Goal: Transaction & Acquisition: Purchase product/service

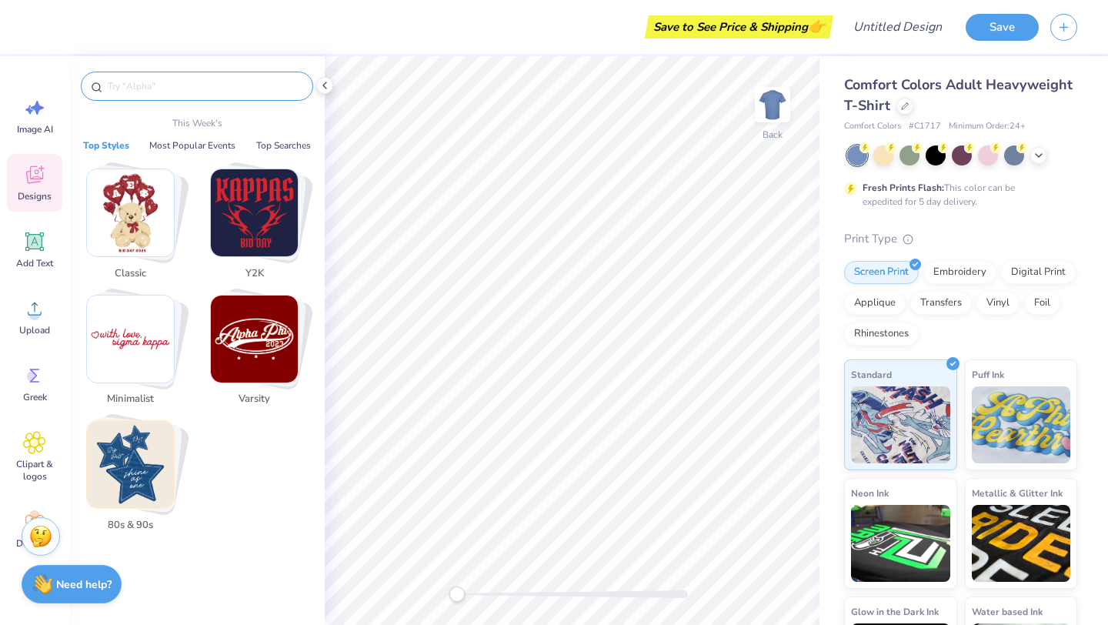
click at [207, 89] on input "text" at bounding box center [204, 85] width 197 height 15
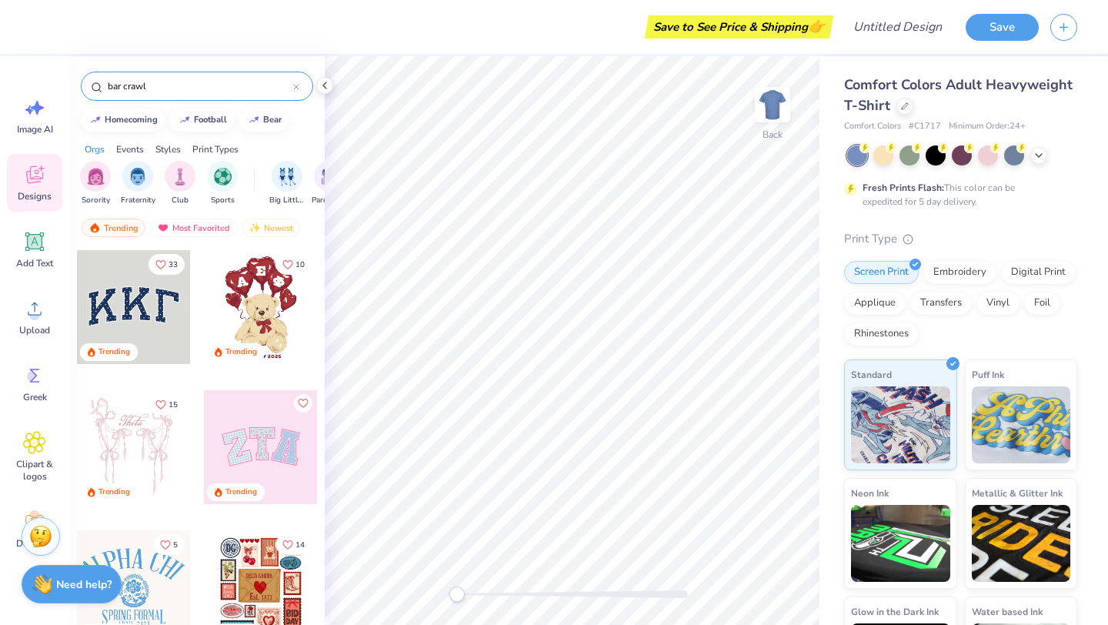
type input "bar crawl"
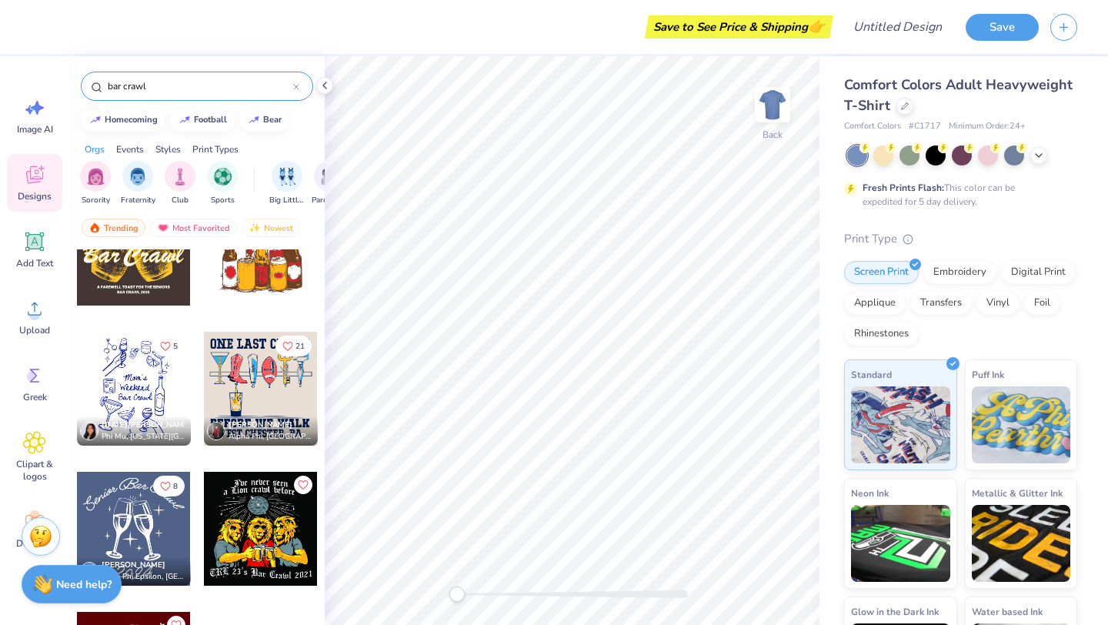
scroll to position [213, 0]
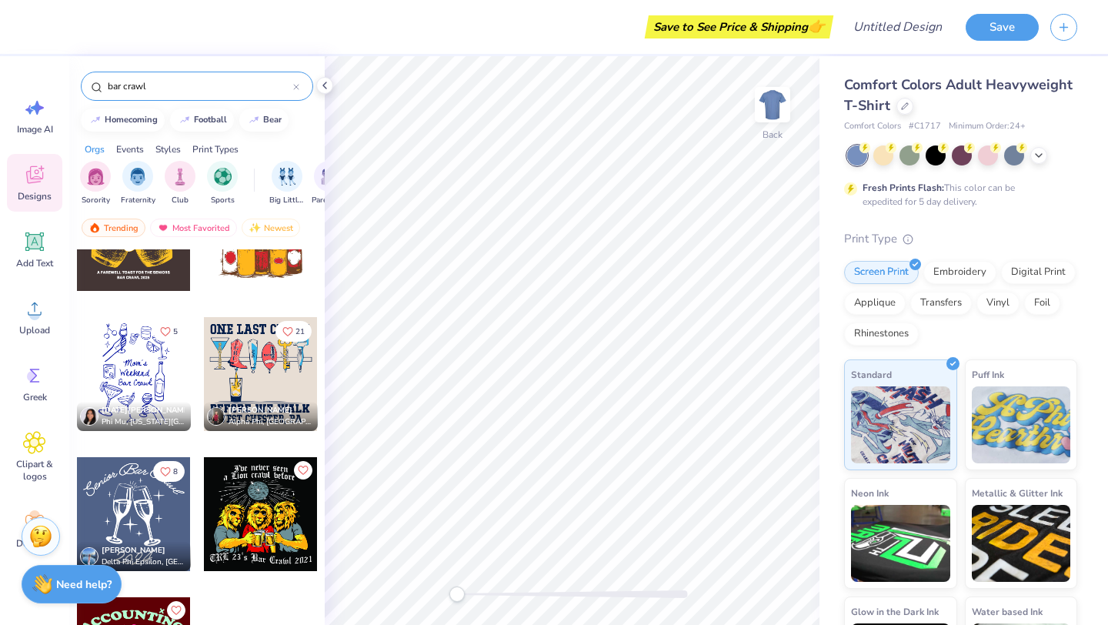
click at [142, 359] on div at bounding box center [134, 374] width 114 height 114
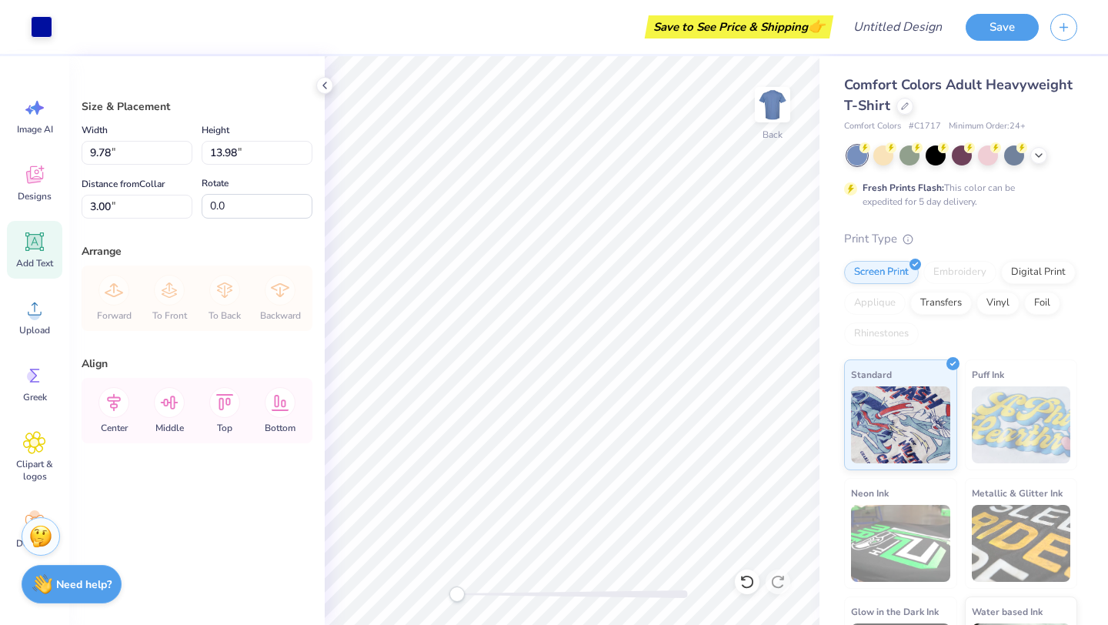
click at [30, 221] on div "Add Text" at bounding box center [34, 250] width 55 height 58
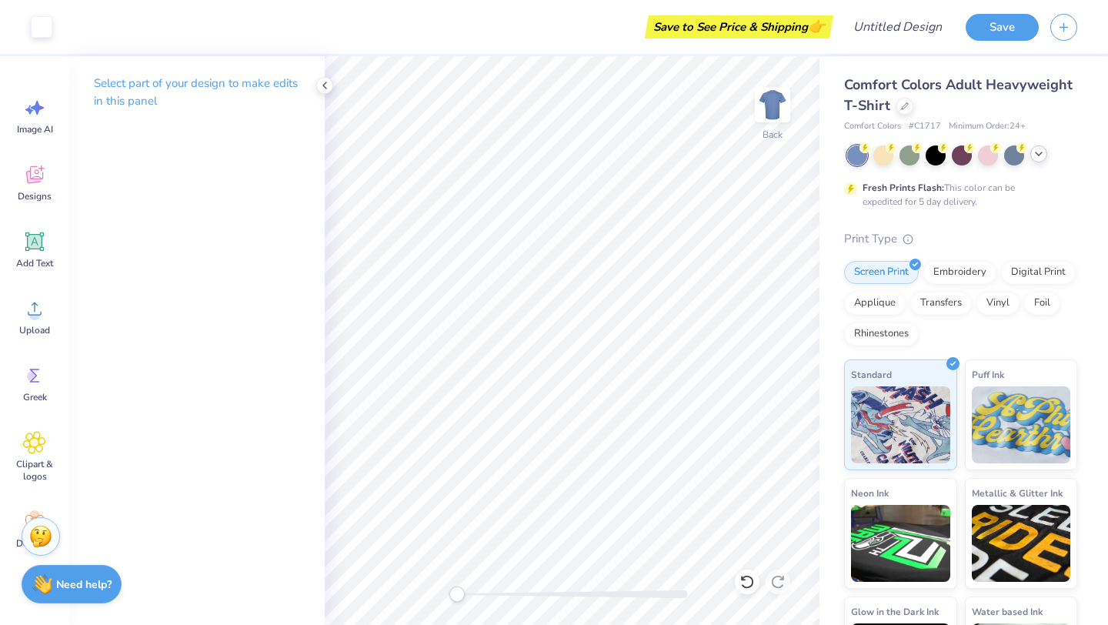
click at [1043, 155] on icon at bounding box center [1039, 154] width 12 height 12
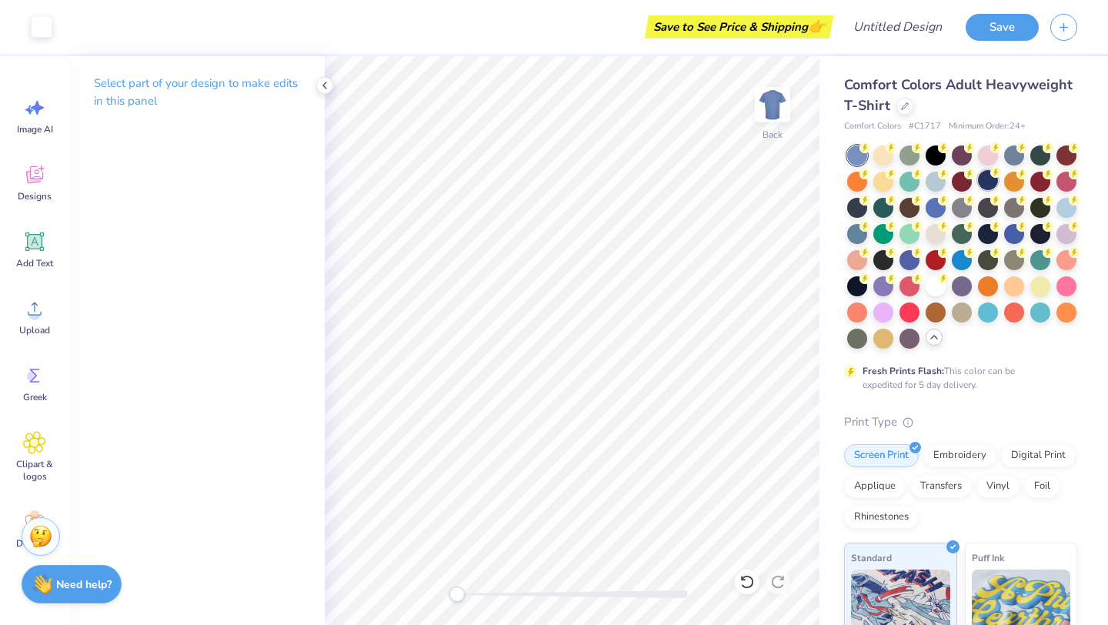
click at [987, 177] on div at bounding box center [988, 180] width 20 height 20
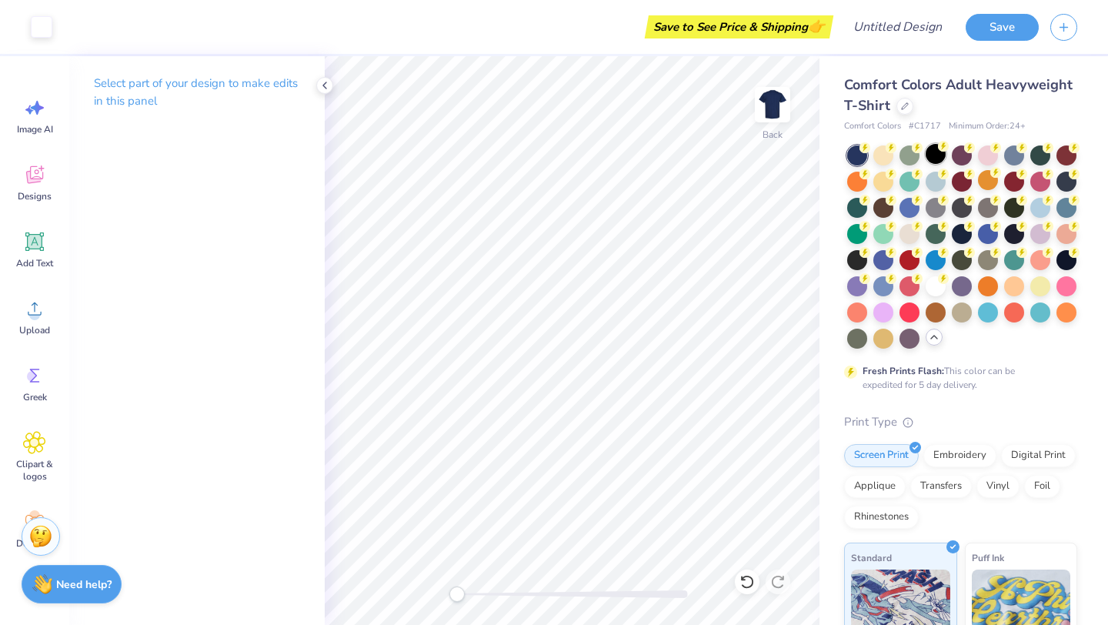
click at [935, 155] on div at bounding box center [936, 154] width 20 height 20
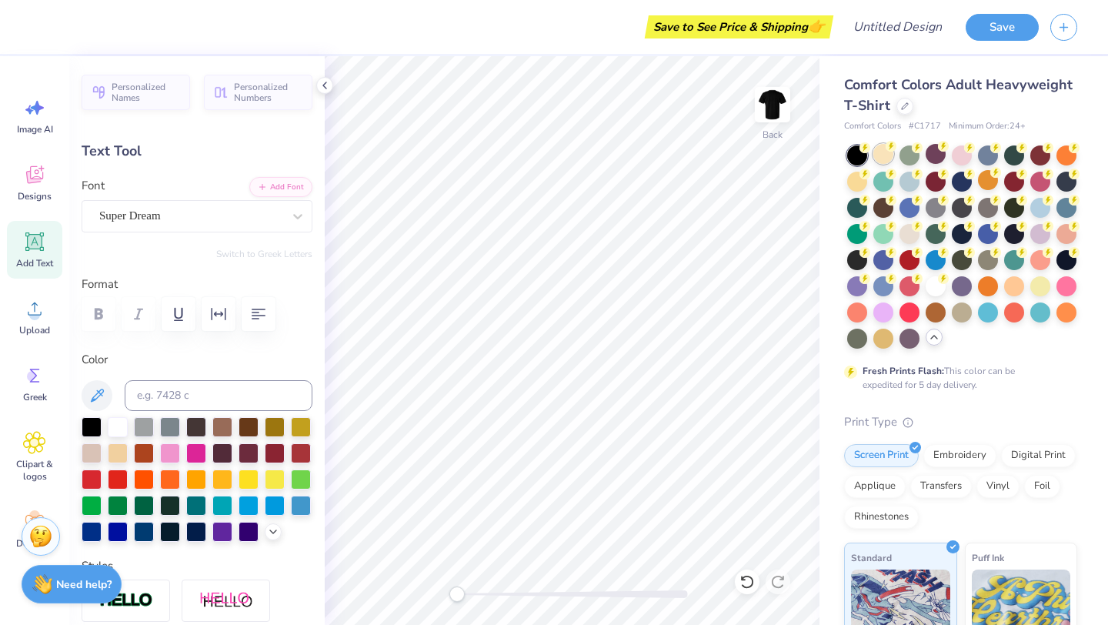
scroll to position [0, 0]
type textarea "T"
type textarea "Girls Weekend"
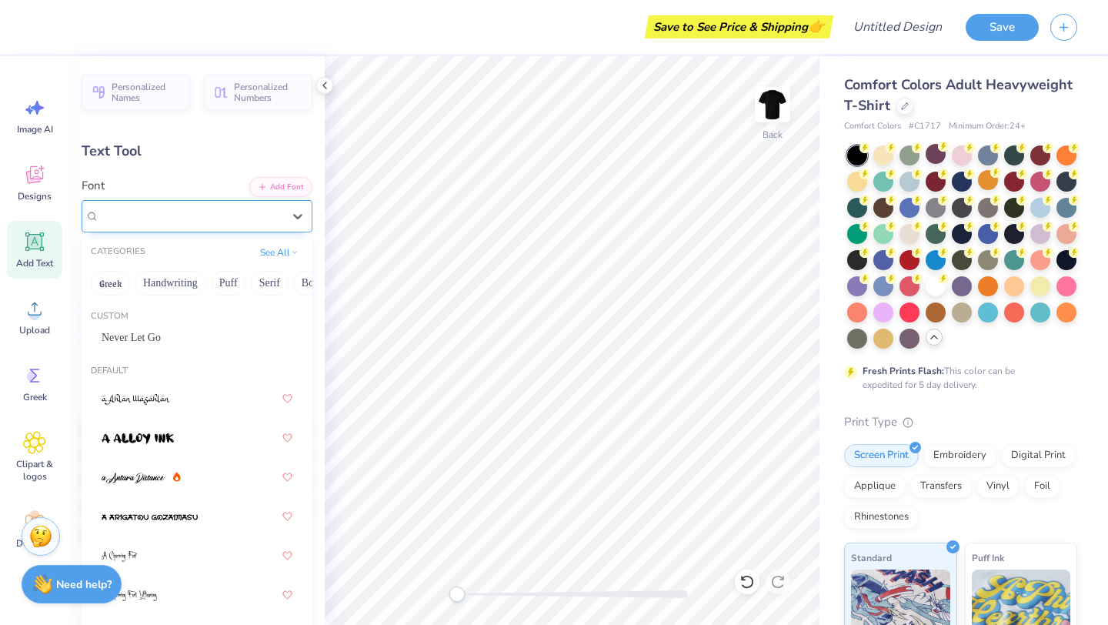
click at [141, 227] on div "Super Dream" at bounding box center [197, 216] width 231 height 32
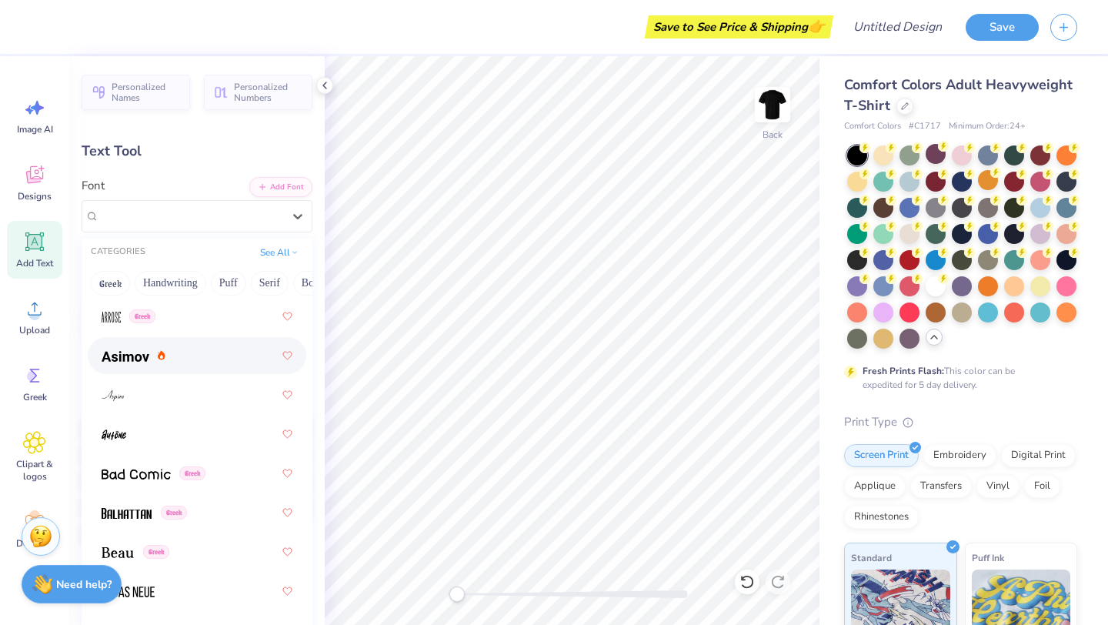
scroll to position [836, 0]
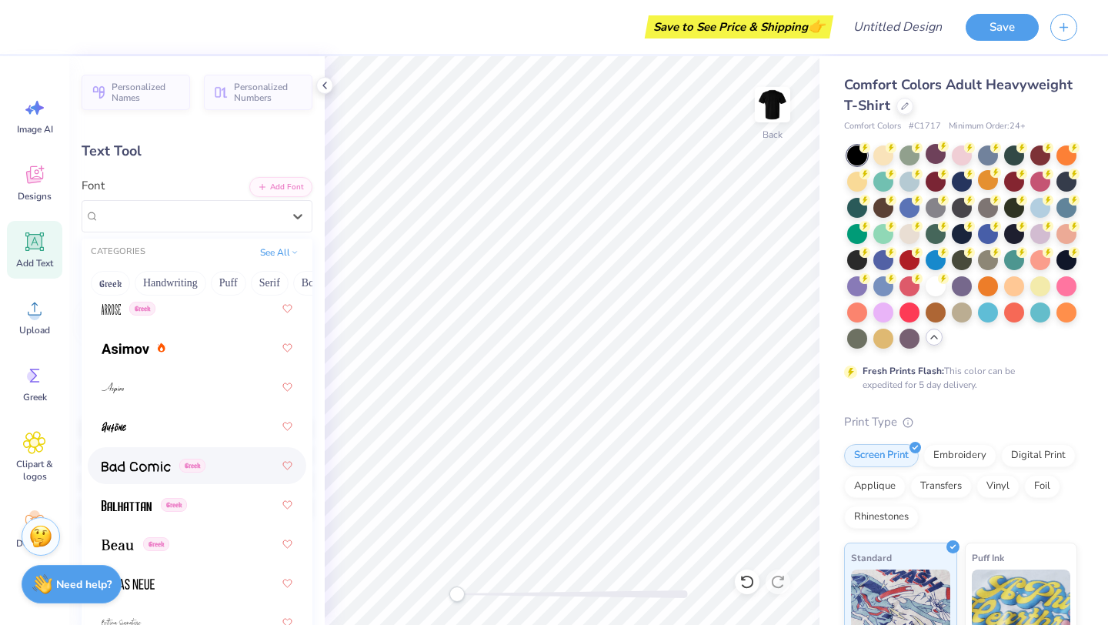
click at [145, 473] on span at bounding box center [136, 466] width 69 height 16
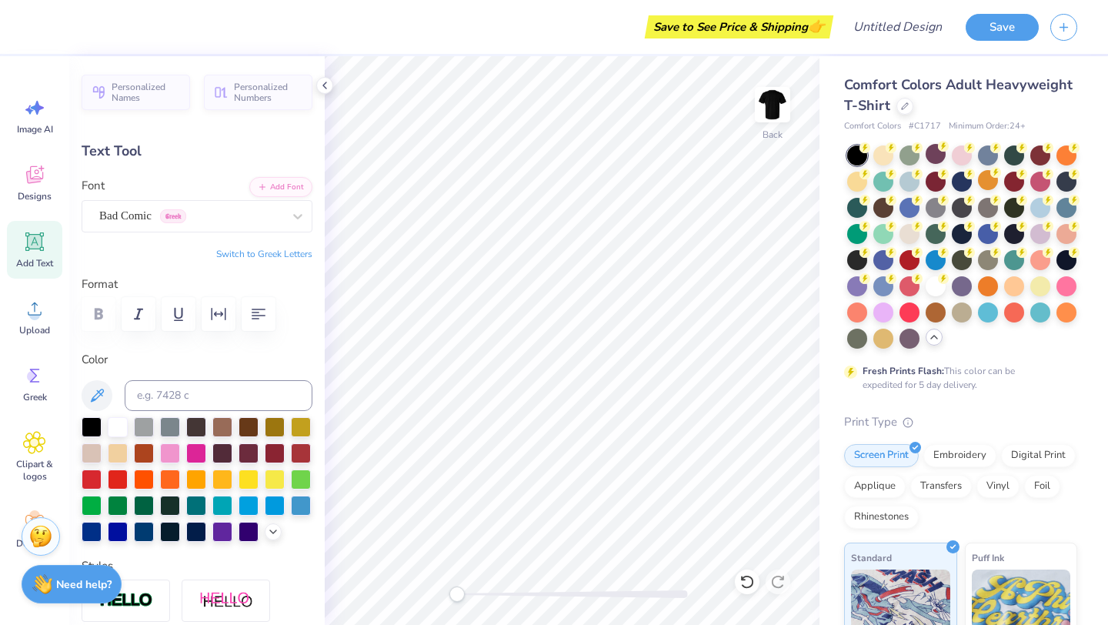
scroll to position [0, 4]
click at [254, 211] on div "Bad Comic Greek" at bounding box center [191, 216] width 186 height 24
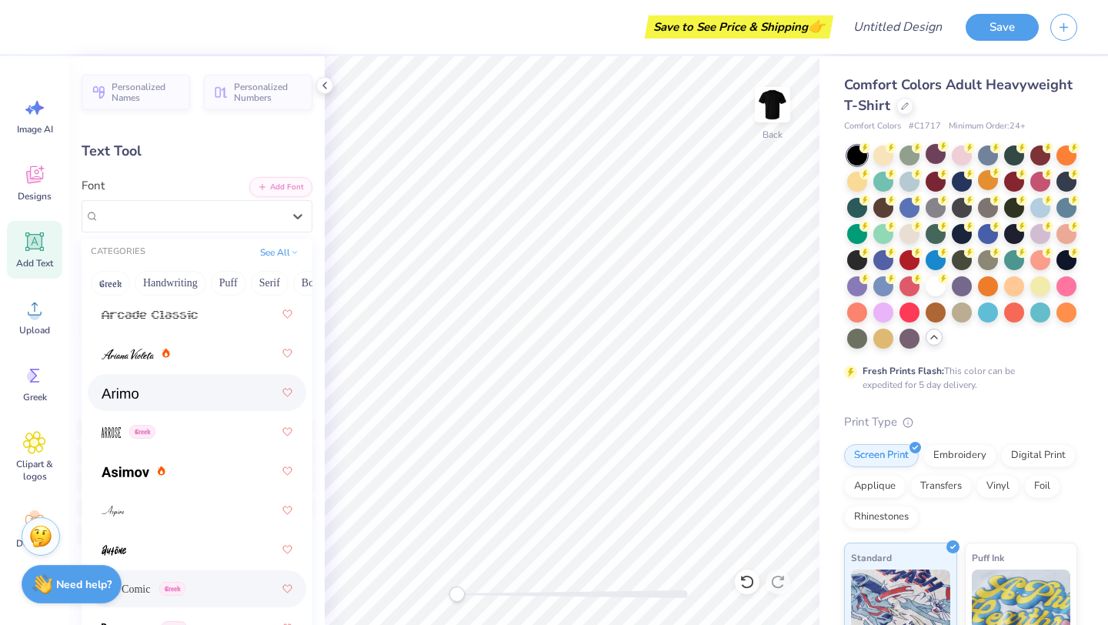
scroll to position [800, 0]
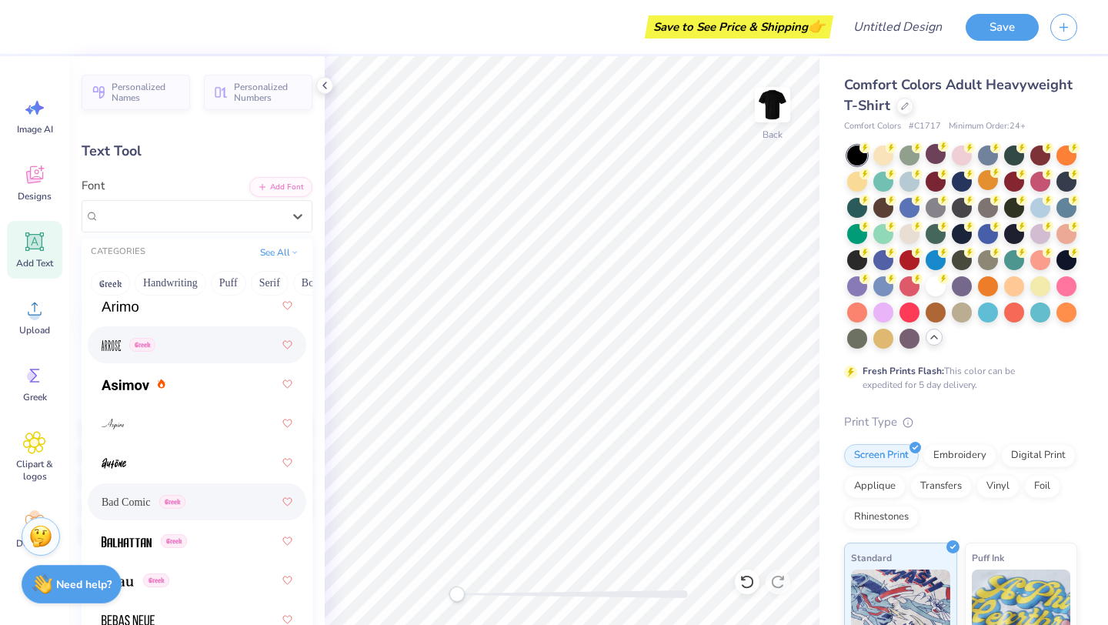
click at [182, 351] on div "Greek" at bounding box center [197, 345] width 191 height 28
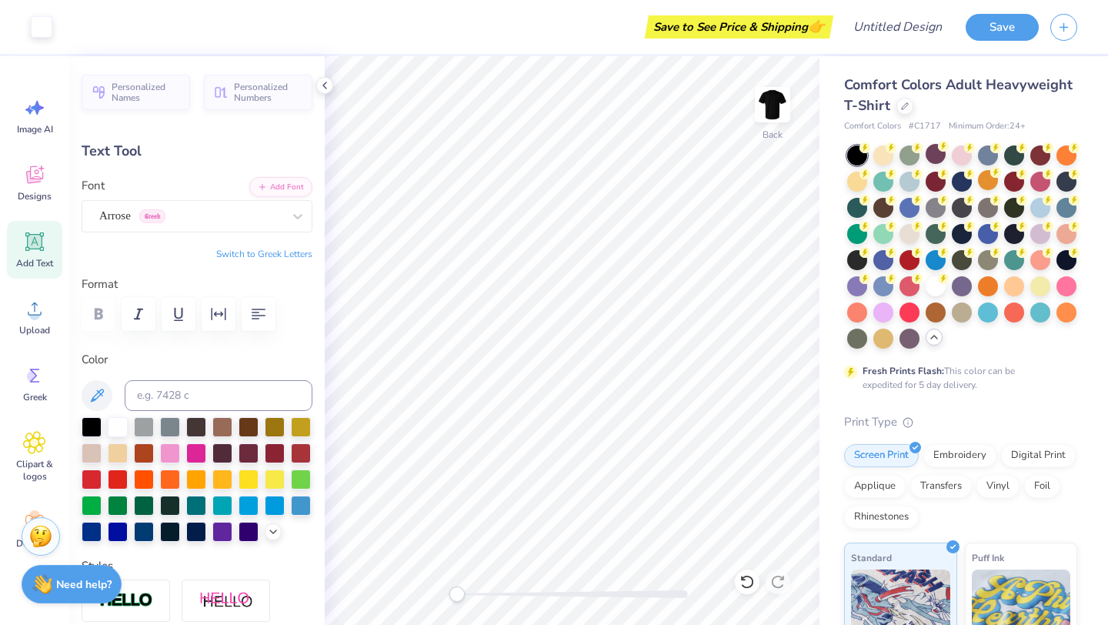
type input "8.57"
type input "2.13"
type input "11.43"
type textarea "Girl's Weekend"
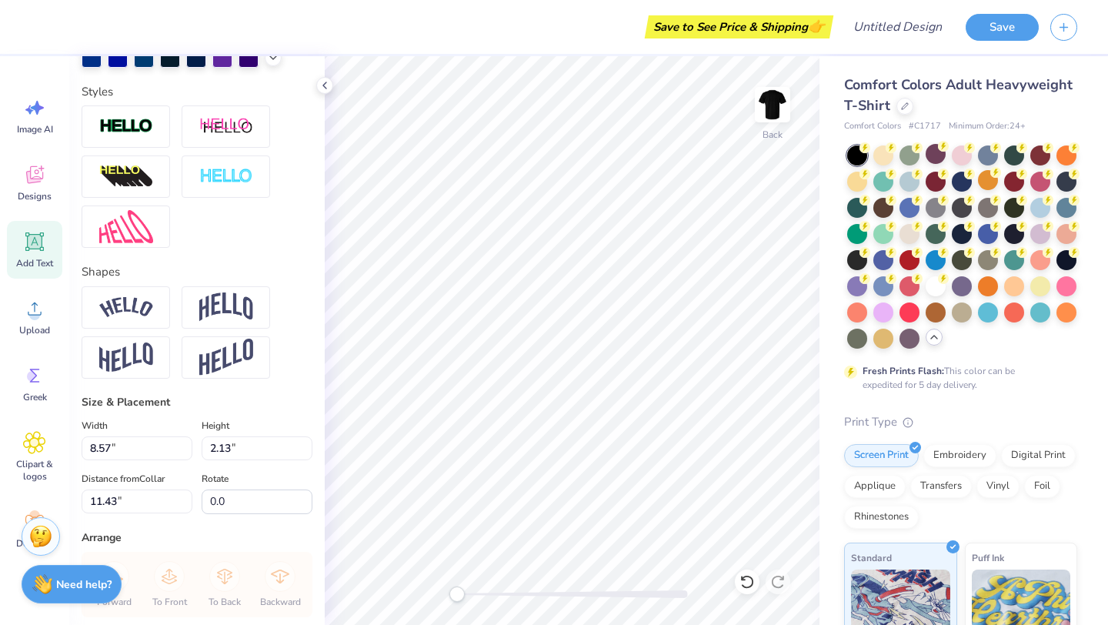
scroll to position [0, 0]
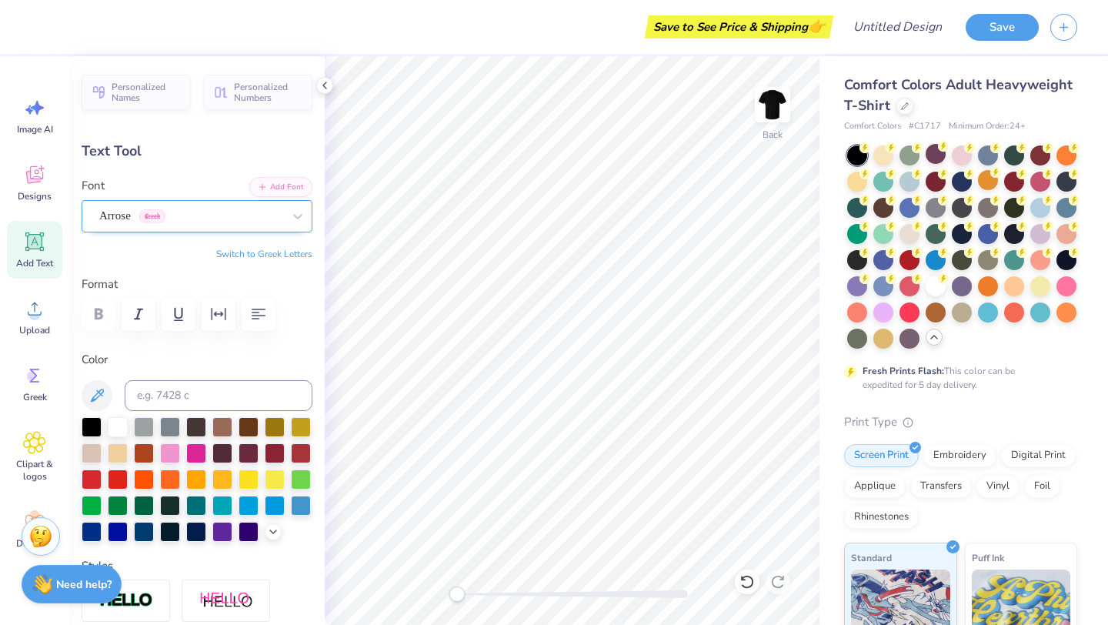
click at [184, 219] on div "Arrose Greek" at bounding box center [191, 216] width 186 height 24
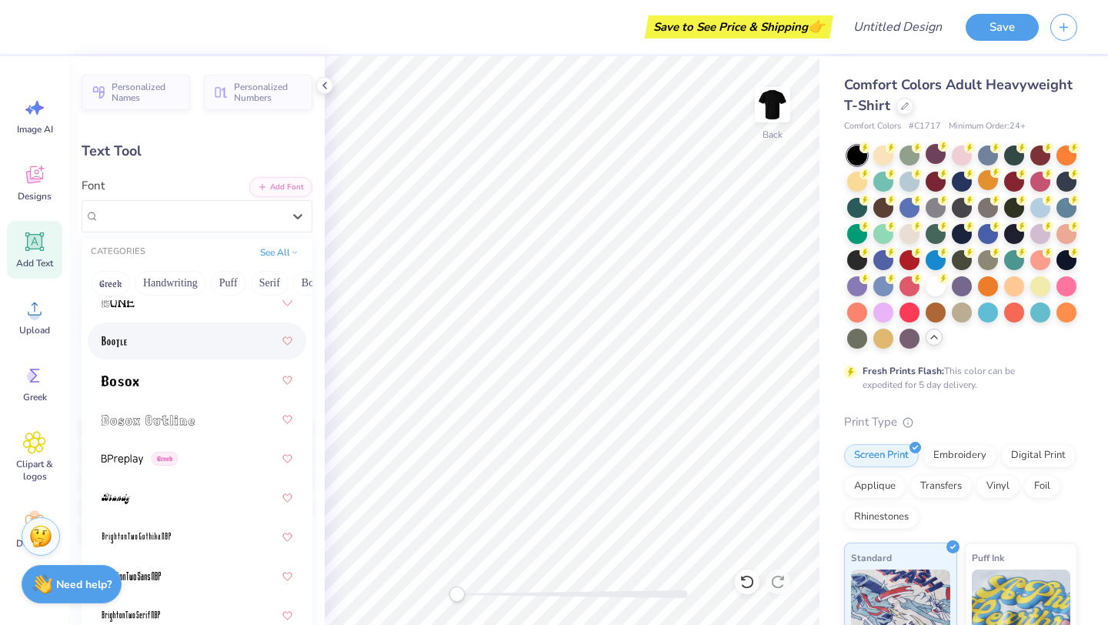
scroll to position [1469, 0]
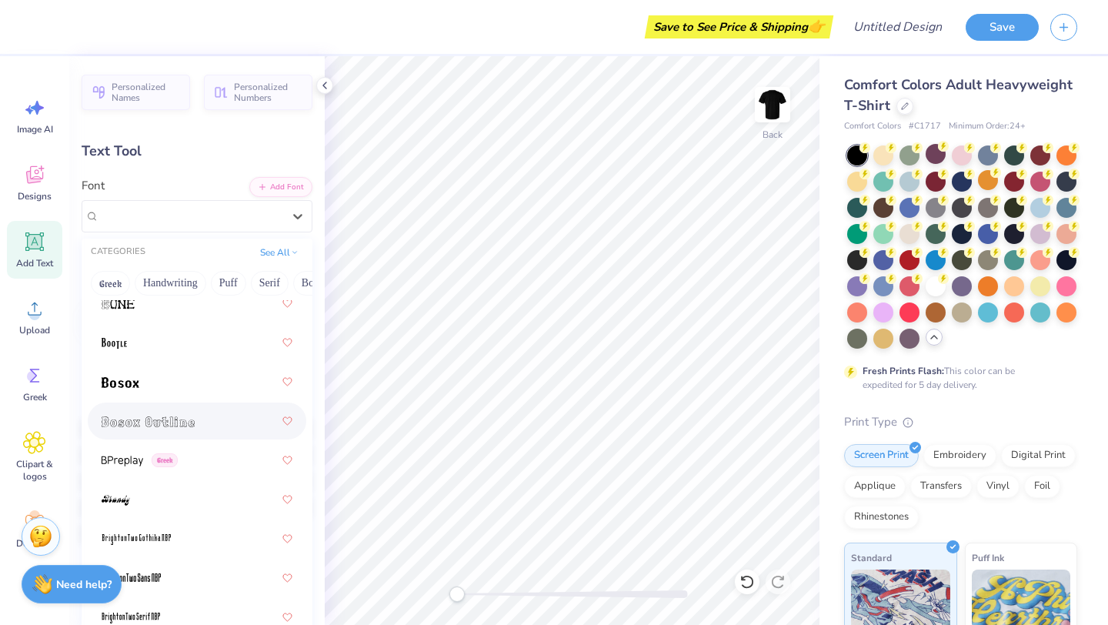
click at [189, 419] on img at bounding box center [148, 421] width 93 height 11
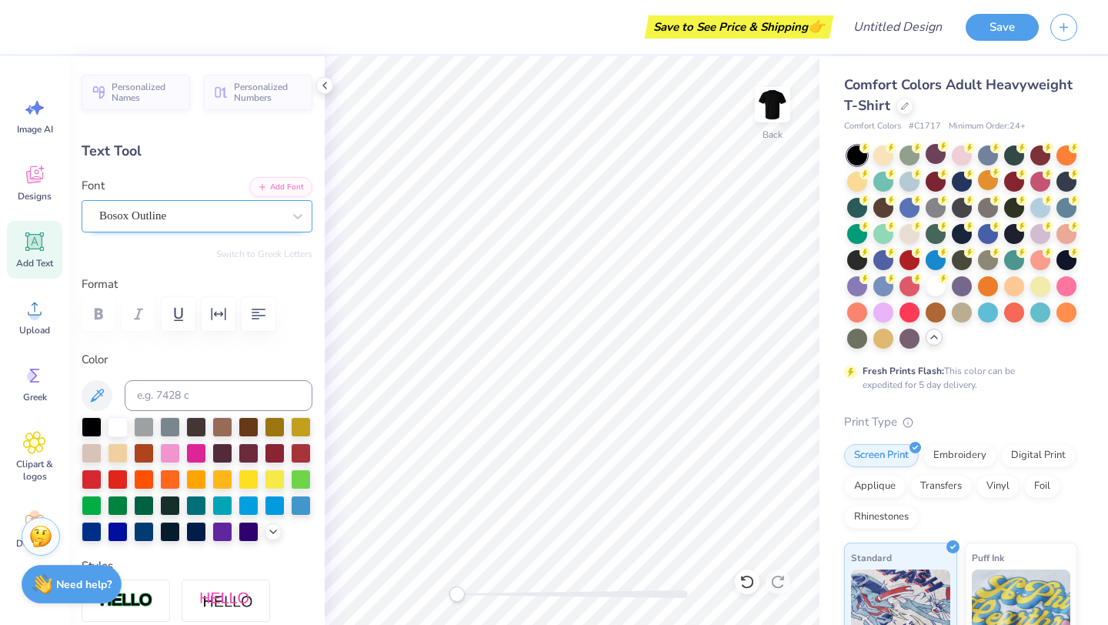
click at [192, 204] on div "Bosox Outline" at bounding box center [191, 216] width 186 height 24
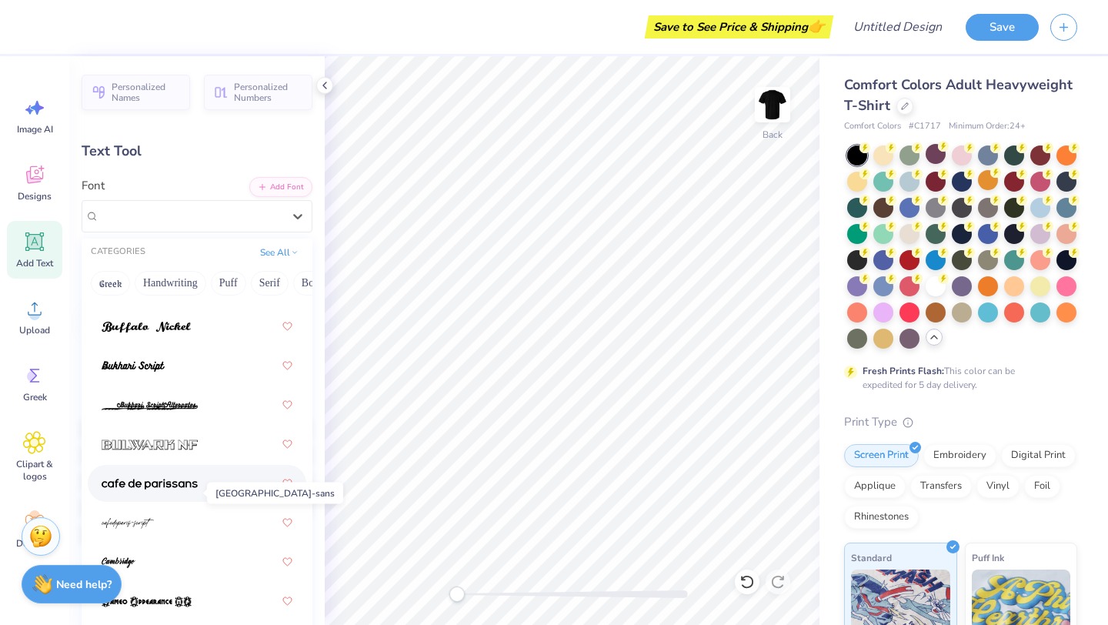
scroll to position [1968, 0]
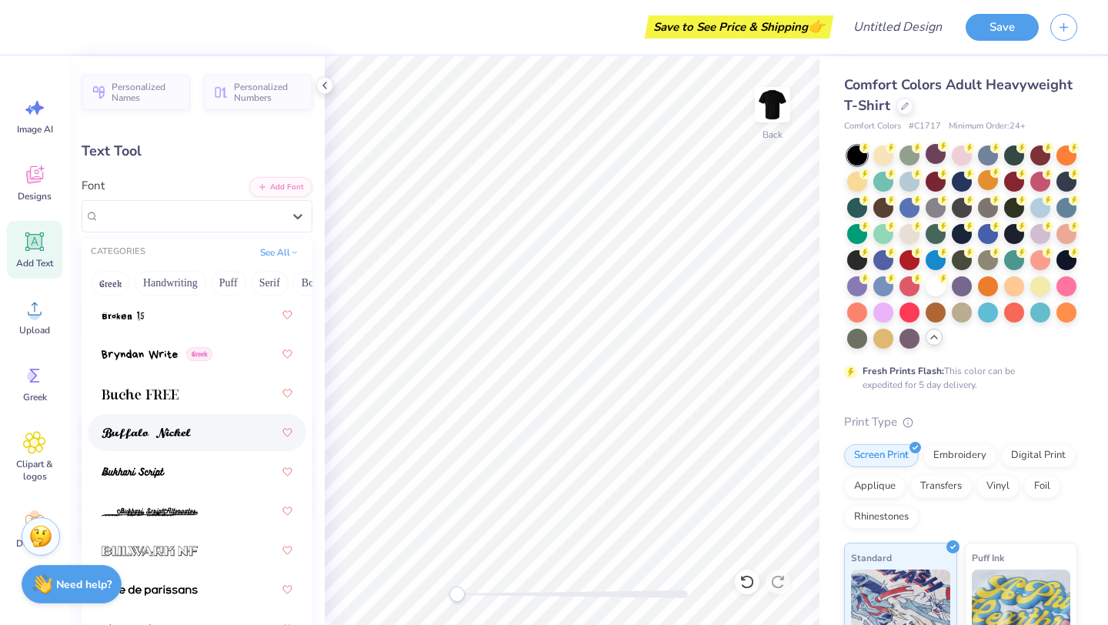
click at [190, 428] on img at bounding box center [146, 433] width 89 height 11
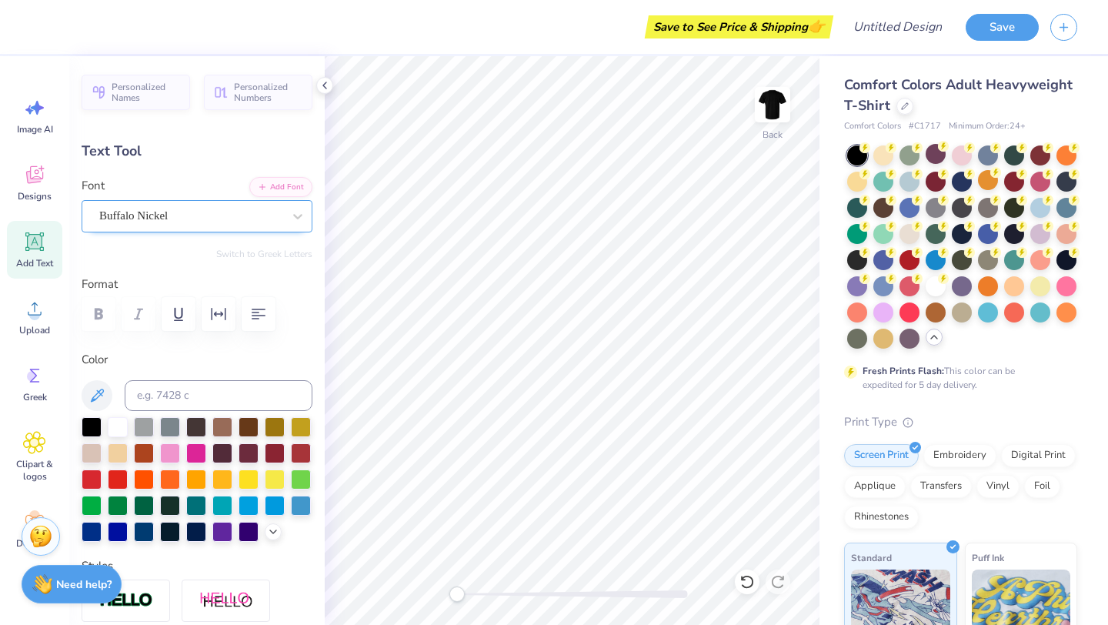
click at [173, 212] on div "Buffalo Nickel" at bounding box center [191, 216] width 186 height 24
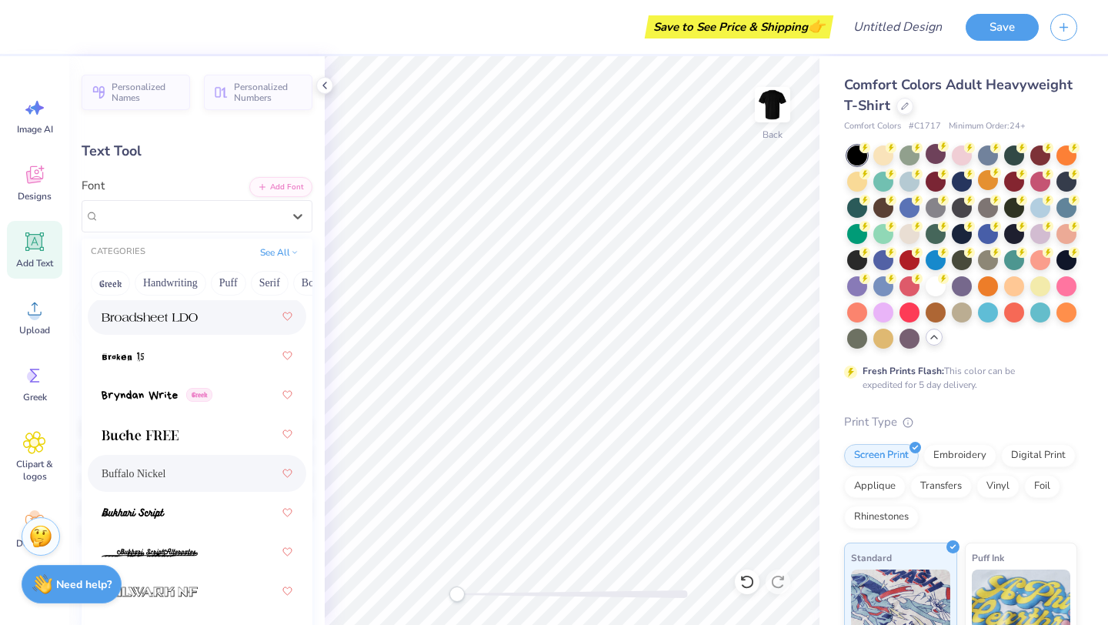
scroll to position [1929, 0]
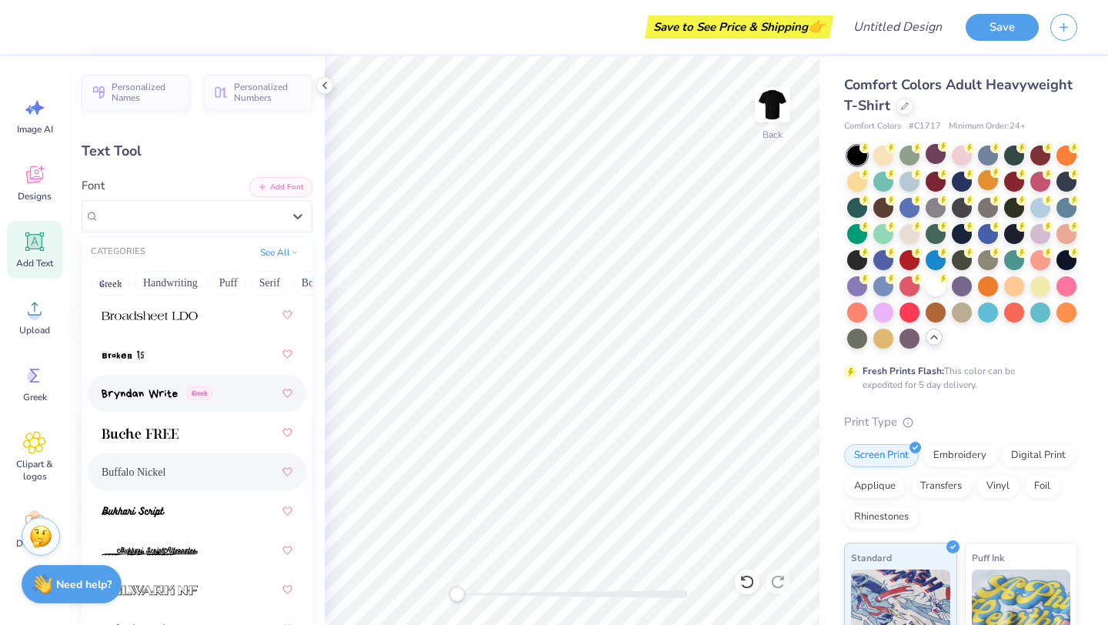
click at [153, 403] on div "Greek" at bounding box center [197, 393] width 191 height 28
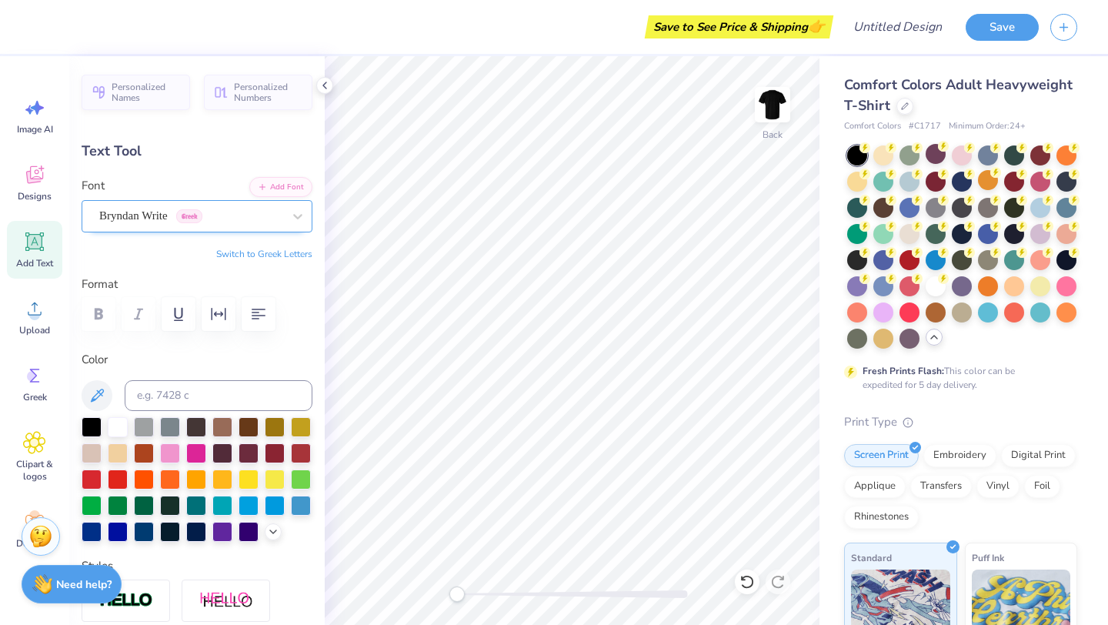
click at [155, 224] on div "Bryndan Write Greek" at bounding box center [191, 216] width 186 height 24
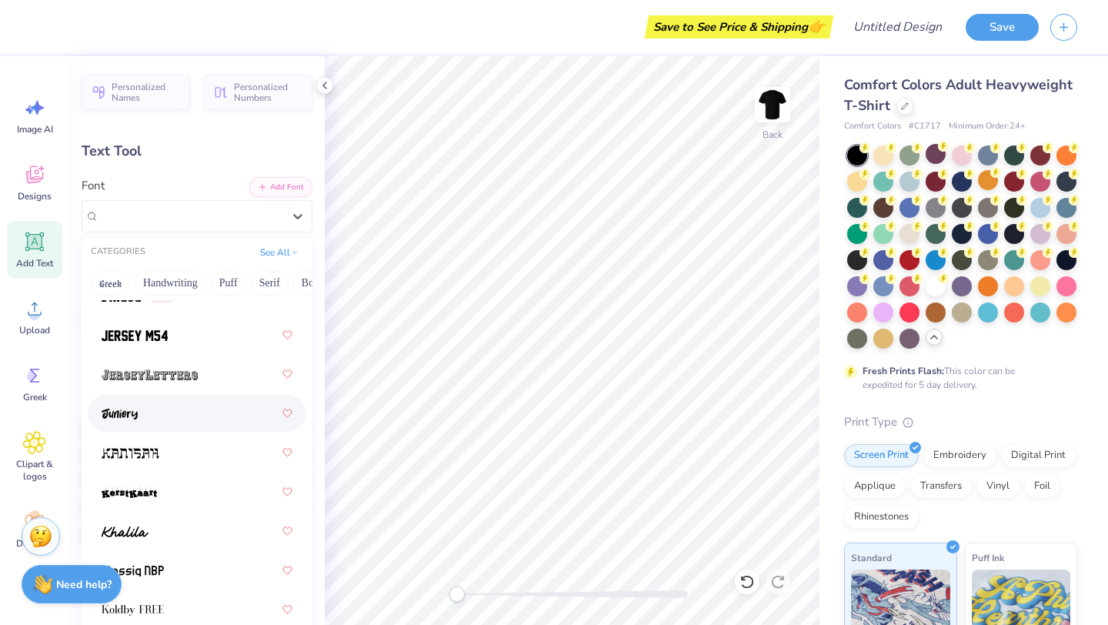
scroll to position [6029, 0]
click at [160, 416] on div at bounding box center [197, 414] width 191 height 28
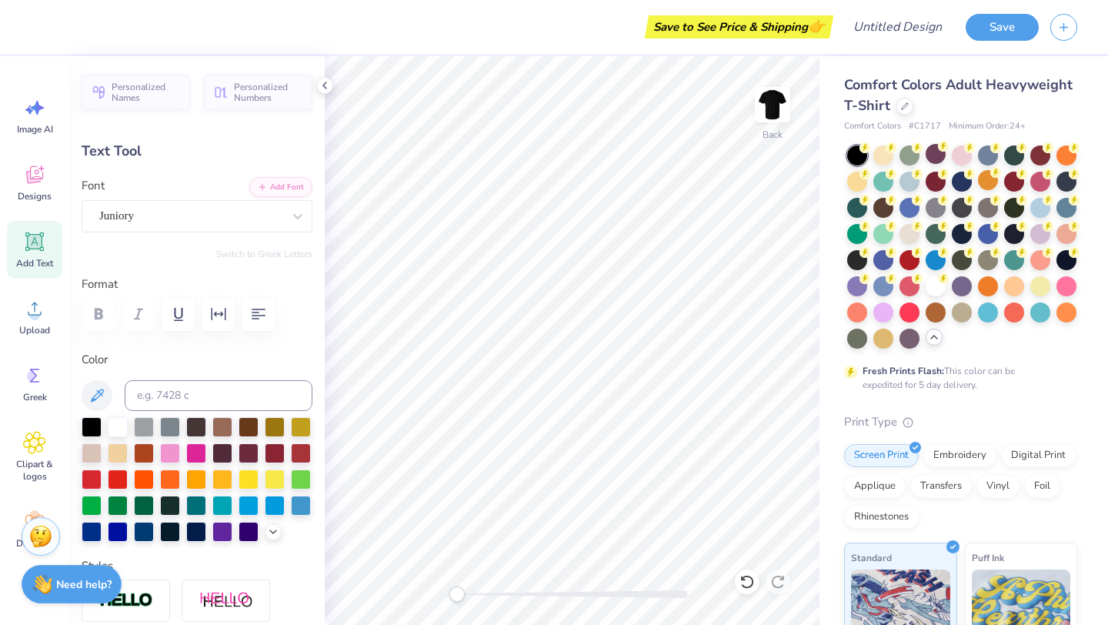
scroll to position [0, 1]
type input "14.17"
type input "2.08"
type input "3.44"
type input "11.10"
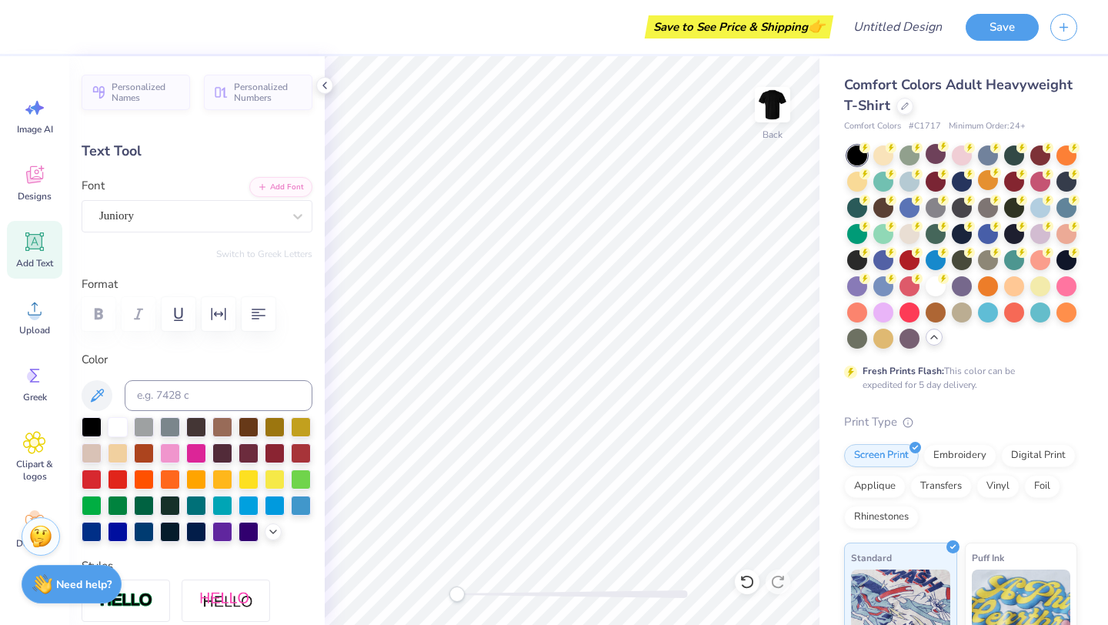
type input "1.63"
type input "3.32"
click at [256, 317] on icon "button" at bounding box center [258, 314] width 18 height 18
click at [259, 318] on icon "button" at bounding box center [258, 314] width 18 height 18
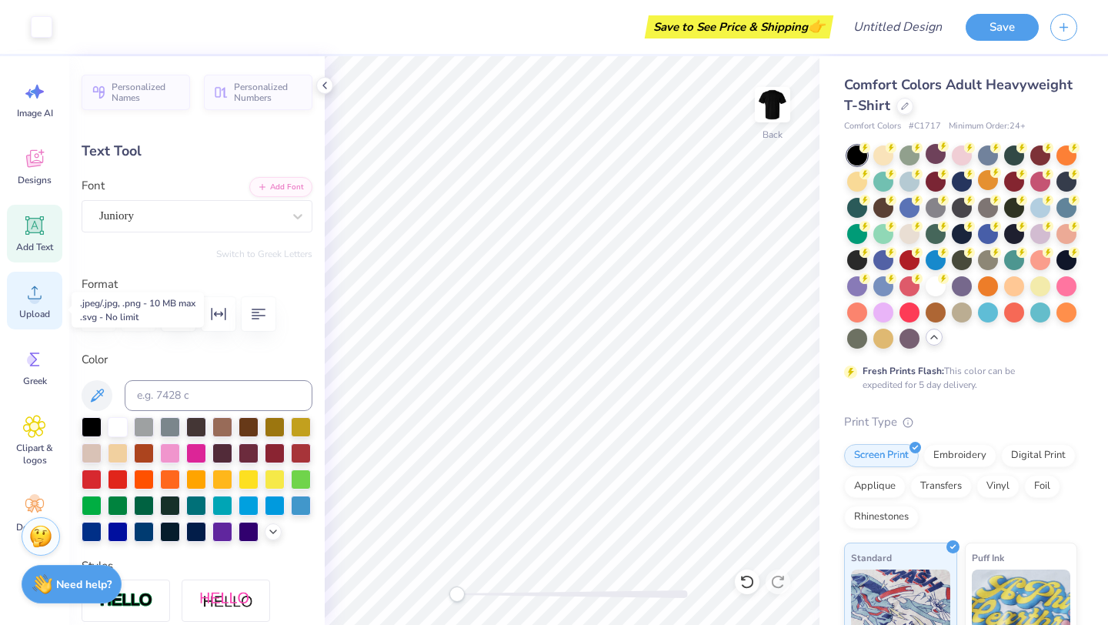
scroll to position [0, 0]
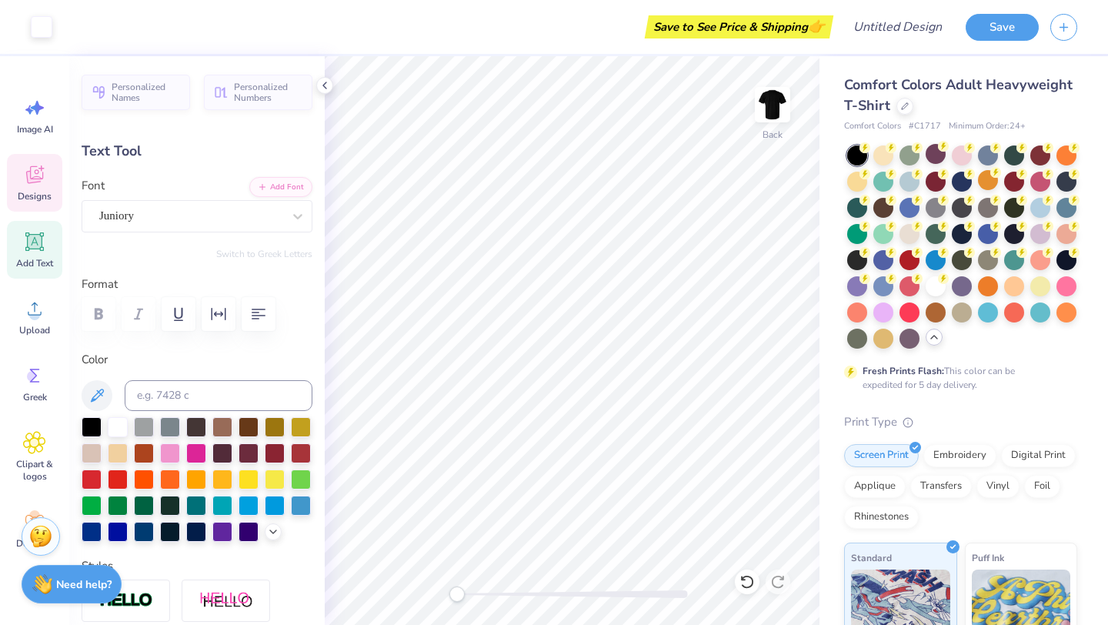
click at [30, 193] on span "Designs" at bounding box center [35, 196] width 34 height 12
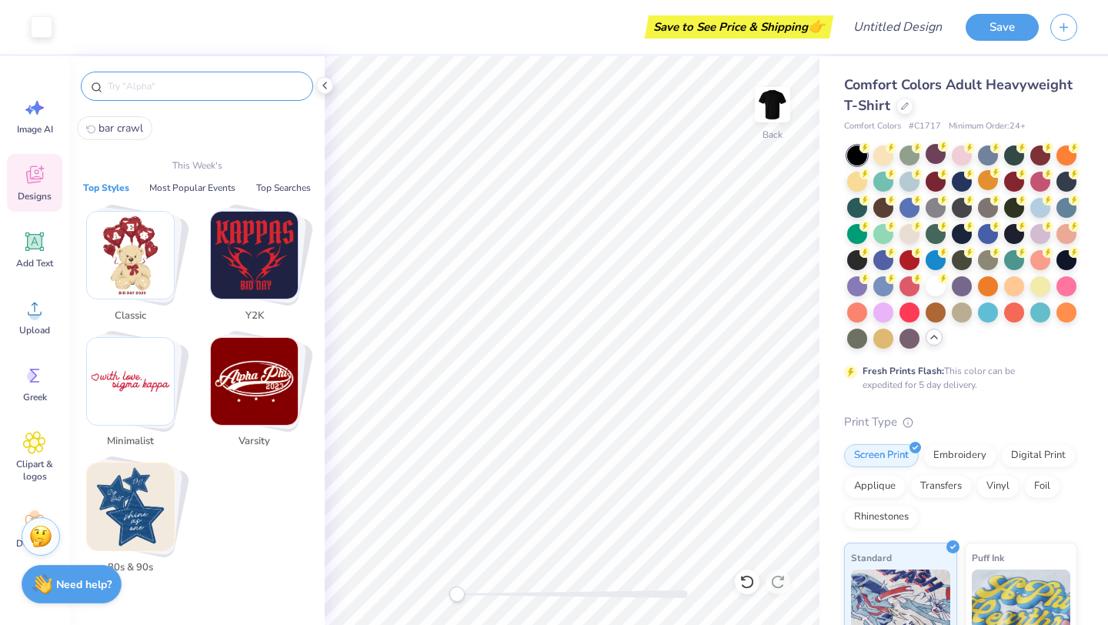
click at [191, 89] on input "text" at bounding box center [204, 85] width 197 height 15
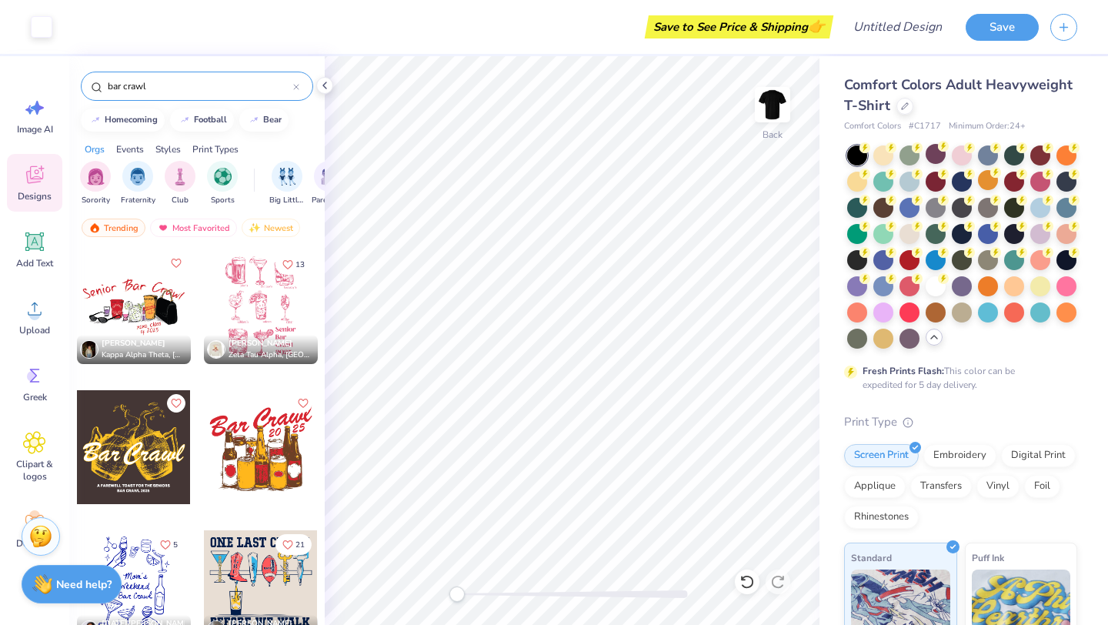
type input "bar crawl"
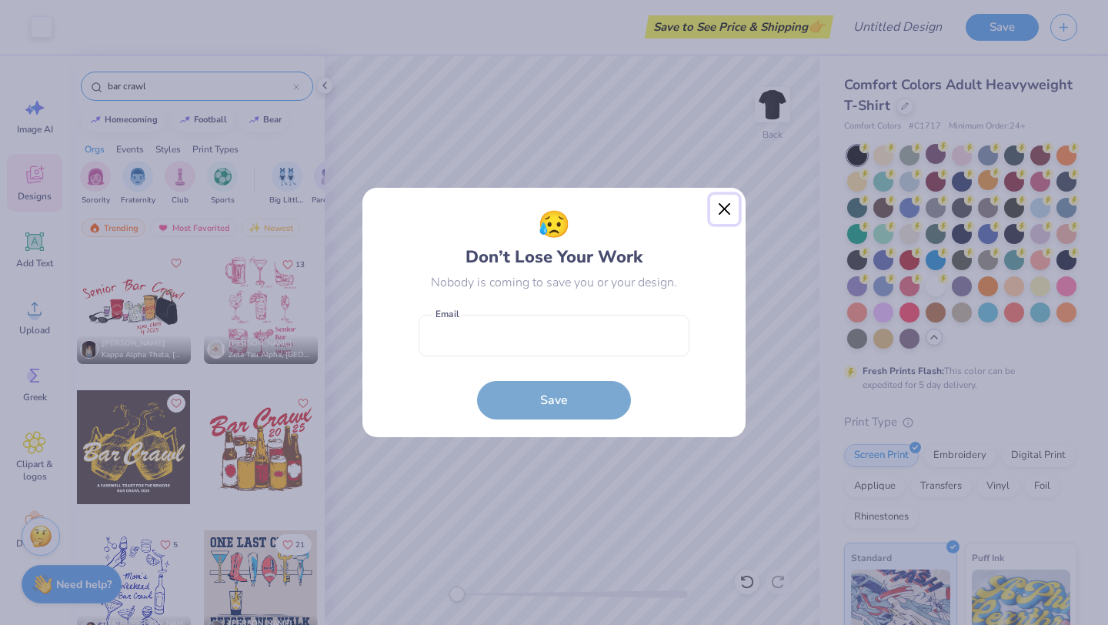
click at [724, 210] on button "Close" at bounding box center [724, 209] width 29 height 29
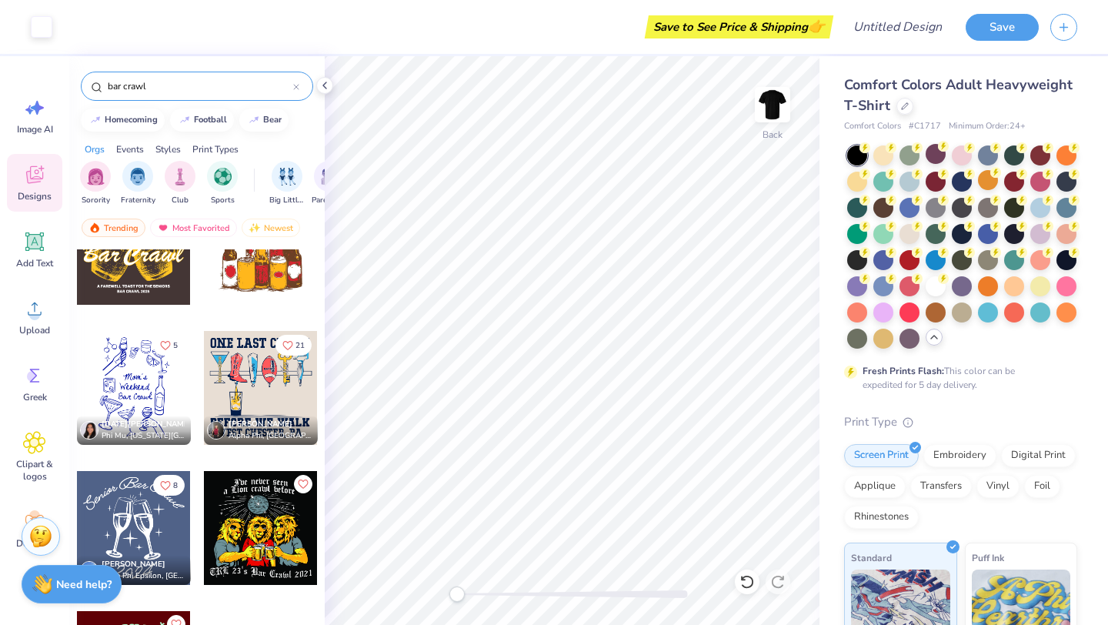
scroll to position [267, 0]
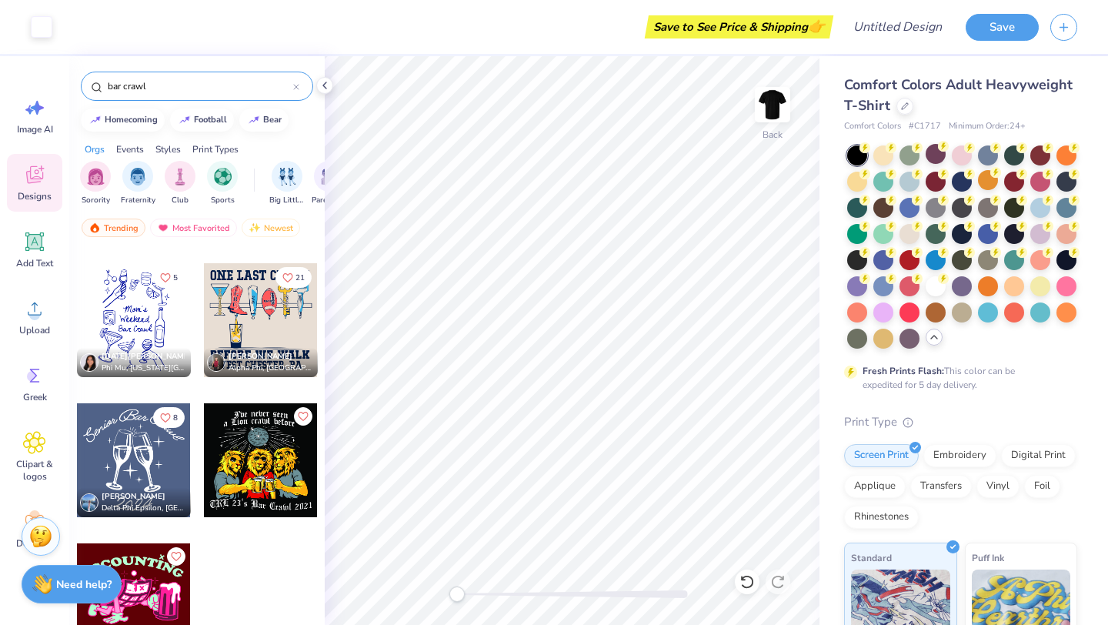
click at [261, 304] on div at bounding box center [261, 320] width 114 height 114
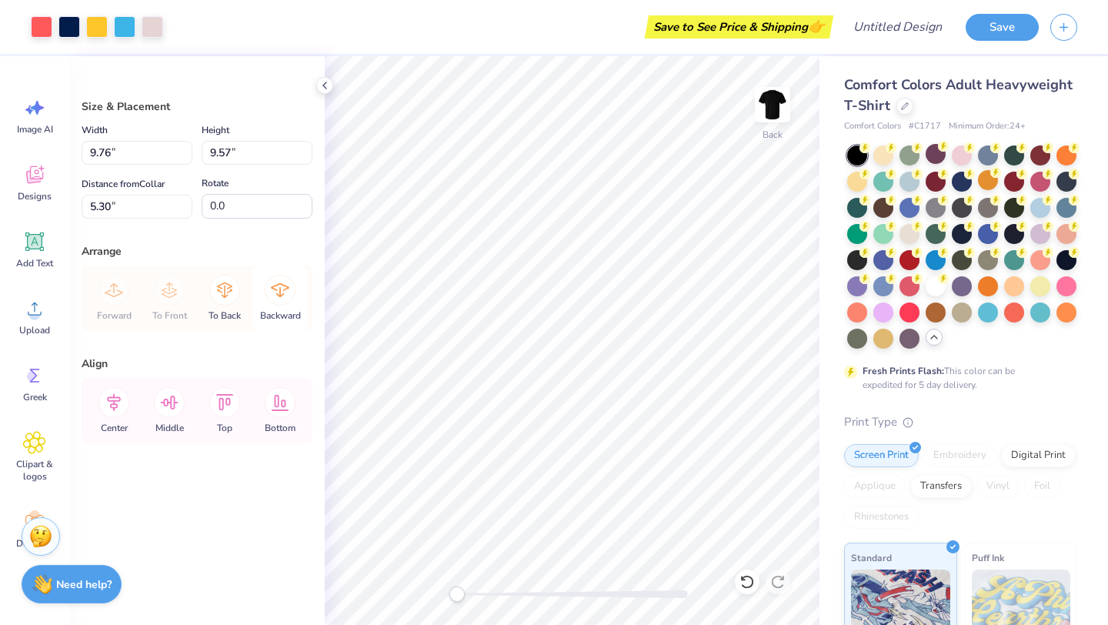
type input "9.76"
type input "9.57"
type input "5.30"
click at [173, 407] on icon at bounding box center [170, 403] width 18 height 14
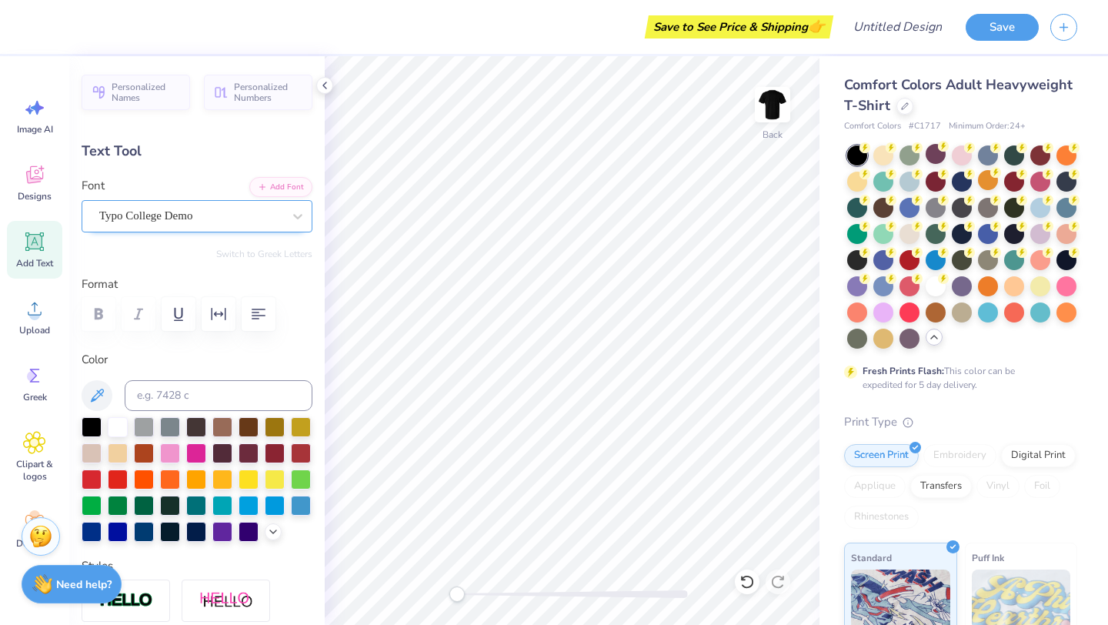
click at [242, 219] on div "Typo College Demo" at bounding box center [191, 216] width 186 height 24
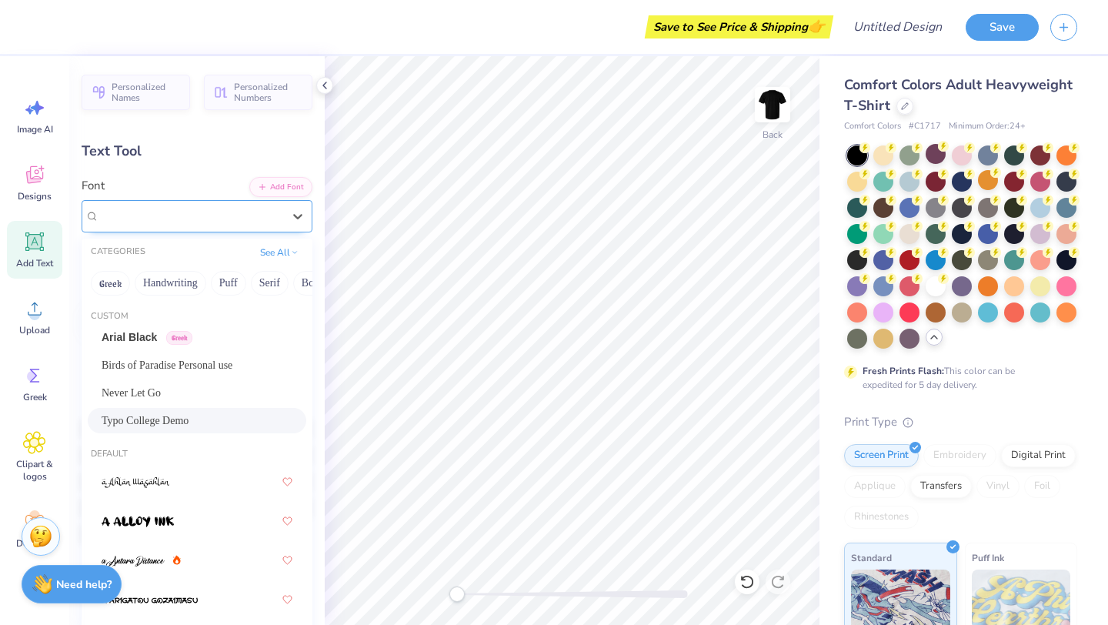
click at [242, 219] on div "Typo College Demo" at bounding box center [190, 216] width 183 height 18
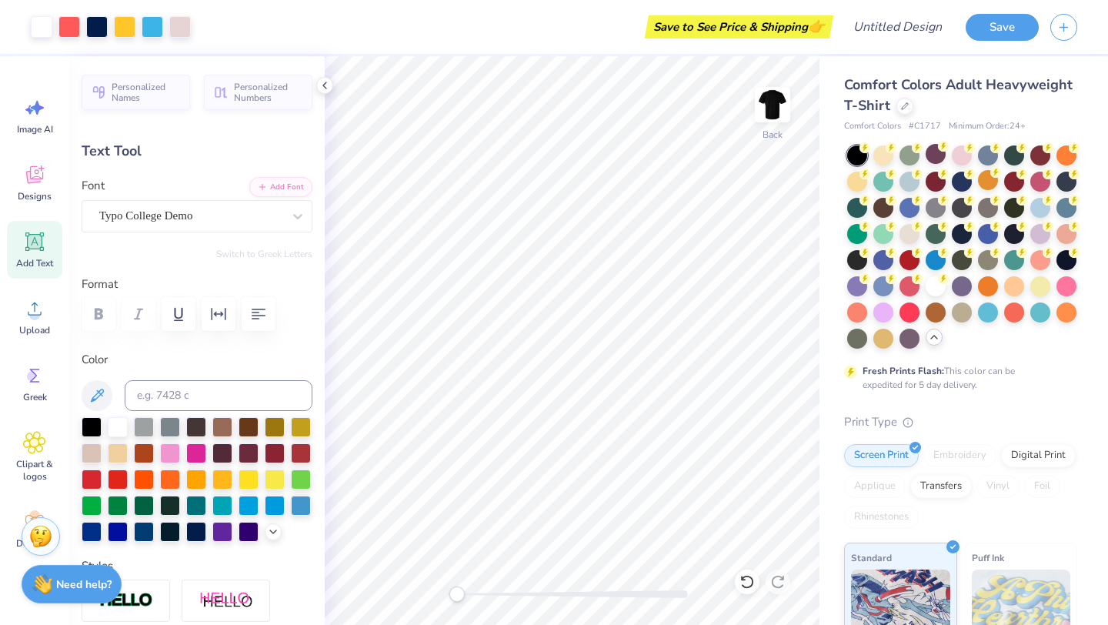
click at [827, 392] on div "Comfort Colors Adult Heavyweight T-Shirt Comfort Colors # C1717 Minimum Order: …" at bounding box center [964, 473] width 289 height 834
click at [120, 426] on div at bounding box center [118, 426] width 20 height 20
type input "9.46"
type input "0.80"
type input "13.41"
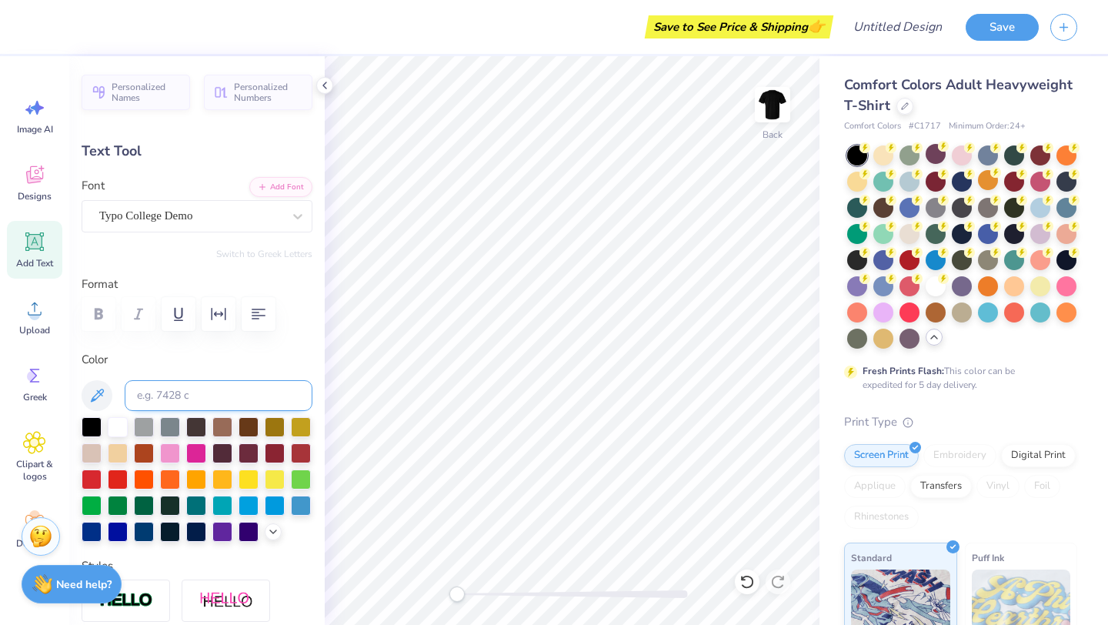
type input "8.09"
type input "0.90"
type input "14.42"
type input "9.46"
type input "0.80"
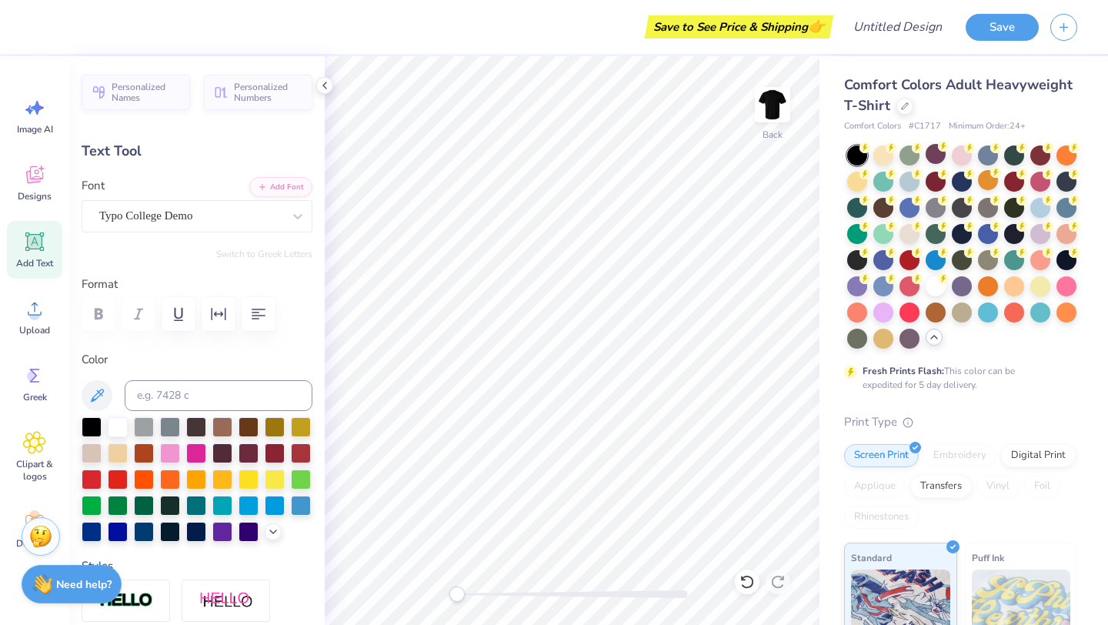
type input "13.61"
click at [115, 426] on div at bounding box center [118, 426] width 20 height 20
type input "8.09"
type input "0.90"
type input "14.42"
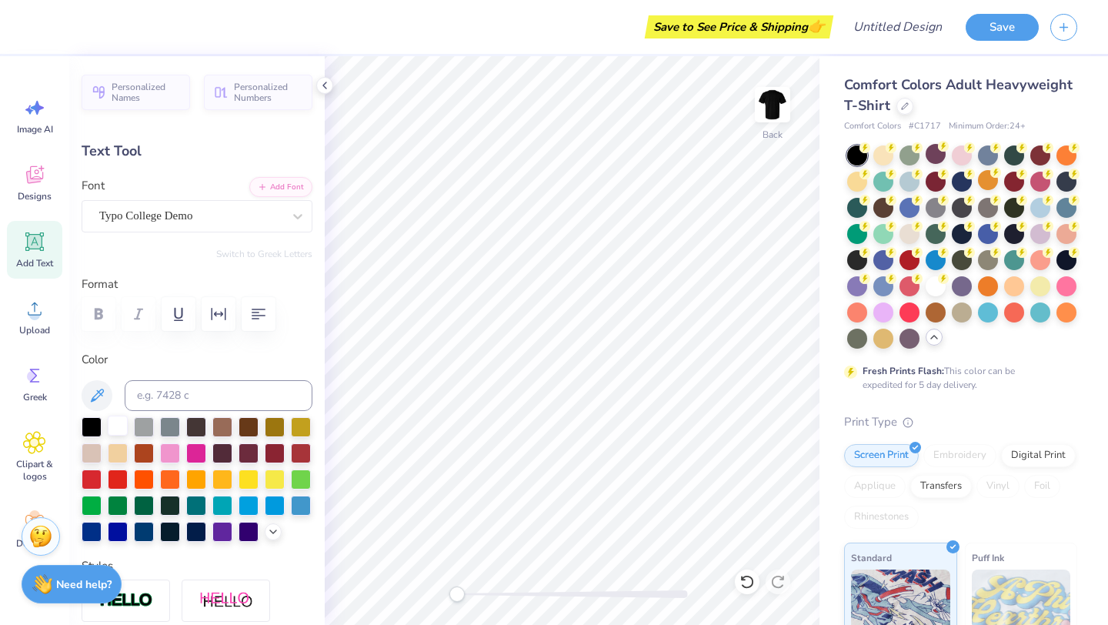
click at [116, 422] on div at bounding box center [118, 426] width 20 height 20
type textarea "[GEOGRAPHIC_DATA], [GEOGRAPHIC_DATA]"
type input "9.59"
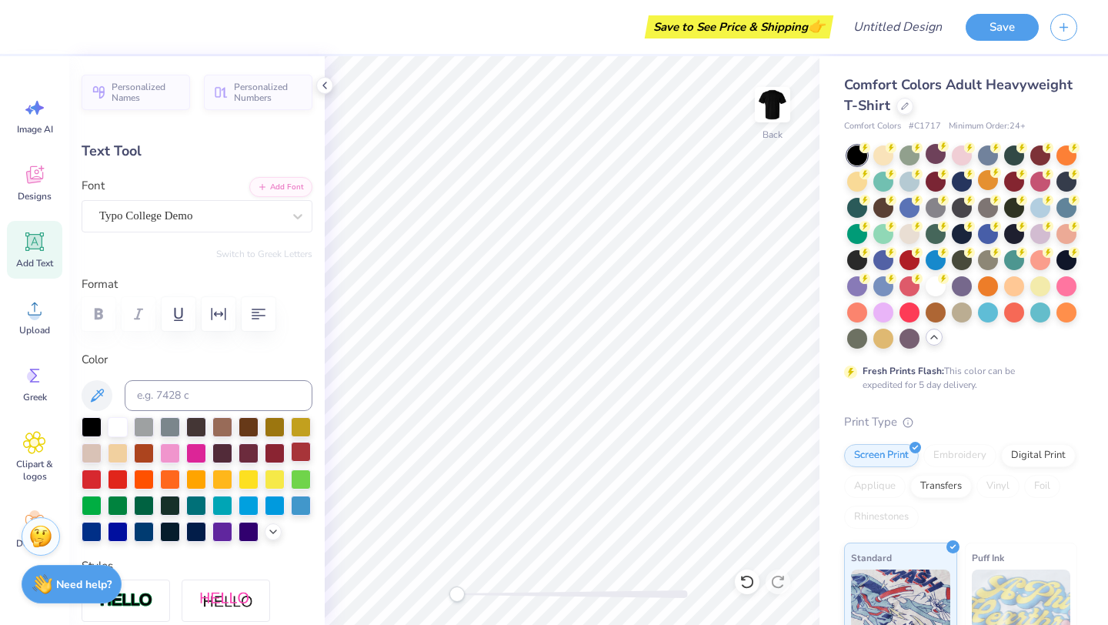
type input "0.96"
type input "5.75"
type textarea "Senior Bar crawl"
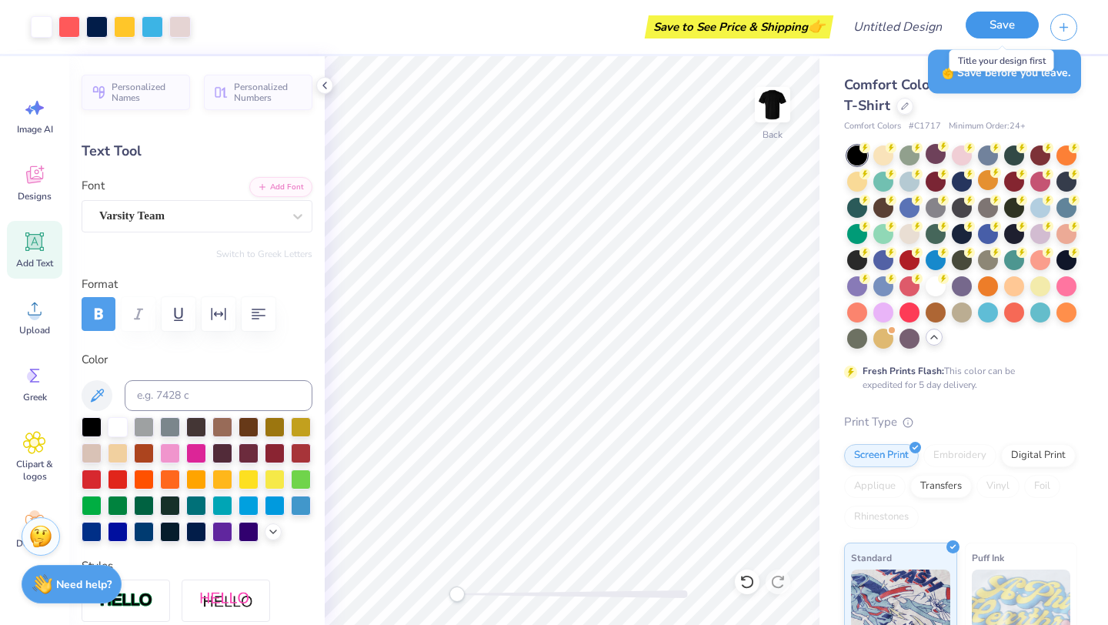
click at [996, 34] on button "Save" at bounding box center [1002, 25] width 73 height 27
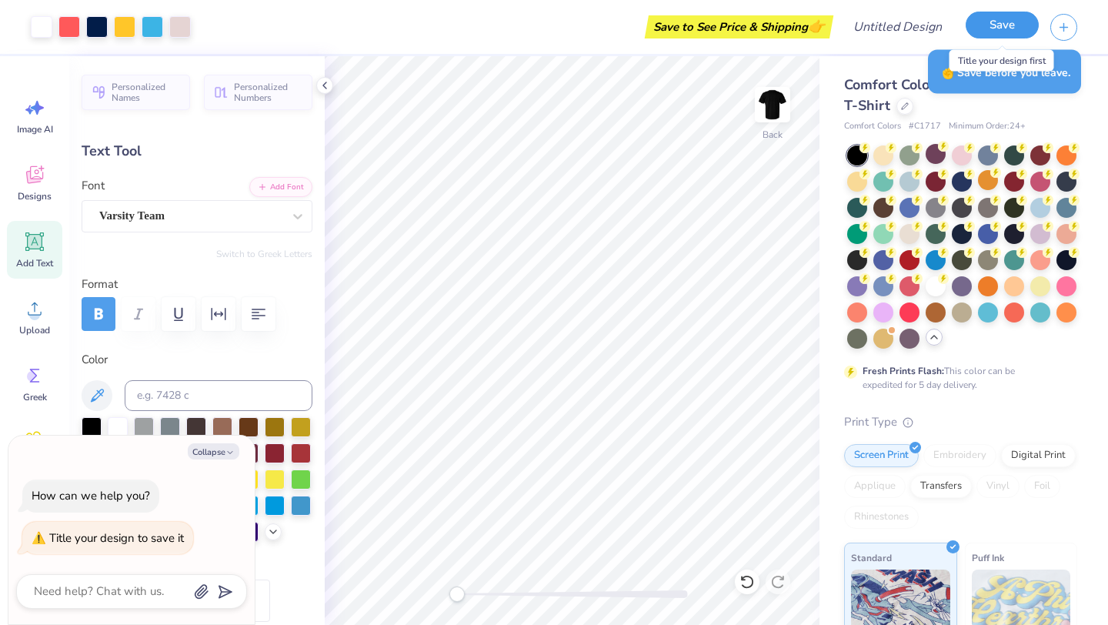
click at [993, 22] on button "Save" at bounding box center [1002, 25] width 73 height 27
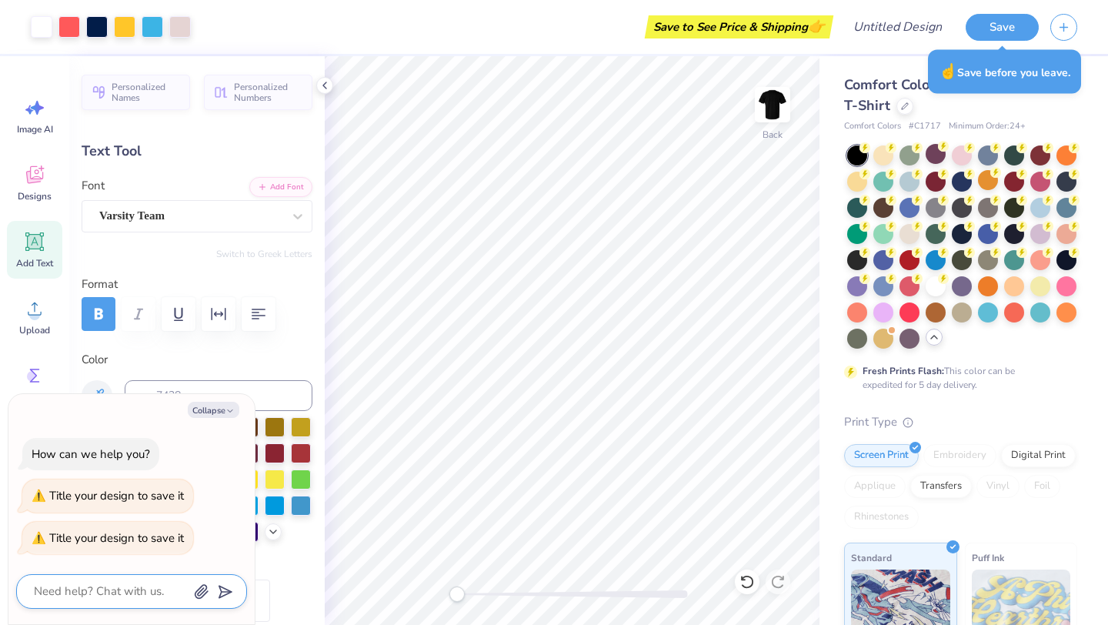
type textarea "x"
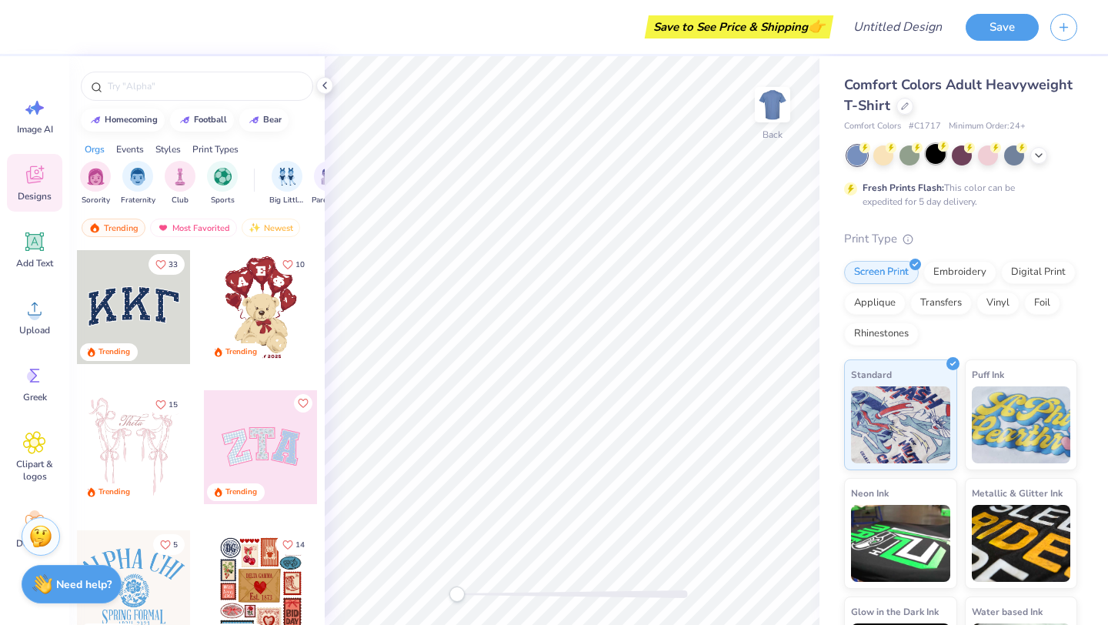
click at [940, 159] on div at bounding box center [936, 154] width 20 height 20
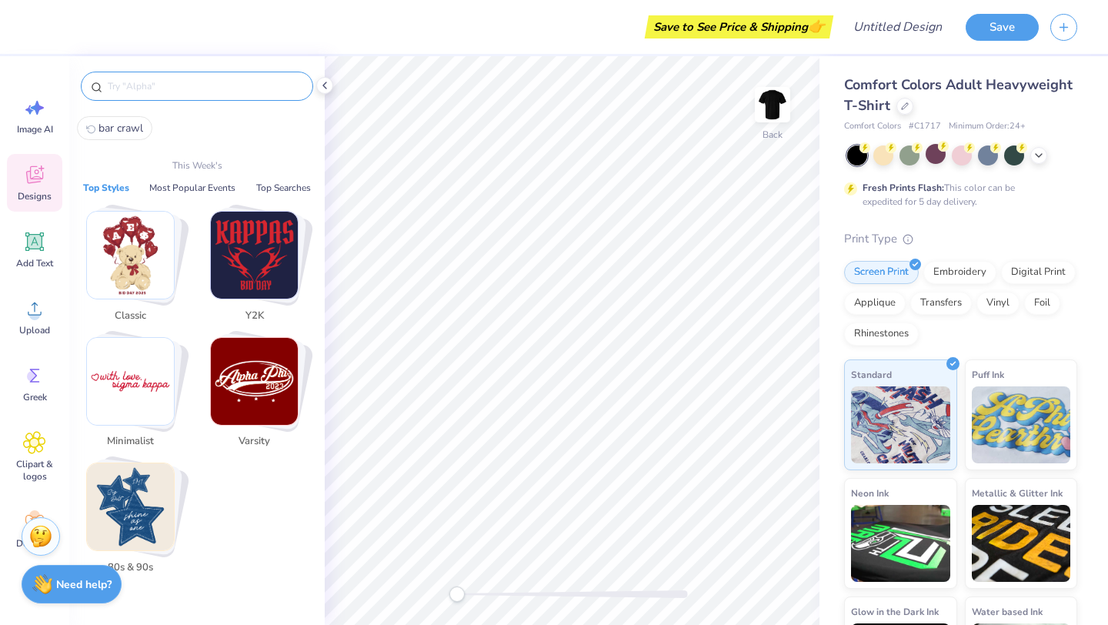
click at [148, 80] on input "text" at bounding box center [204, 85] width 197 height 15
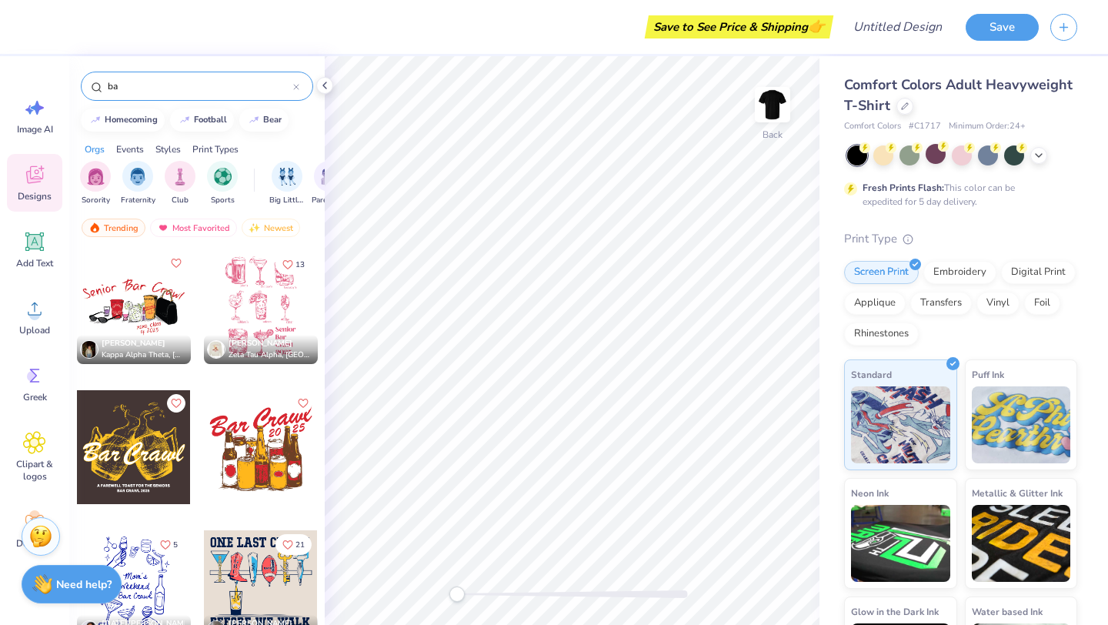
type input "b"
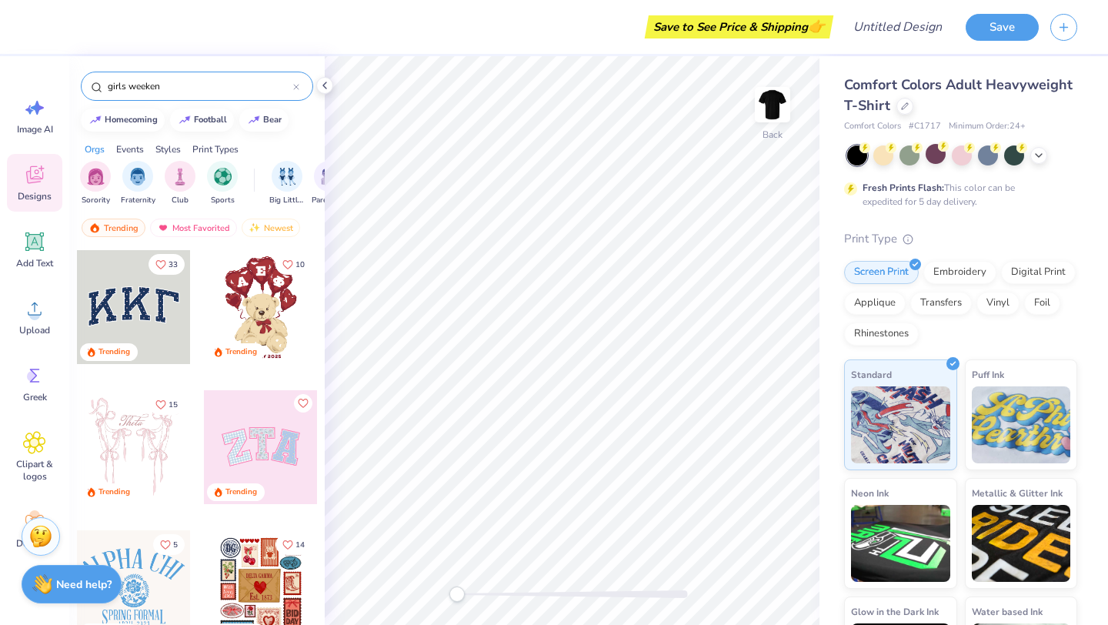
type input "girls weekend"
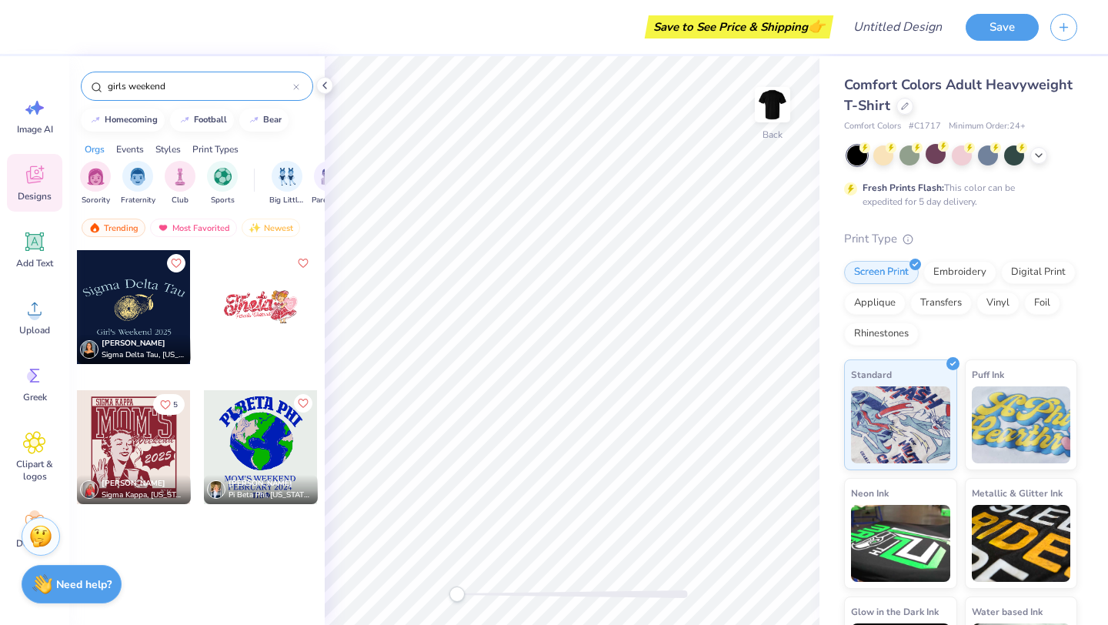
click at [189, 87] on input "girls weekend" at bounding box center [199, 85] width 187 height 15
drag, startPoint x: 189, startPoint y: 87, endPoint x: 114, endPoint y: 89, distance: 74.7
click at [114, 90] on input "girls weekend" at bounding box center [199, 85] width 187 height 15
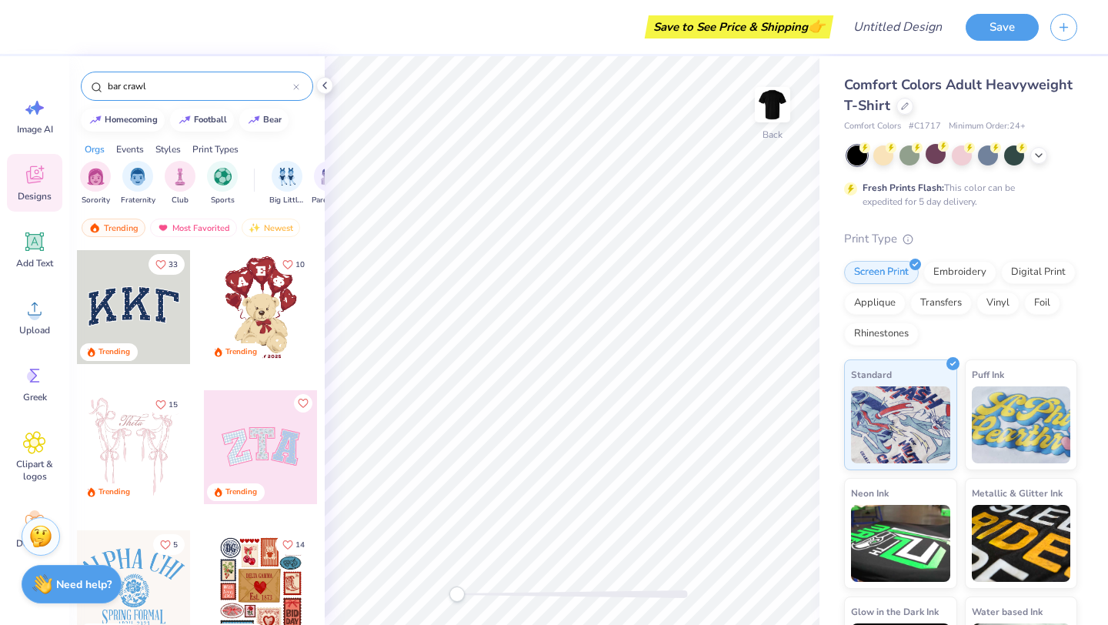
type input "bar crawl"
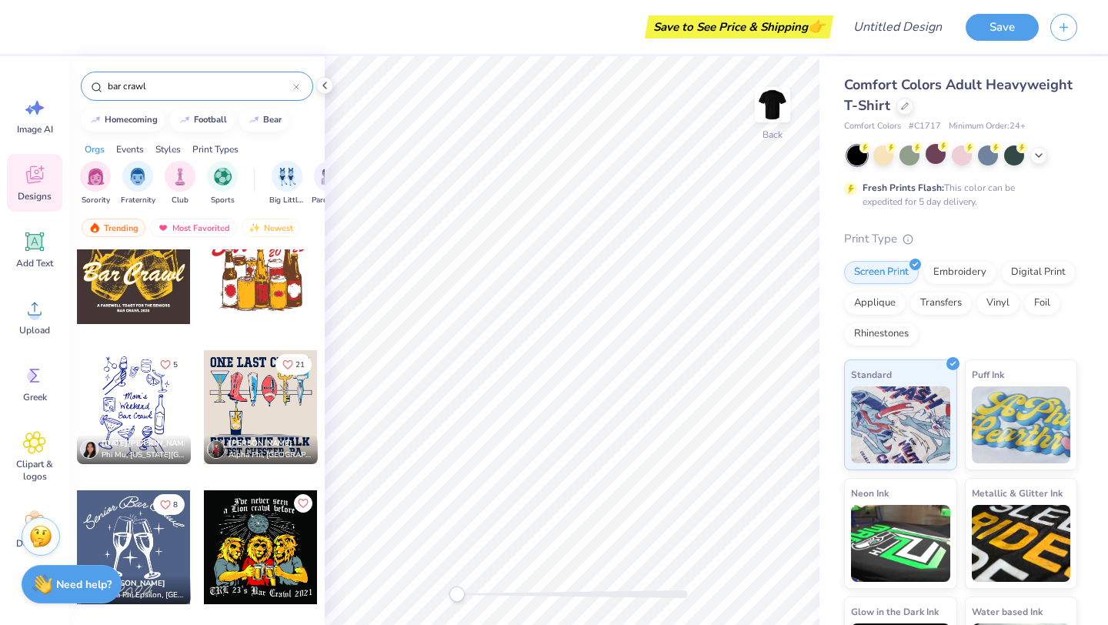
scroll to position [267, 0]
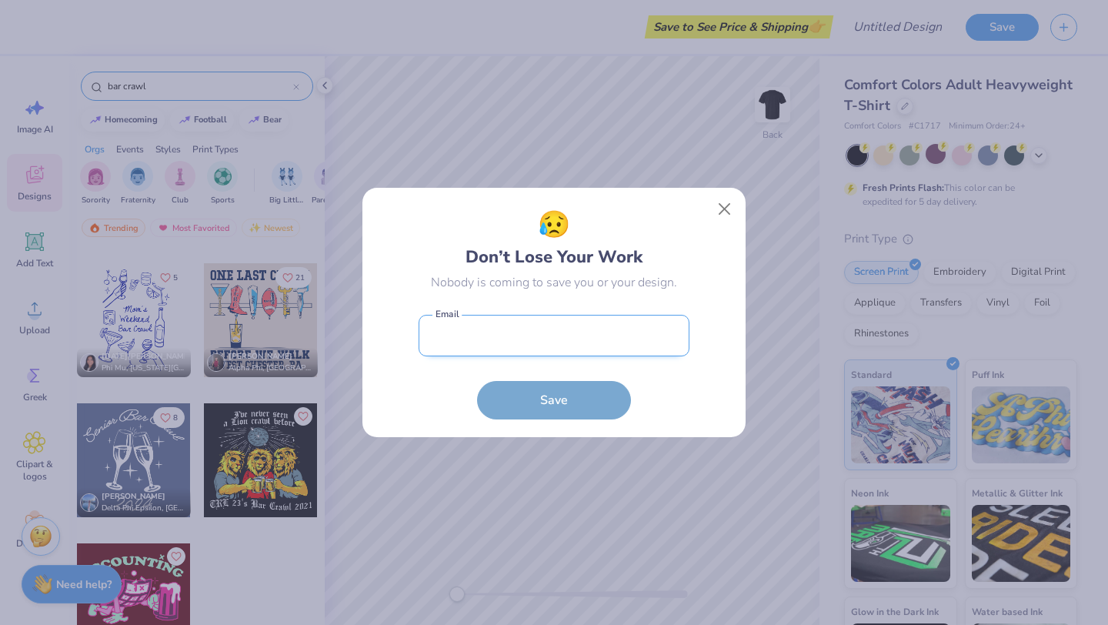
click at [550, 320] on input "email" at bounding box center [554, 336] width 271 height 42
type input "DOdoardi@scu.edu"
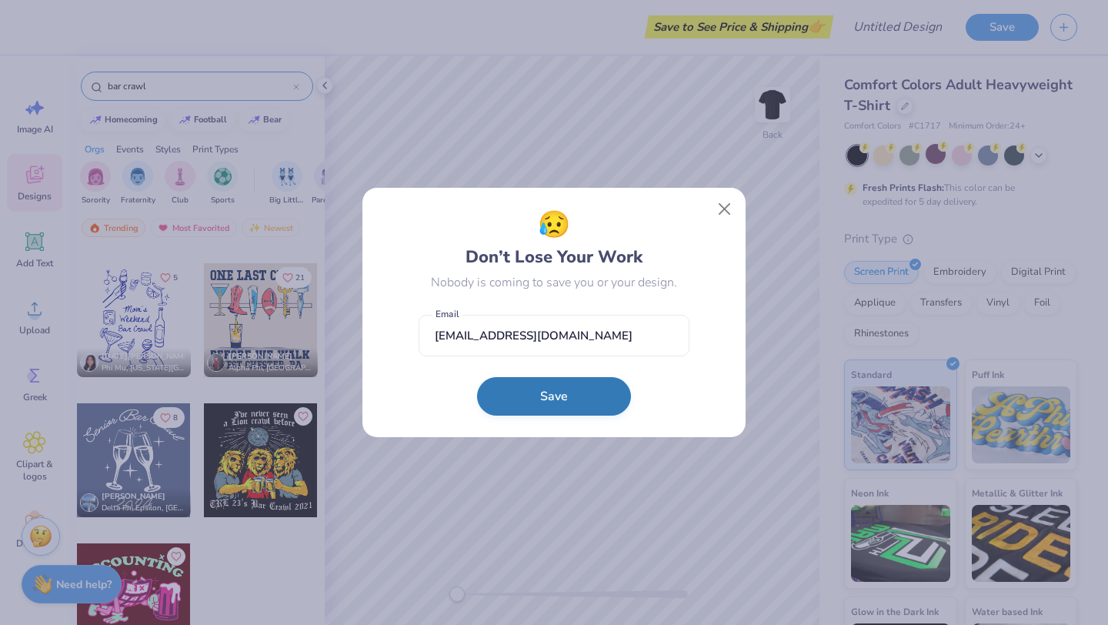
click at [560, 396] on button "Save" at bounding box center [554, 396] width 154 height 38
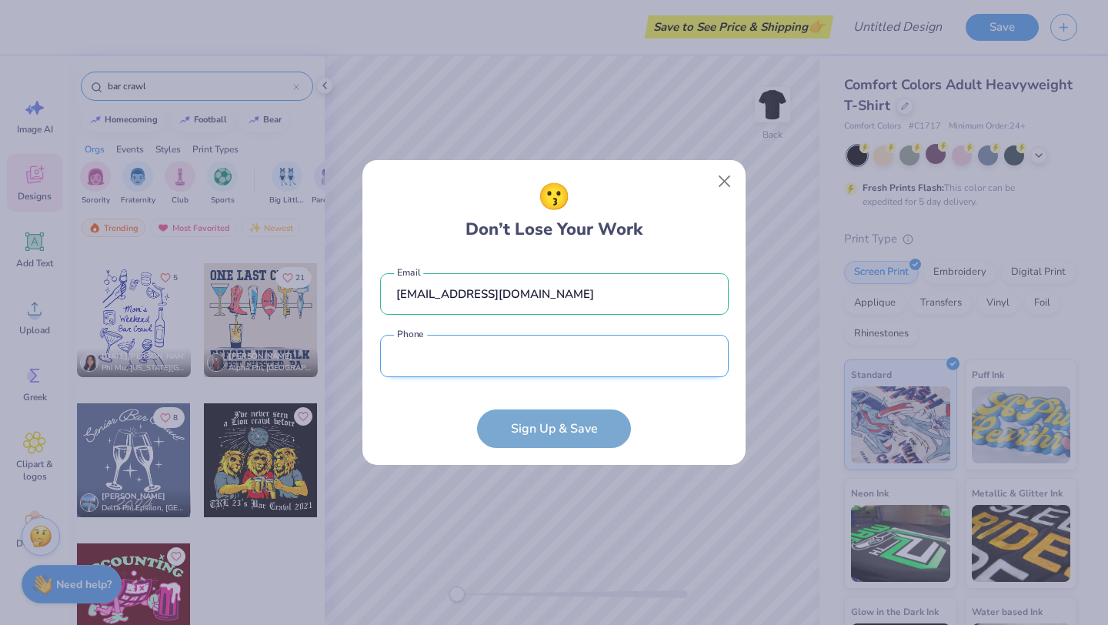
click at [559, 363] on input "tel" at bounding box center [554, 356] width 349 height 42
type input "(603) 380-8834"
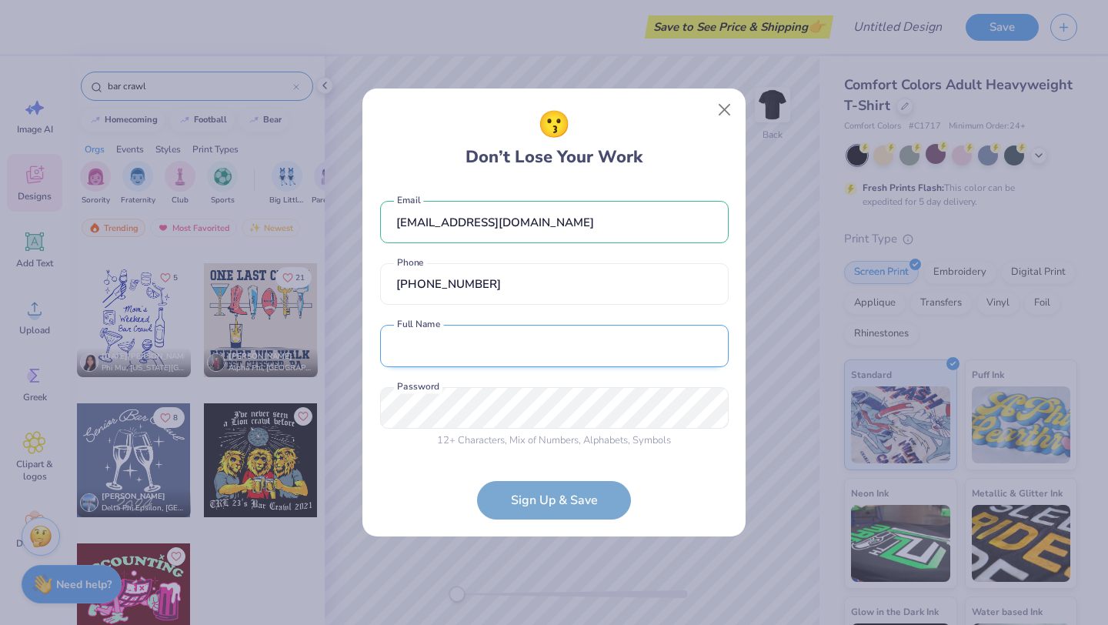
click at [495, 344] on input "text" at bounding box center [554, 346] width 349 height 42
type input "Dilyn Odoardi"
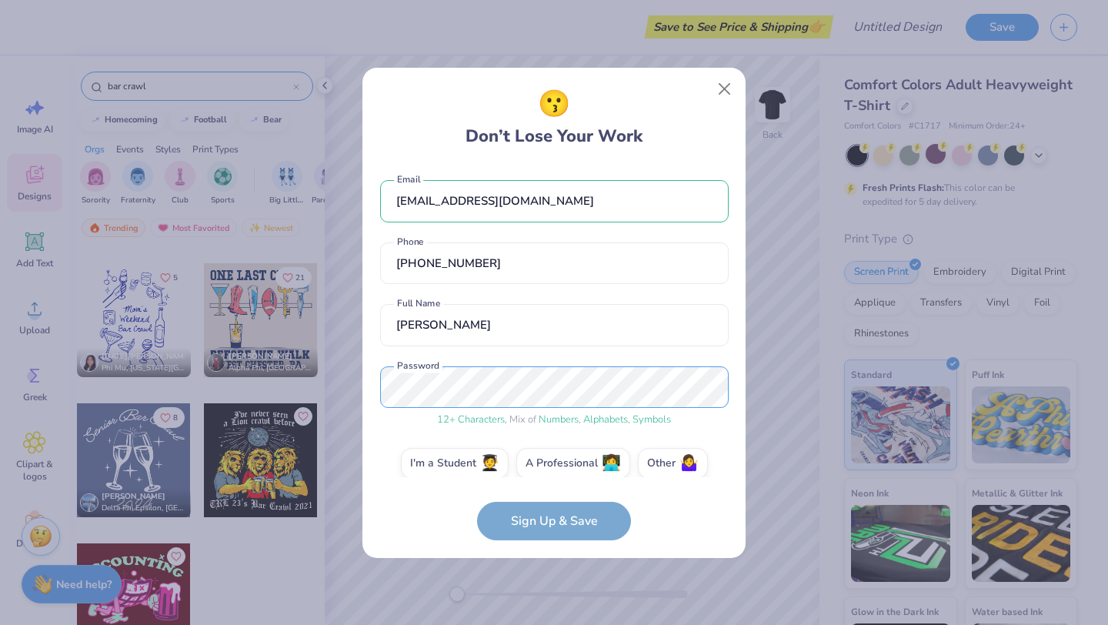
scroll to position [16, 0]
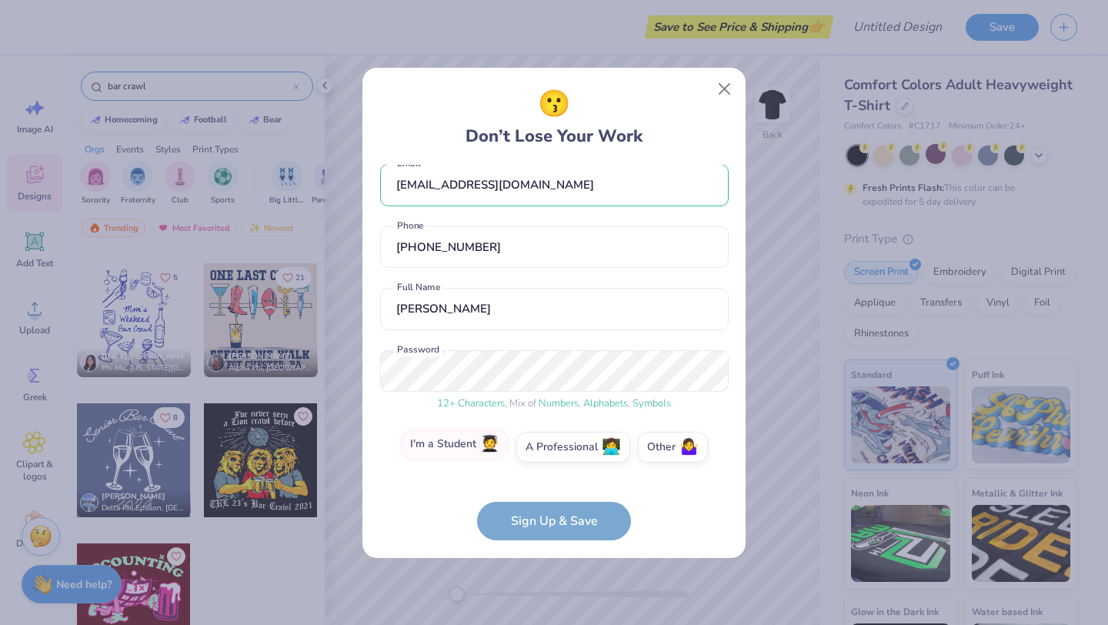
click at [476, 446] on label "I'm a Student 🧑‍🎓" at bounding box center [455, 444] width 108 height 31
click at [549, 462] on input "I'm a Student 🧑‍🎓" at bounding box center [554, 467] width 10 height 10
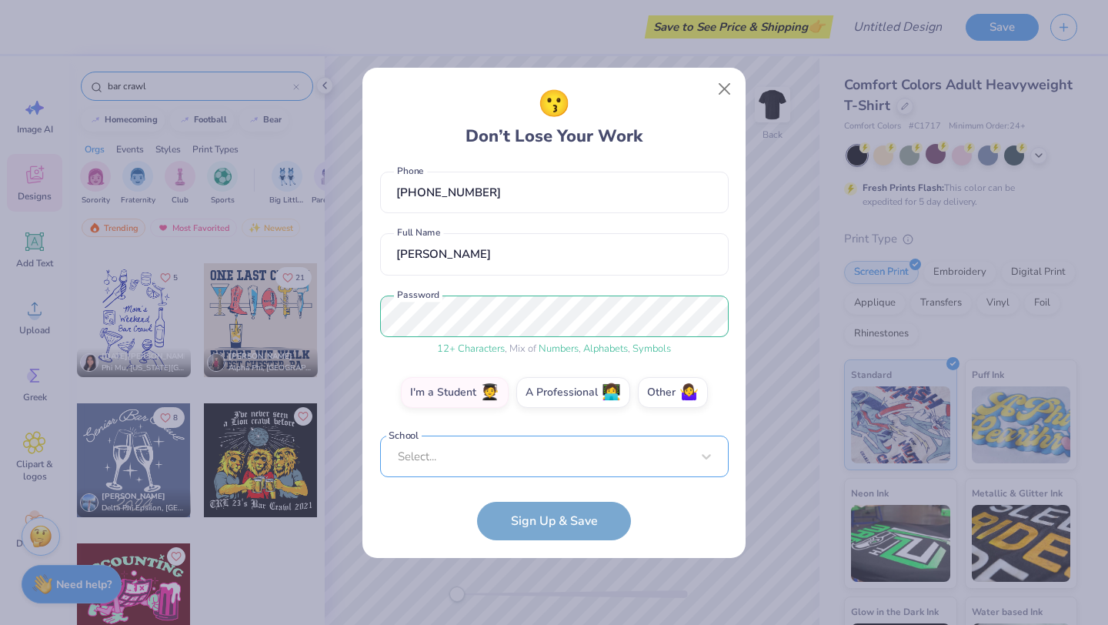
click at [532, 460] on div "Select..." at bounding box center [554, 457] width 349 height 42
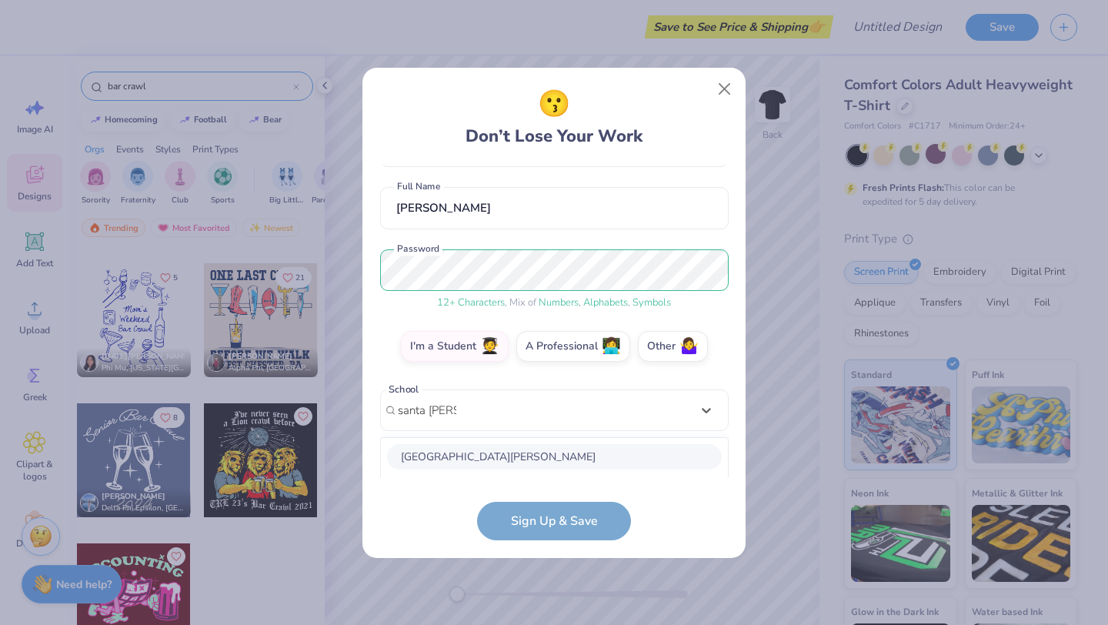
scroll to position [309, 0]
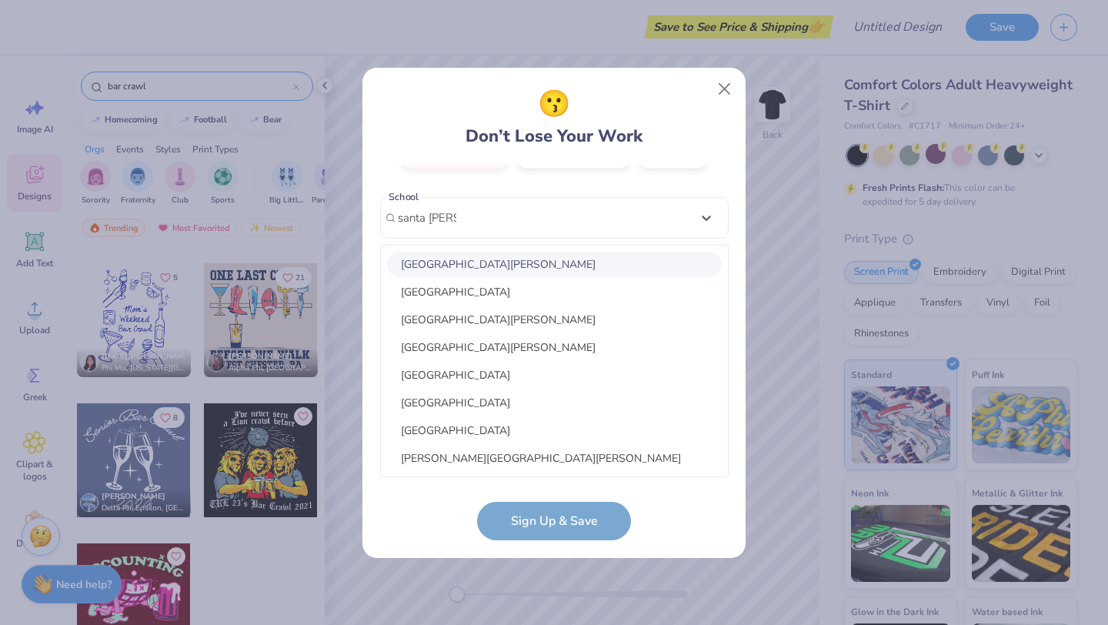
click at [518, 260] on div "Santa Clara University" at bounding box center [554, 264] width 335 height 25
type input "santa clara"
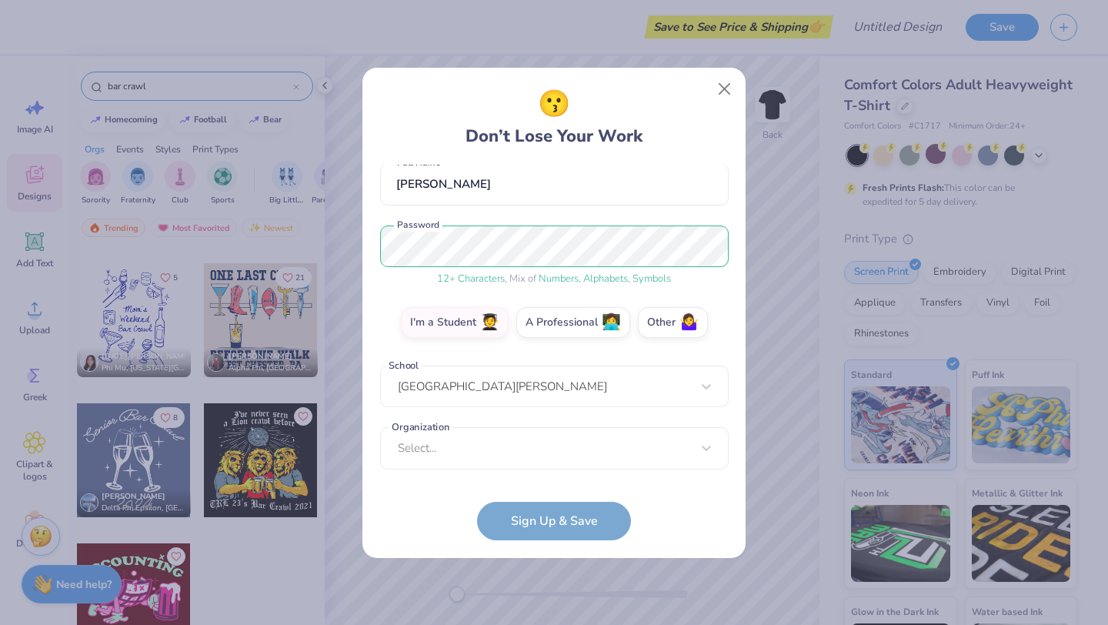
scroll to position [140, 0]
click at [581, 459] on div "Select..." at bounding box center [554, 449] width 349 height 42
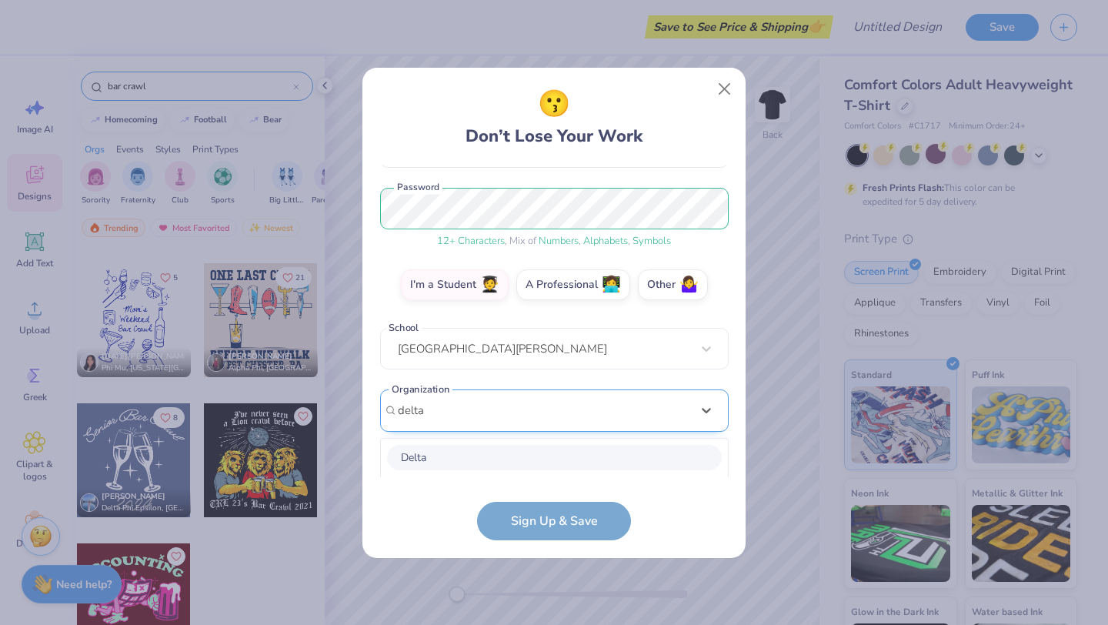
scroll to position [371, 0]
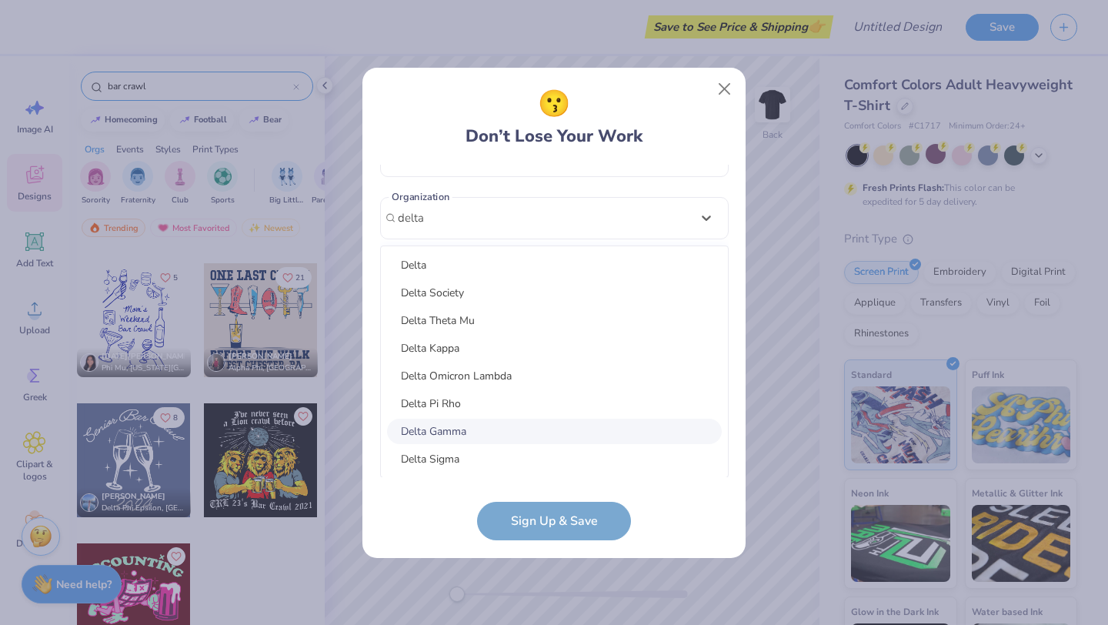
click at [479, 435] on div "Delta Gamma" at bounding box center [554, 431] width 335 height 25
type input "delta"
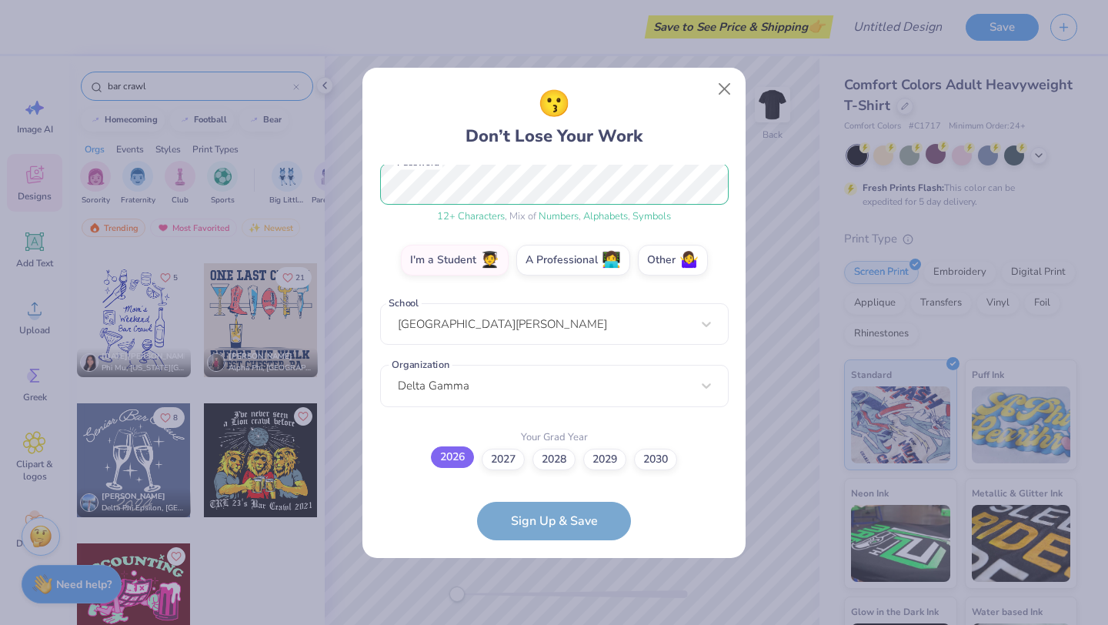
click at [463, 459] on label "2026" at bounding box center [452, 457] width 43 height 22
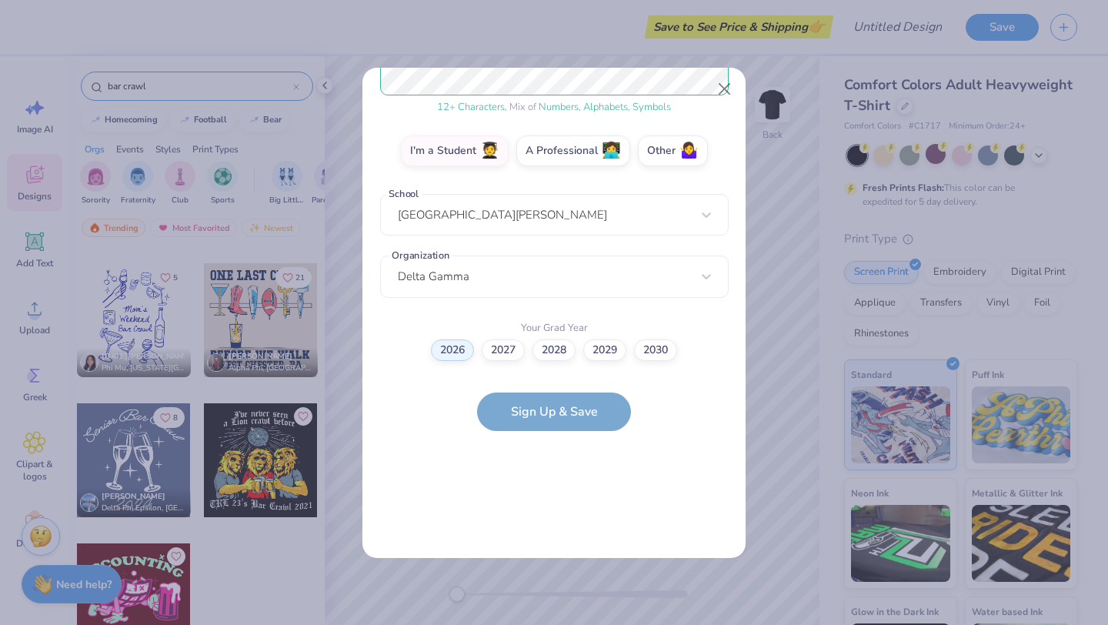
scroll to position [0, 0]
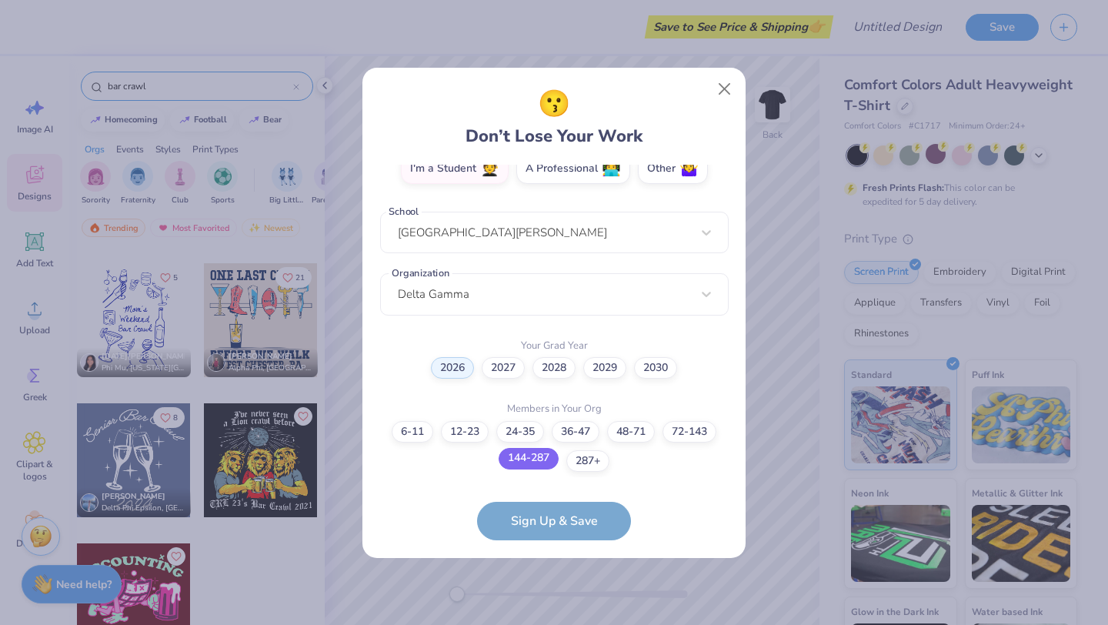
click at [540, 466] on label "144-287" at bounding box center [529, 459] width 60 height 22
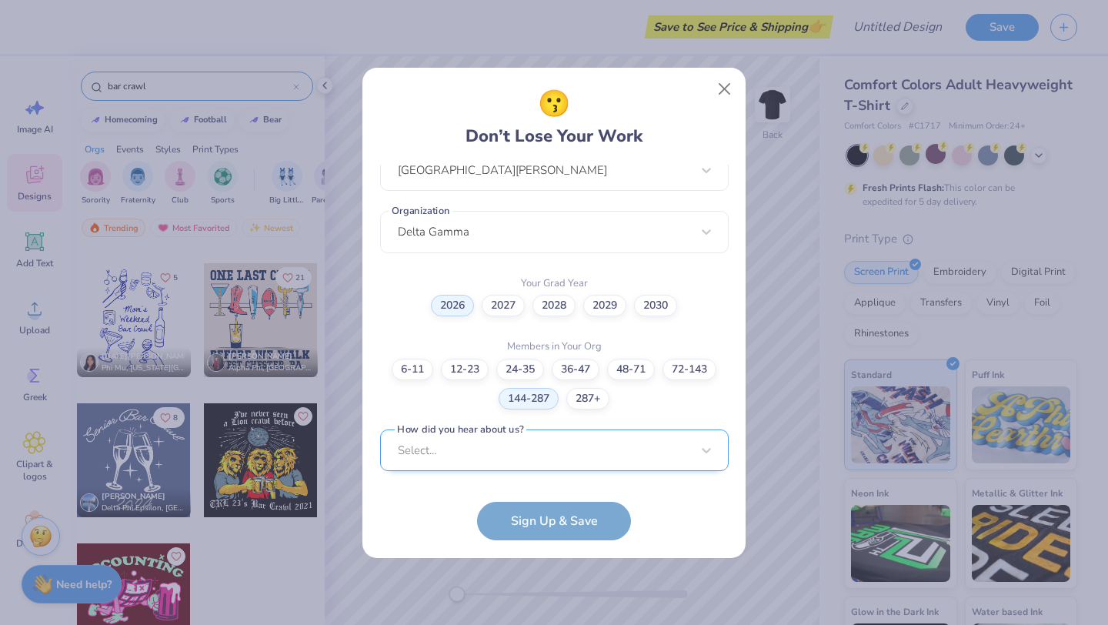
click at [563, 453] on div "Select..." at bounding box center [554, 450] width 349 height 42
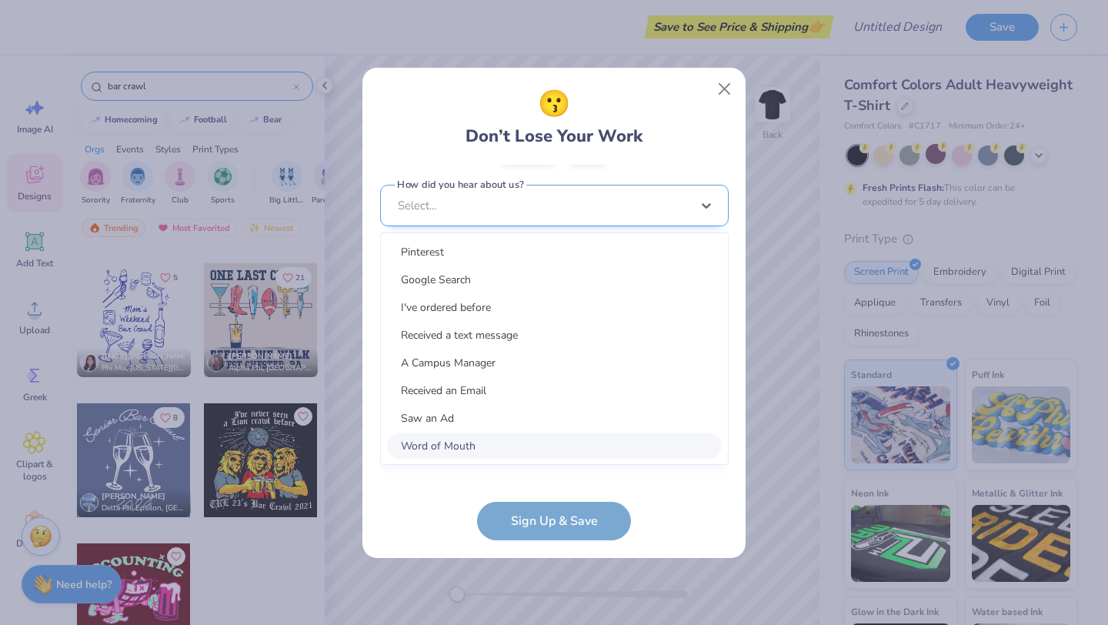
scroll to position [588, 0]
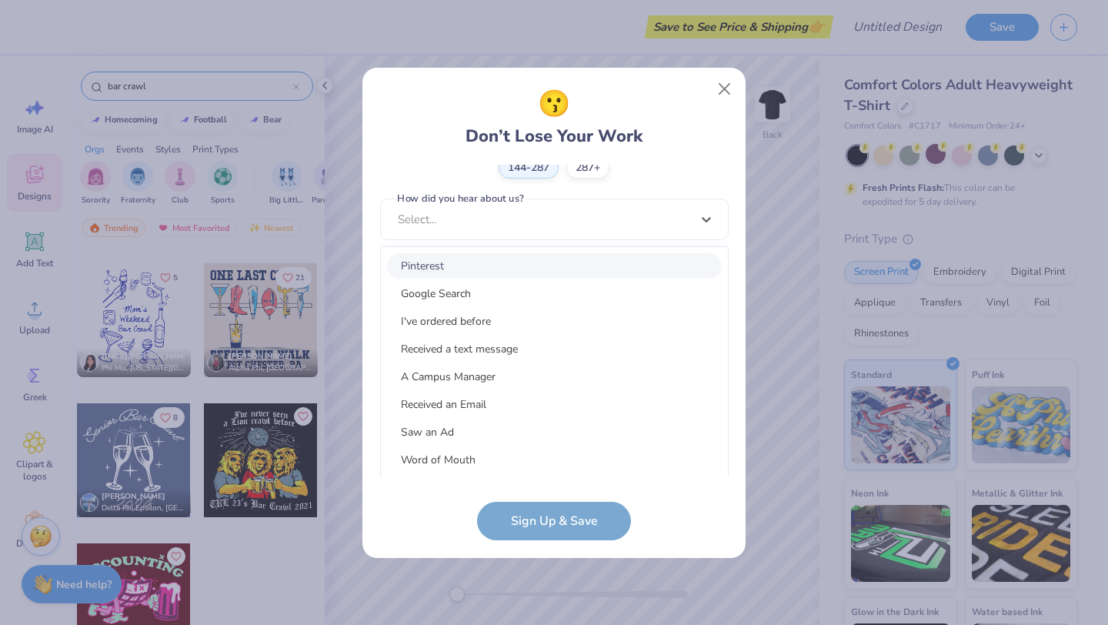
click at [480, 266] on div "Pinterest" at bounding box center [554, 265] width 335 height 25
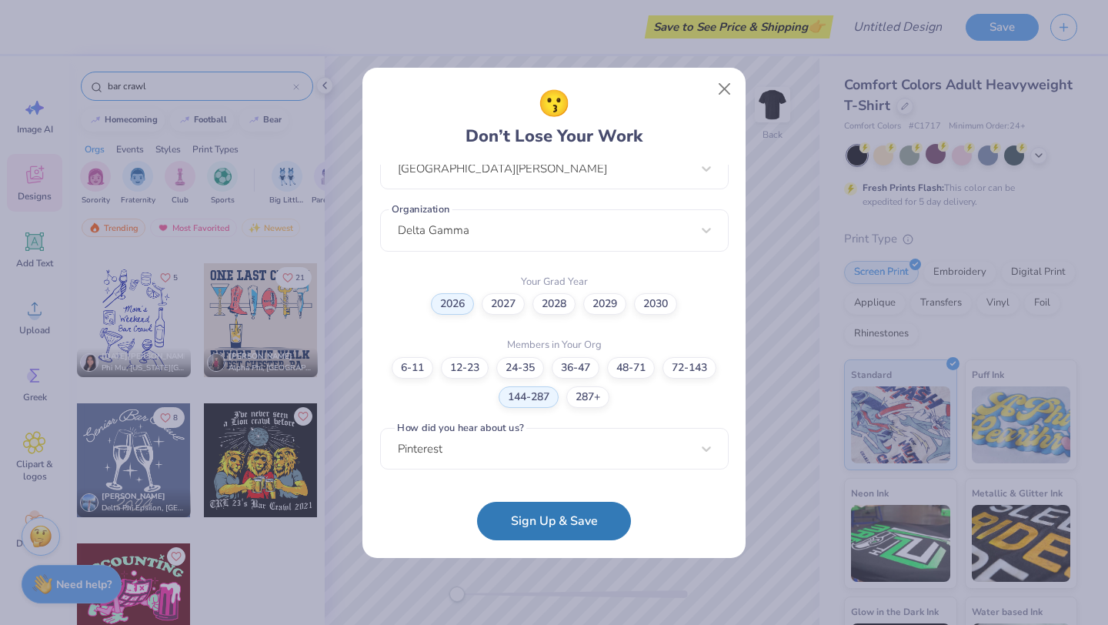
scroll to position [357, 0]
click at [538, 518] on button "Sign Up & Save" at bounding box center [554, 521] width 154 height 38
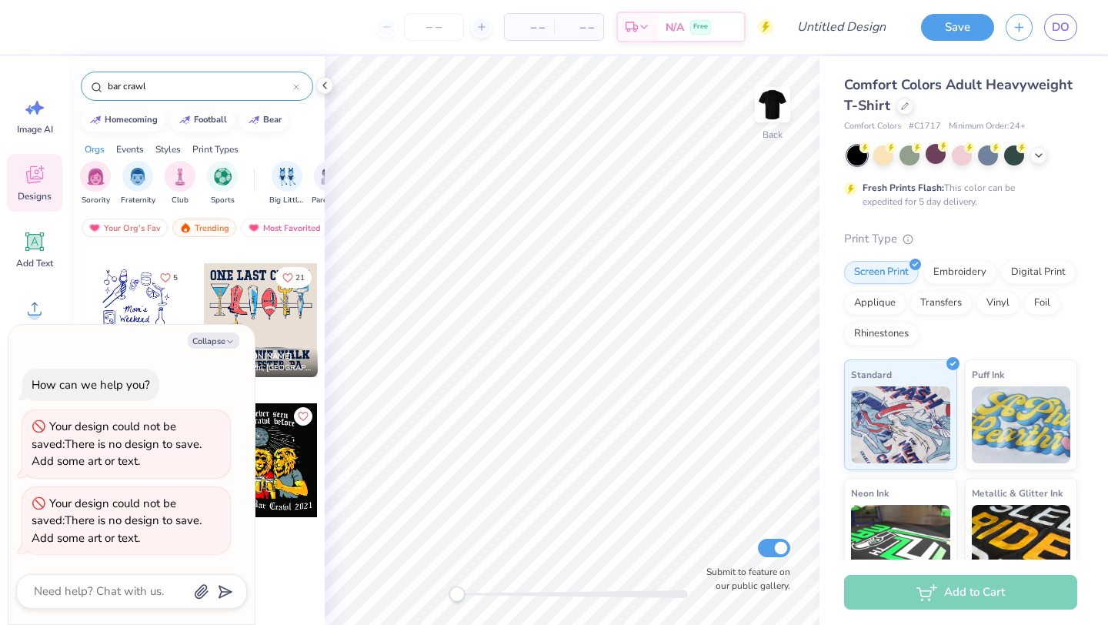
click at [251, 291] on div at bounding box center [261, 320] width 114 height 114
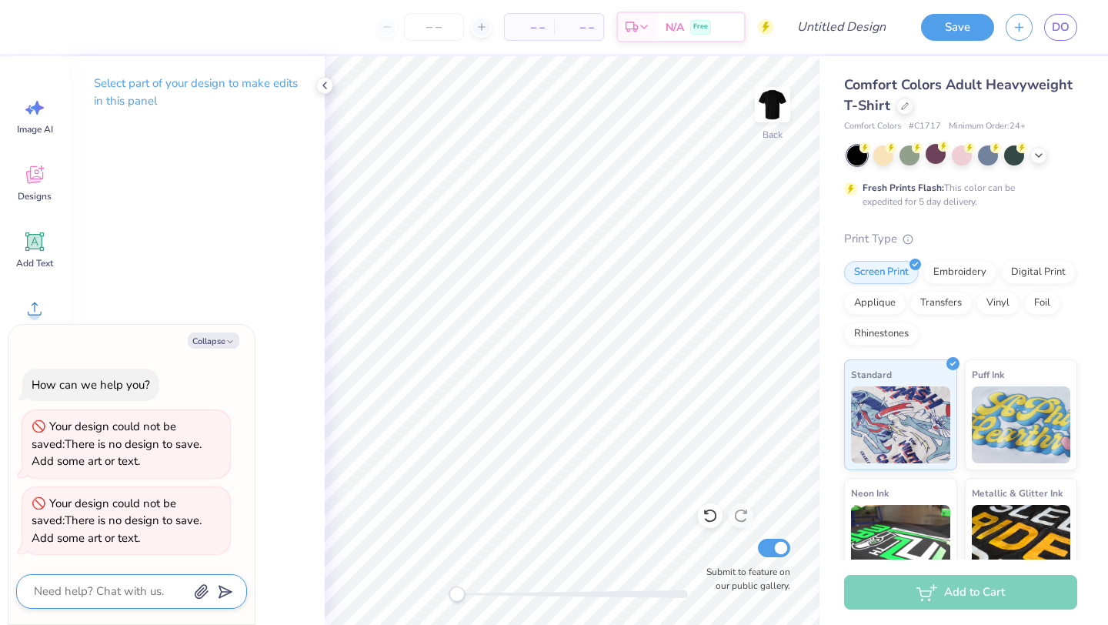
click at [107, 593] on textarea at bounding box center [110, 591] width 156 height 21
click at [262, 313] on div "Select part of your design to make edits in this panel" at bounding box center [197, 340] width 256 height 569
click at [207, 345] on button "Collapse" at bounding box center [214, 340] width 52 height 16
type textarea "x"
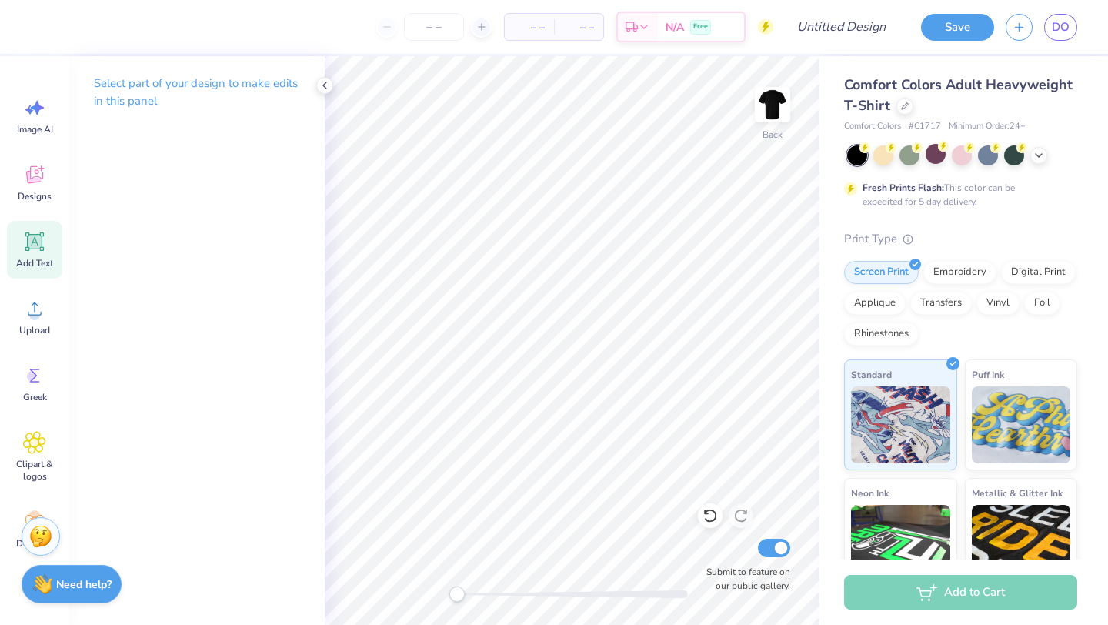
click at [29, 242] on icon at bounding box center [35, 242] width 15 height 15
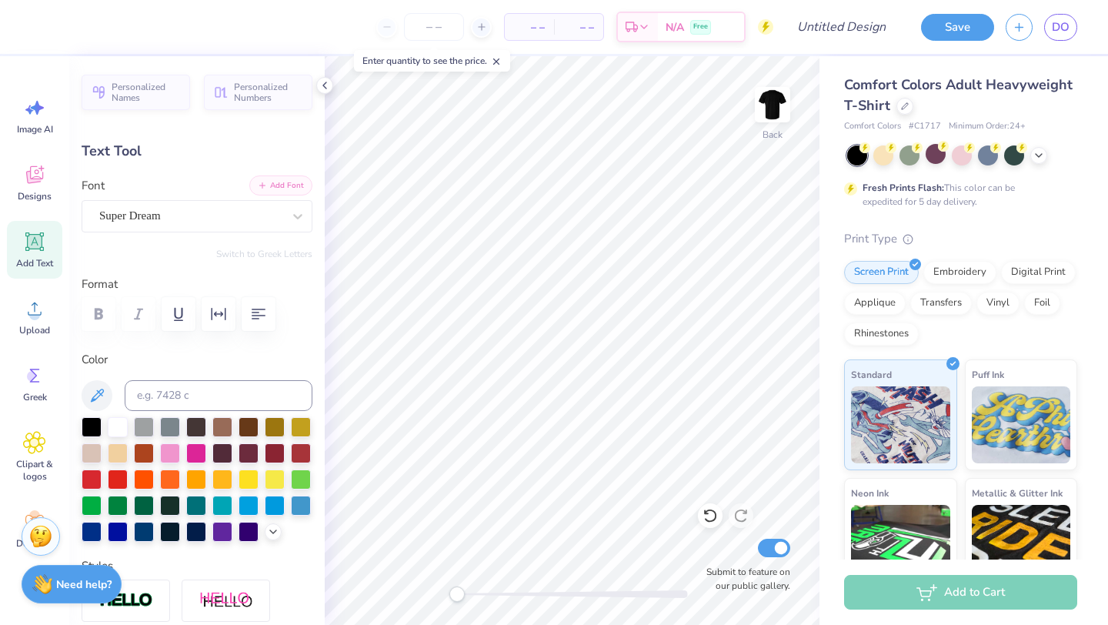
type textarea "G"
type textarea "S"
type textarea "Girl's Weekend"
type input "14.17"
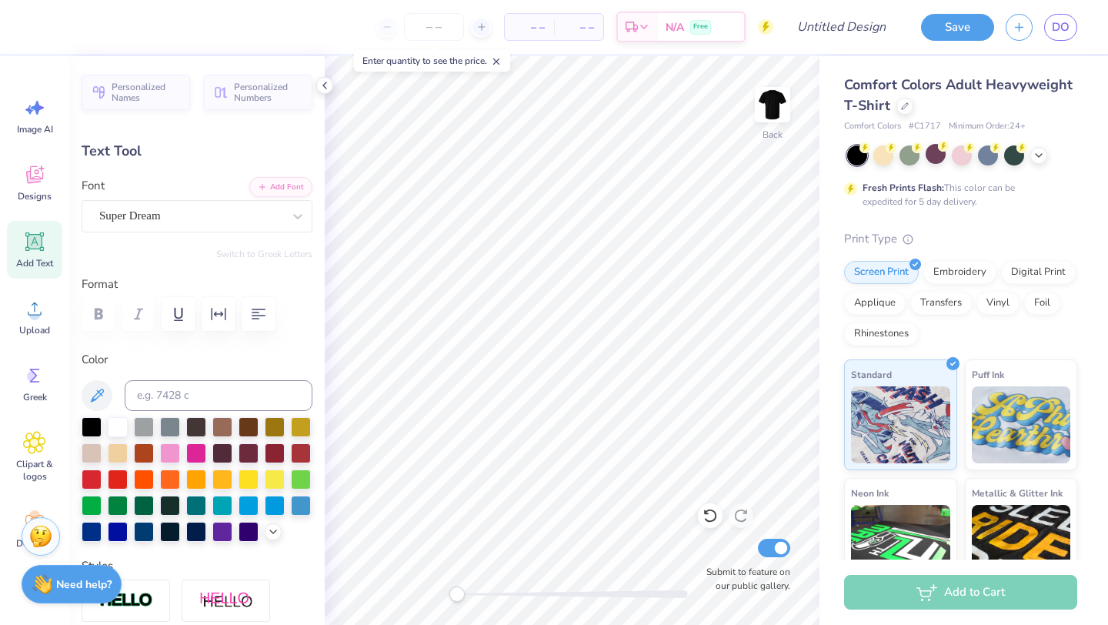
type input "1.48"
type input "3.32"
click at [37, 234] on icon at bounding box center [34, 241] width 18 height 18
type input "5.59"
type input "1.62"
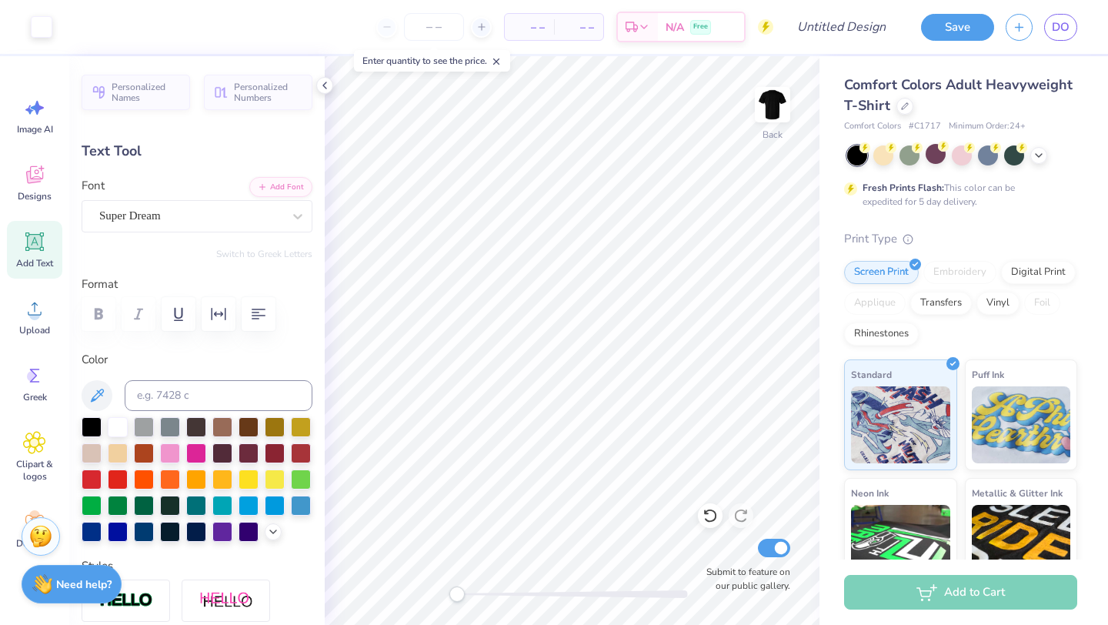
type input "11.69"
type textarea "Senior Bar Crawl"
type input "14.17"
type input "1.29"
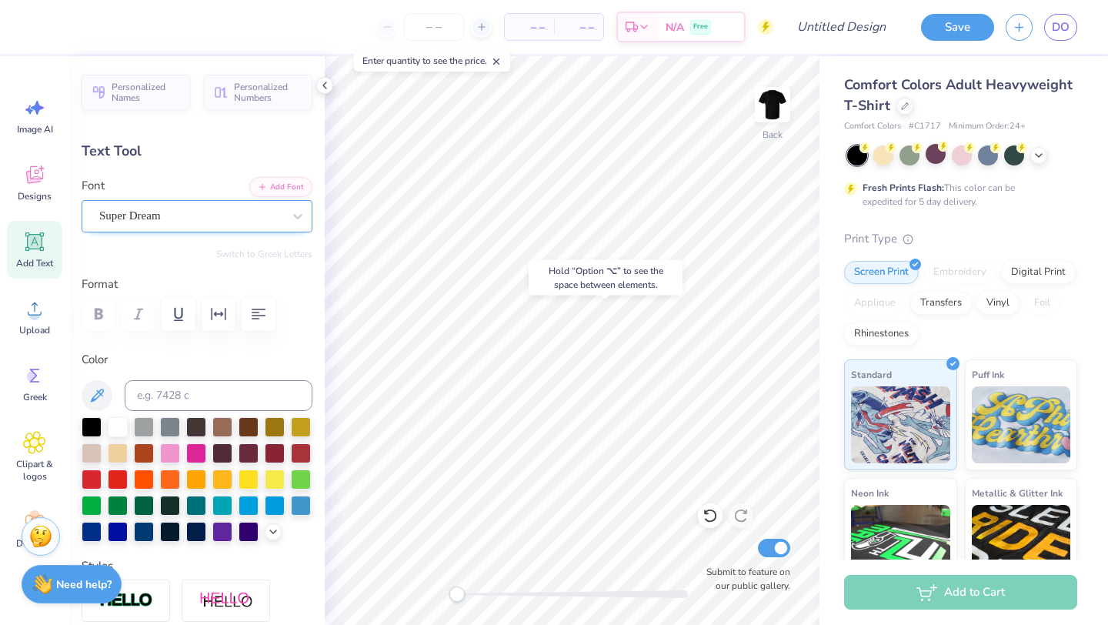
type input "11.85"
type input "11.57"
type input "1.06"
type input "5.36"
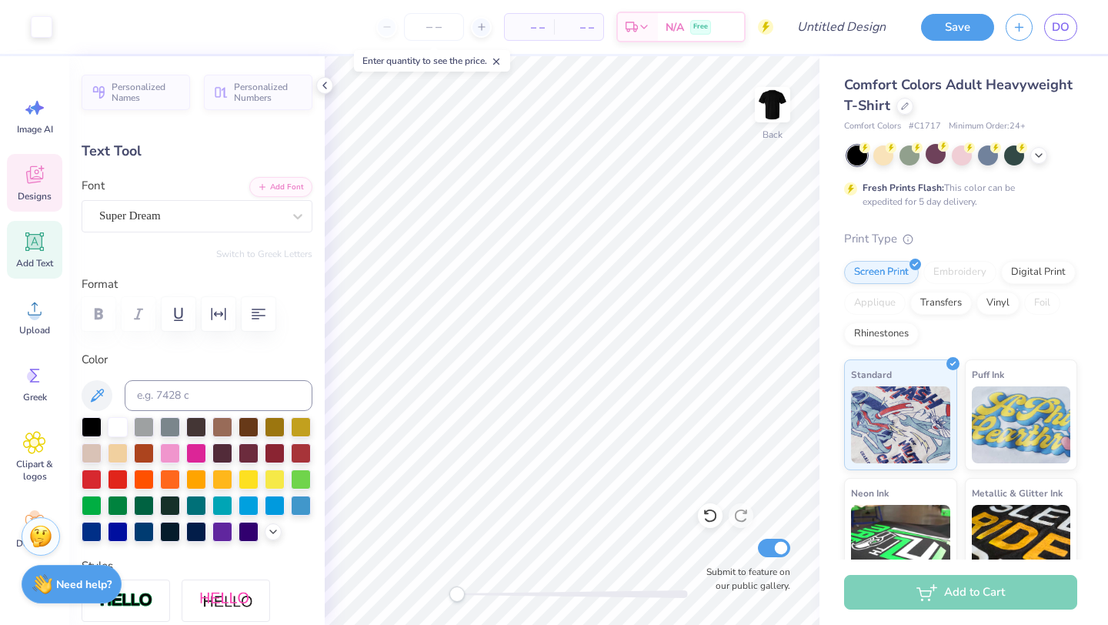
click at [45, 179] on icon at bounding box center [34, 174] width 23 height 23
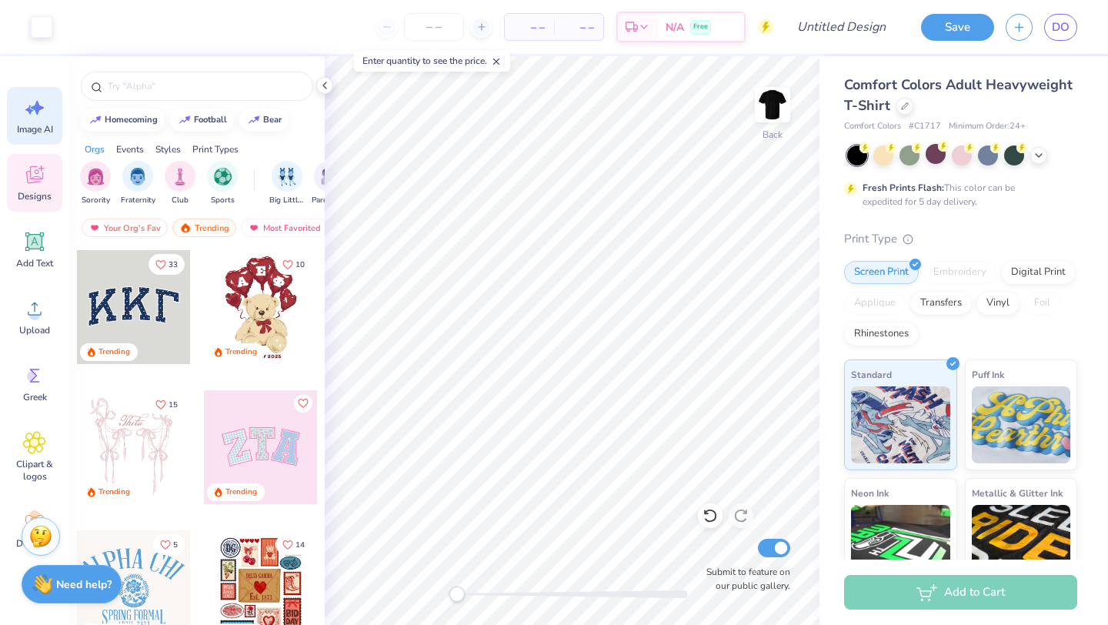
click at [28, 110] on icon at bounding box center [29, 109] width 8 height 9
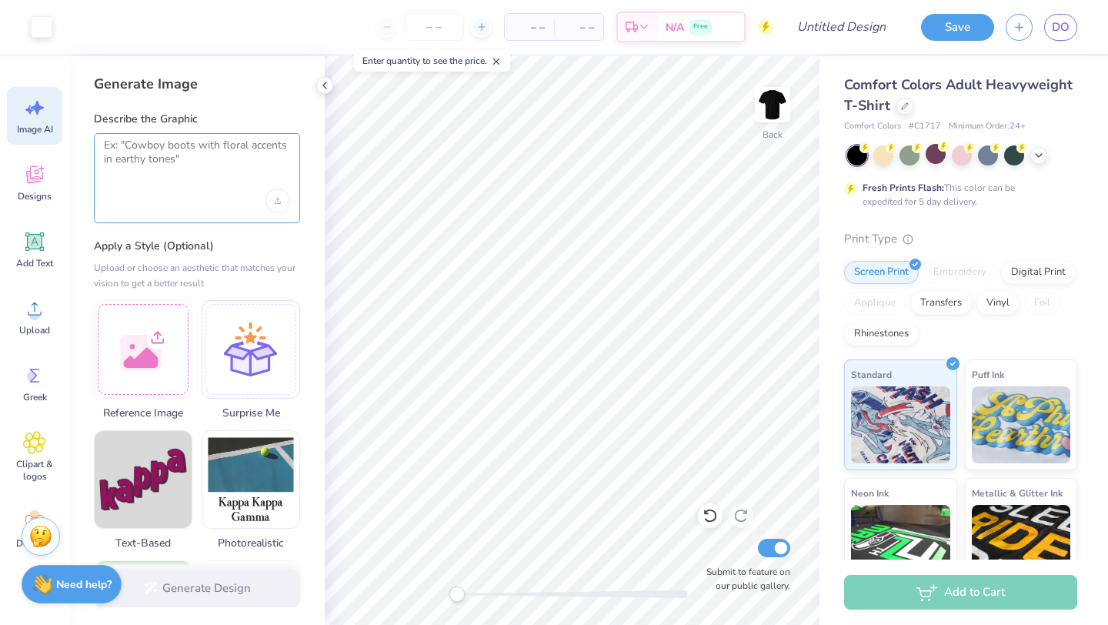
click at [162, 152] on textarea at bounding box center [197, 158] width 186 height 38
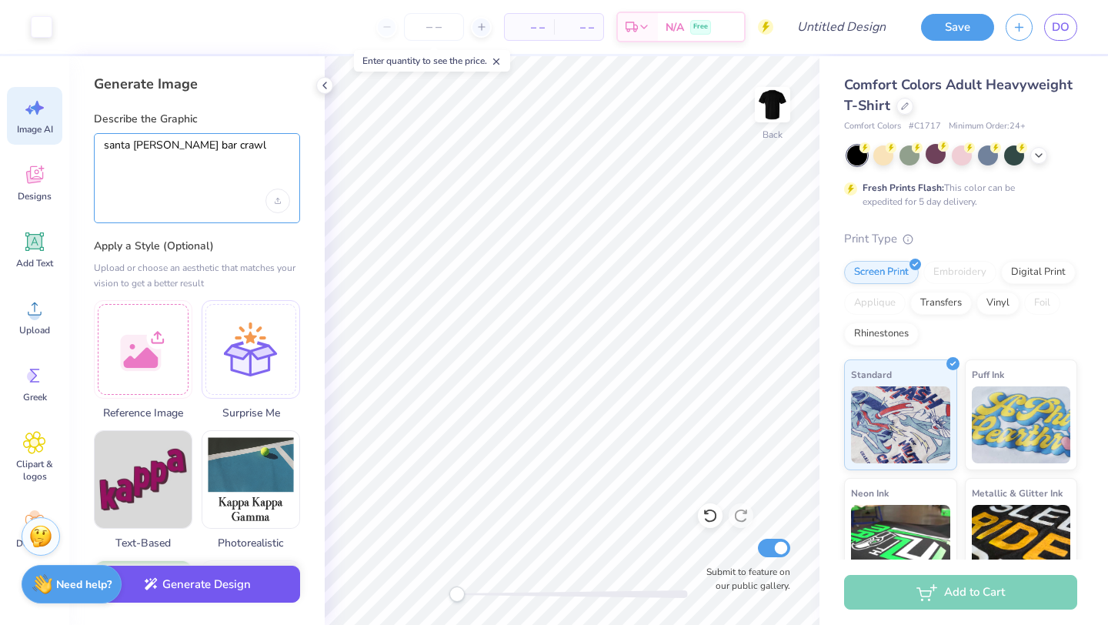
type textarea "santa clara bar crawl"
click at [247, 590] on button "Generate Design" at bounding box center [197, 585] width 206 height 38
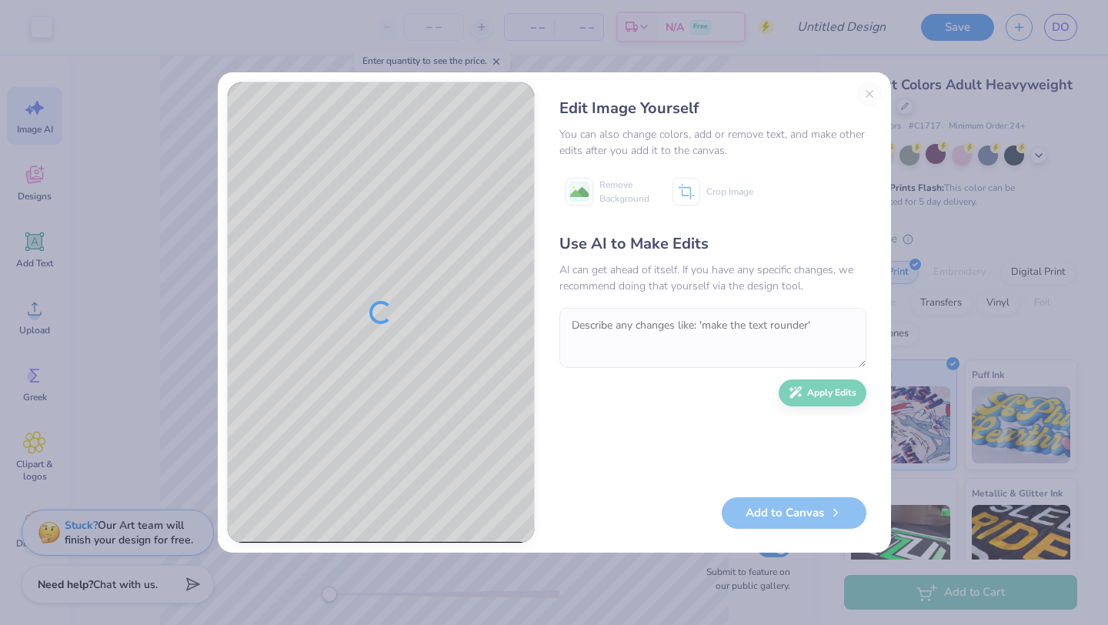
click at [868, 95] on div "Edit Image Yourself You can also change colors, add or remove text, and make ot…" at bounding box center [713, 313] width 338 height 462
click at [870, 92] on div "Edit Image Yourself You can also change colors, add or remove text, and make ot…" at bounding box center [713, 313] width 338 height 462
click at [870, 97] on div "Edit Image Yourself You can also change colors, add or remove text, and make ot…" at bounding box center [713, 313] width 338 height 462
click at [664, 327] on textarea at bounding box center [713, 338] width 307 height 60
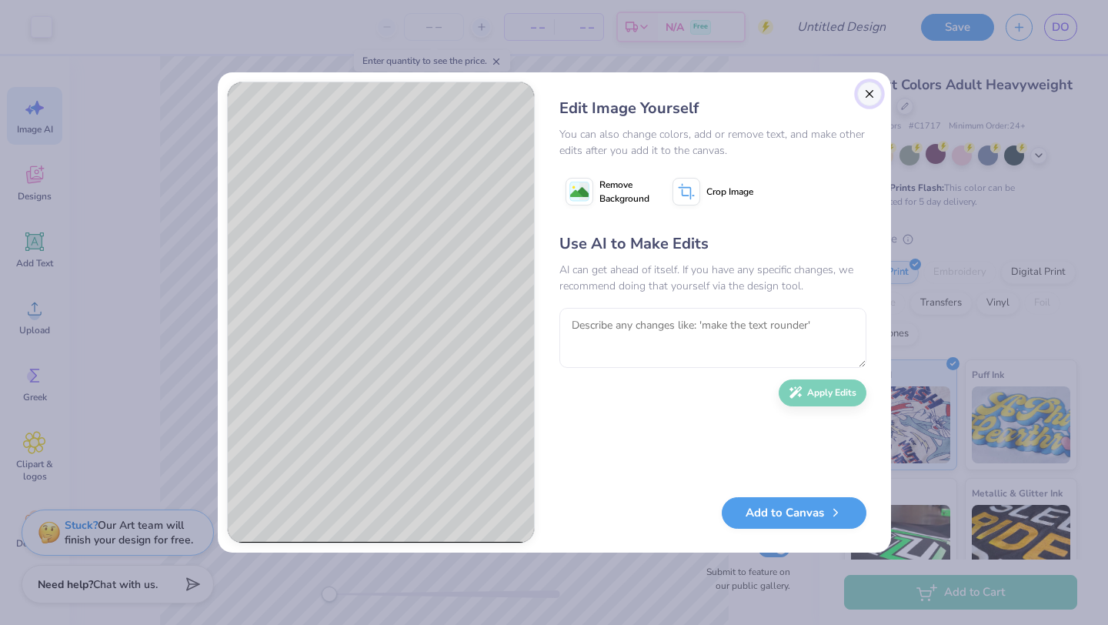
click at [871, 92] on button "Close" at bounding box center [869, 94] width 25 height 25
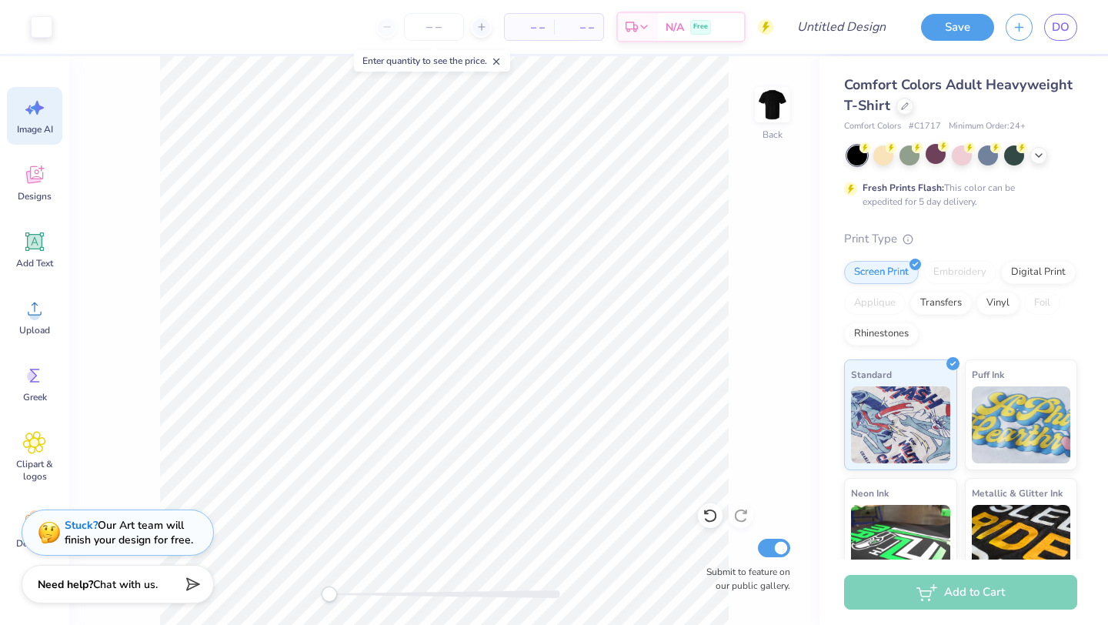
click at [34, 106] on icon at bounding box center [37, 108] width 13 height 14
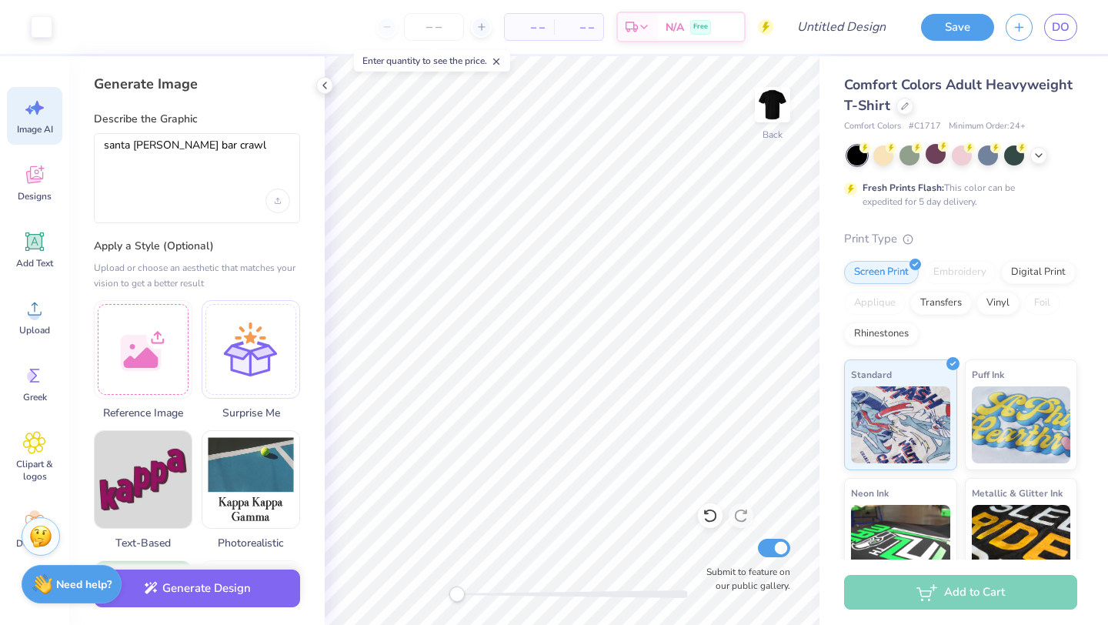
scroll to position [0, 0]
click at [45, 456] on div "Clipart & logos" at bounding box center [34, 457] width 55 height 70
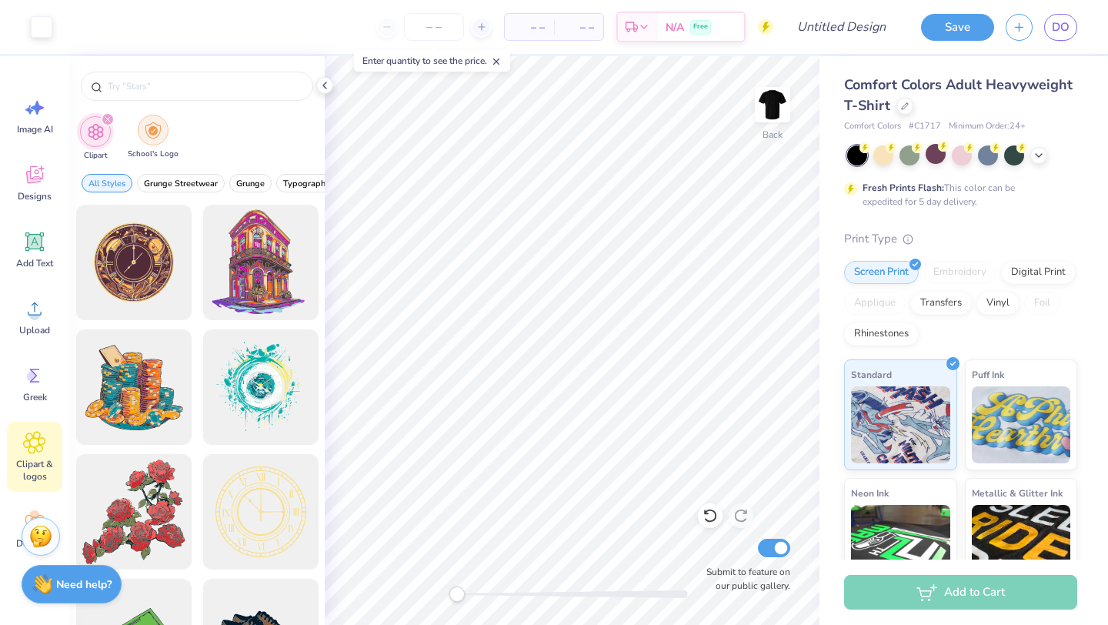
click at [160, 131] on img "filter for School's Logo" at bounding box center [153, 131] width 17 height 18
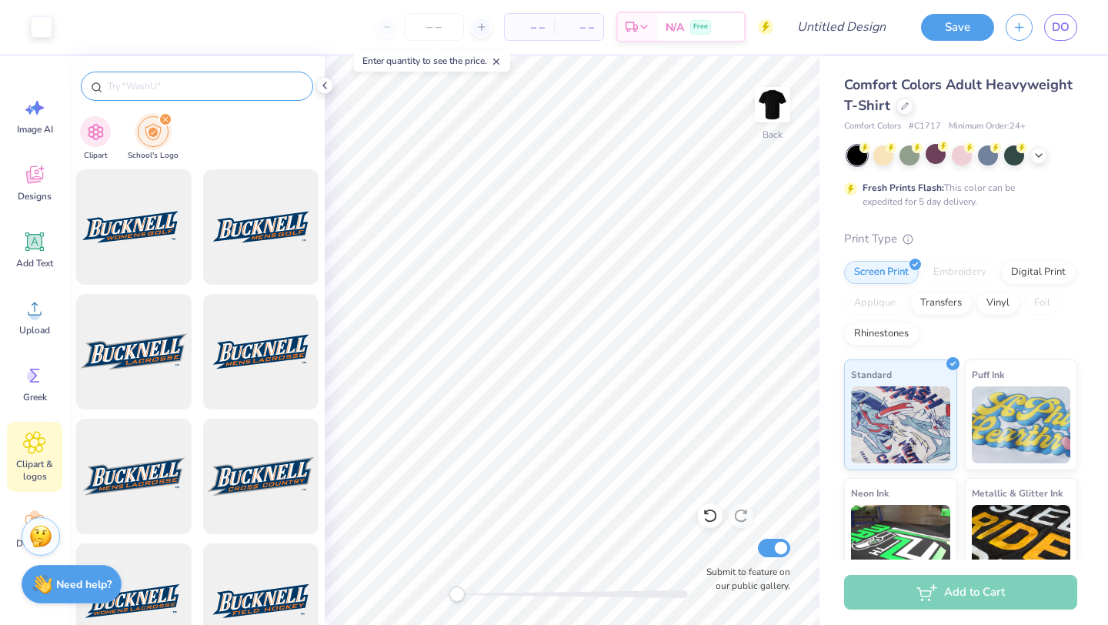
click at [218, 85] on input "text" at bounding box center [204, 85] width 197 height 15
type input "santa clara"
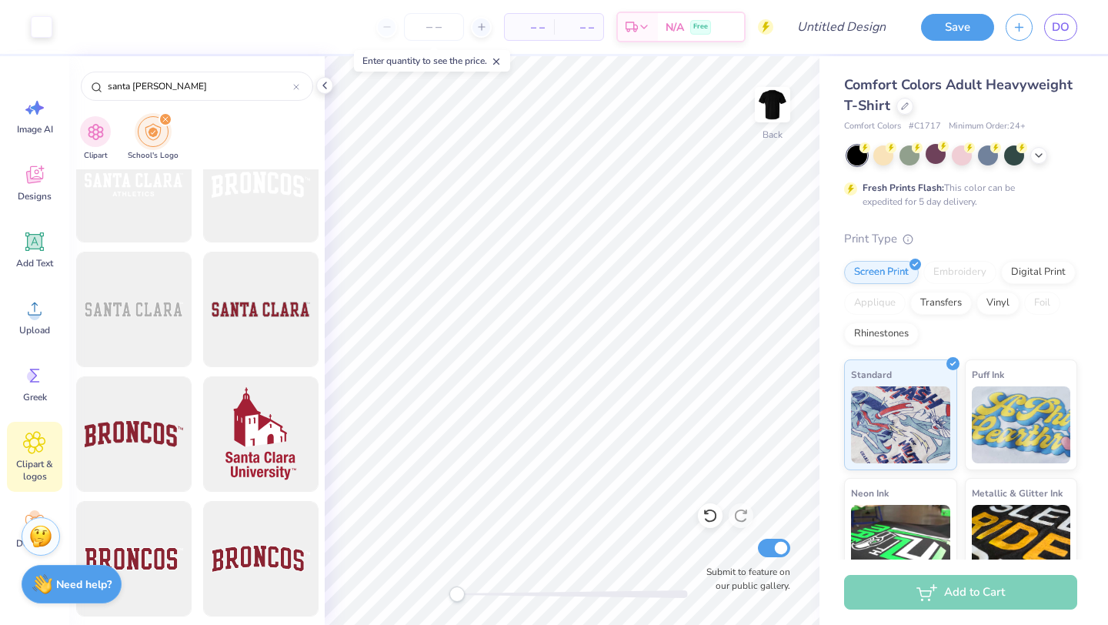
scroll to position [1270, 0]
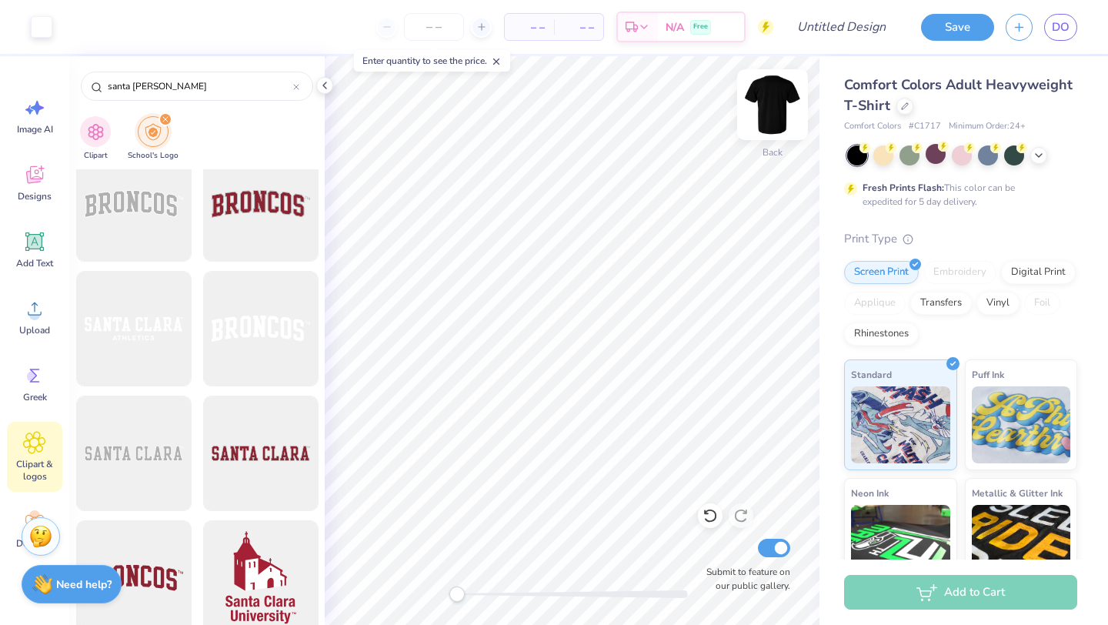
click at [773, 112] on img at bounding box center [773, 105] width 62 height 62
click at [144, 562] on div at bounding box center [133, 578] width 127 height 127
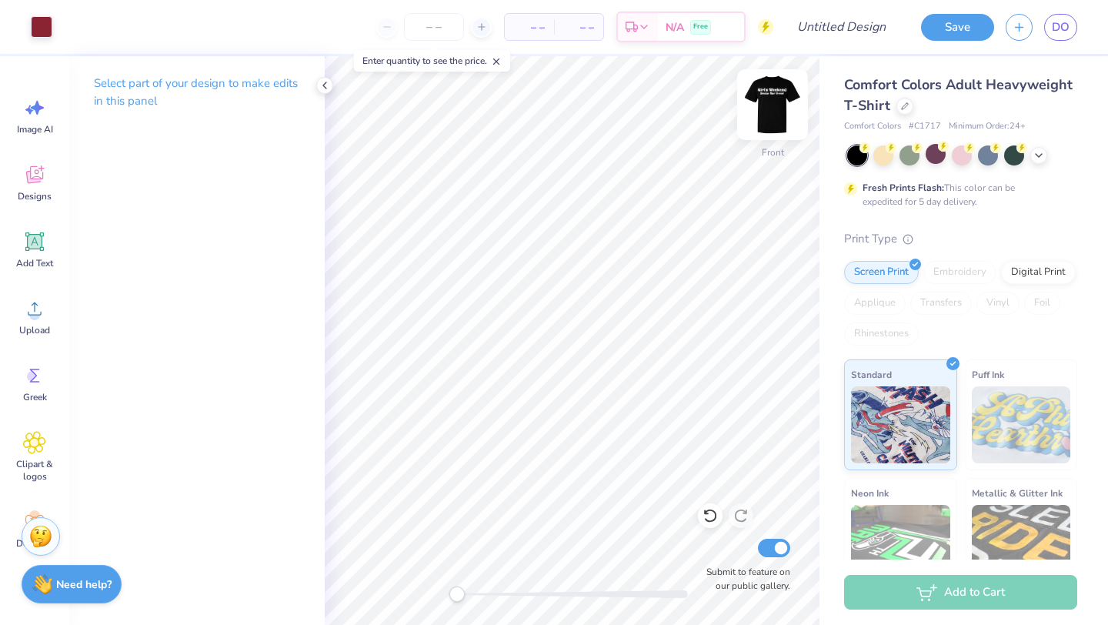
click at [773, 105] on img at bounding box center [773, 105] width 62 height 62
click at [30, 444] on icon at bounding box center [34, 442] width 9 height 9
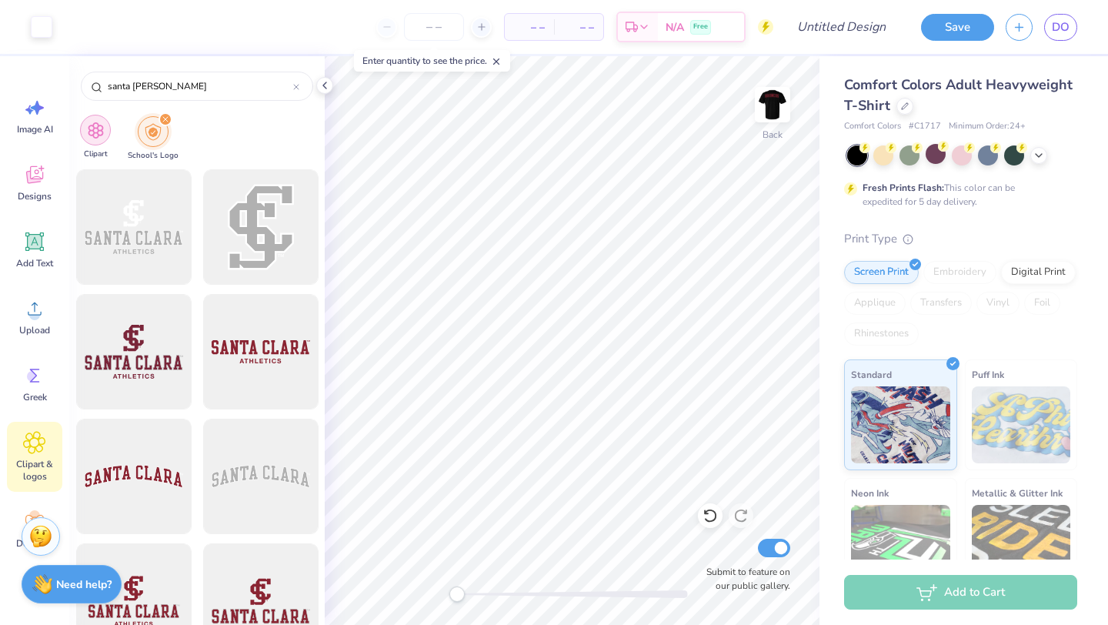
click at [92, 141] on div "filter for Clipart" at bounding box center [95, 130] width 31 height 31
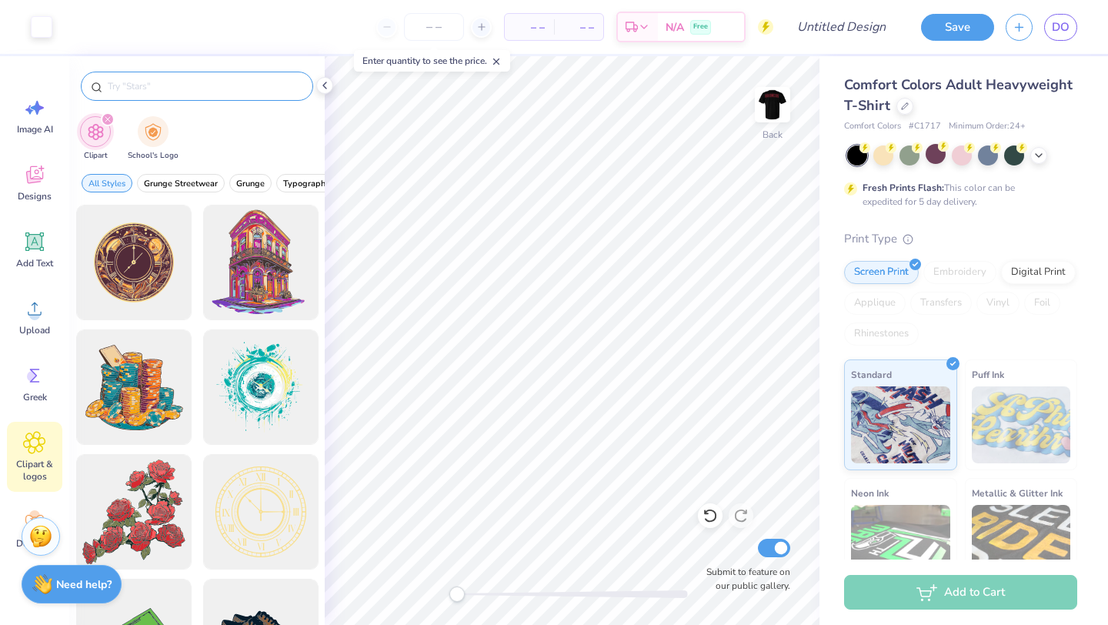
click at [279, 91] on input "text" at bounding box center [204, 85] width 197 height 15
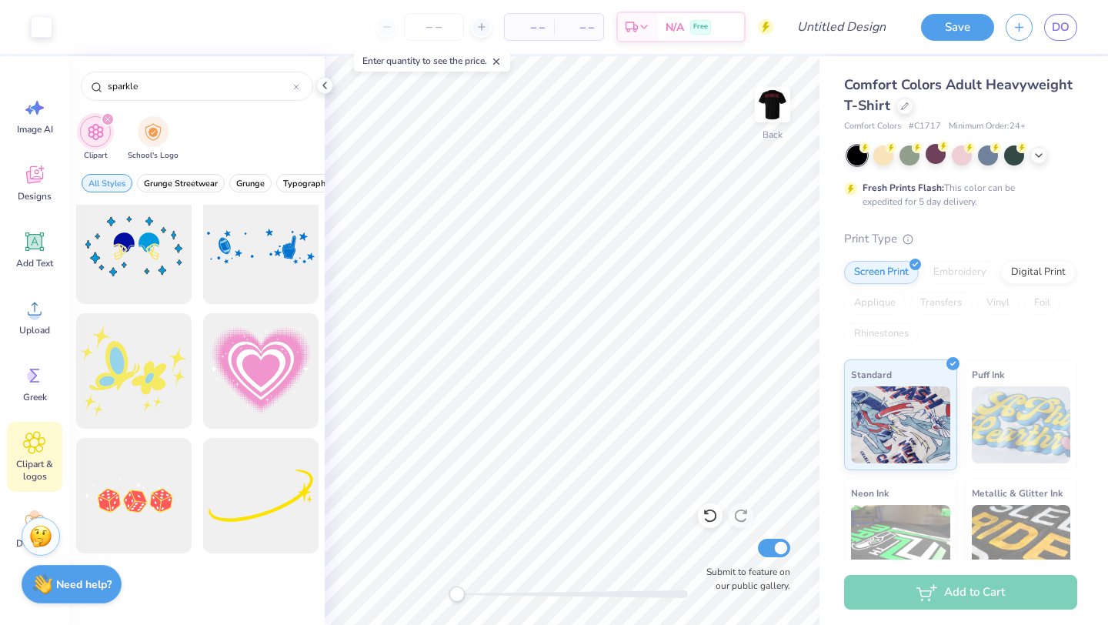
scroll to position [892, 0]
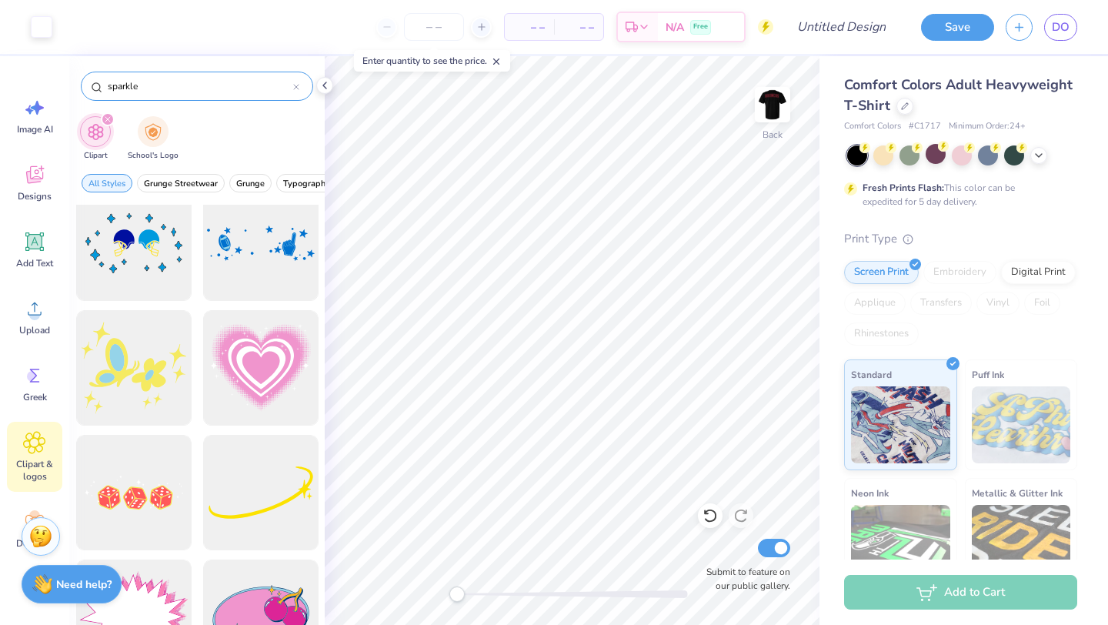
type input "sparkle"
drag, startPoint x: 155, startPoint y: 74, endPoint x: 135, endPoint y: 80, distance: 20.9
click at [135, 80] on div "sparkle" at bounding box center [197, 86] width 232 height 29
drag, startPoint x: 149, startPoint y: 89, endPoint x: 99, endPoint y: 87, distance: 49.3
click at [101, 87] on div "sparkle" at bounding box center [197, 86] width 232 height 29
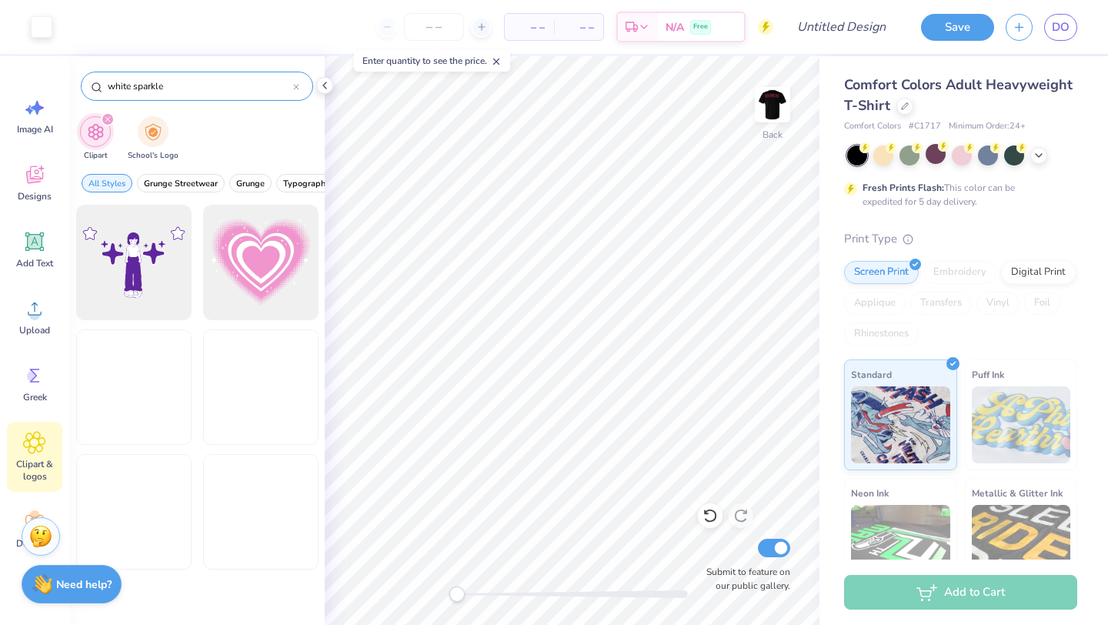
type input "white sparkle"
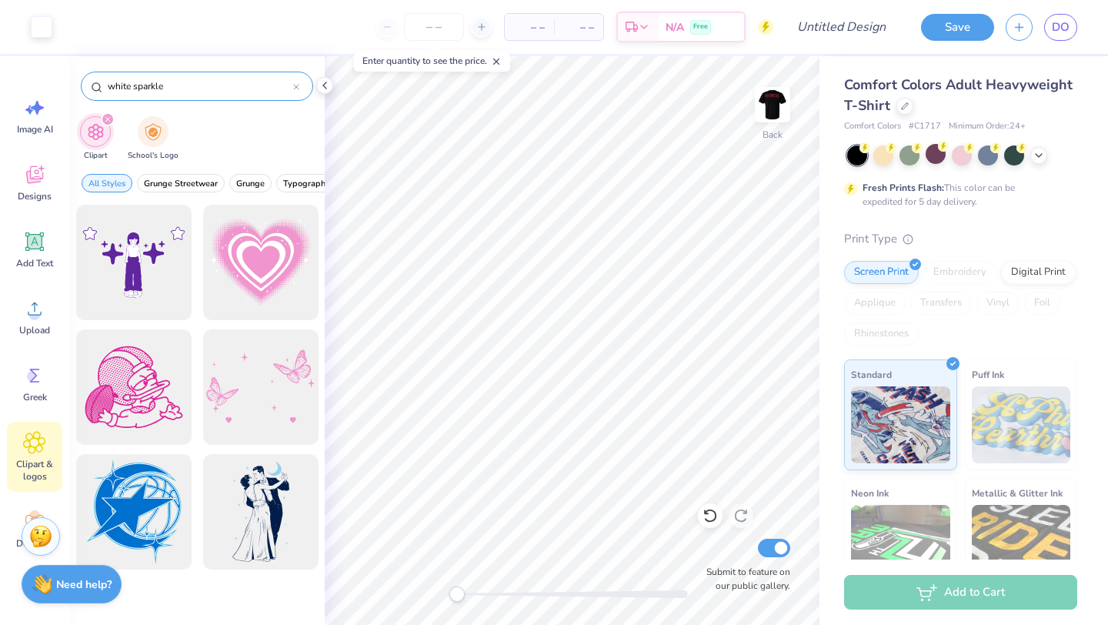
drag, startPoint x: 172, startPoint y: 88, endPoint x: 102, endPoint y: 86, distance: 69.3
click at [103, 86] on div "white sparkle" at bounding box center [197, 86] width 232 height 29
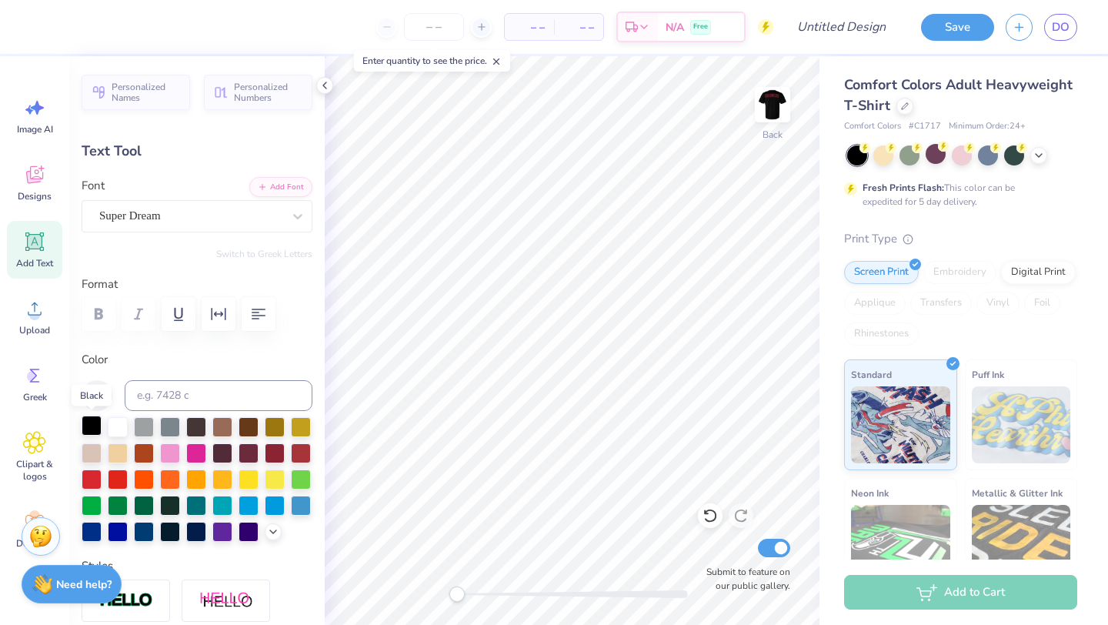
click at [94, 427] on div at bounding box center [92, 426] width 20 height 20
type input "11.57"
type input "1.06"
type input "5.27"
click at [93, 429] on div at bounding box center [92, 426] width 20 height 20
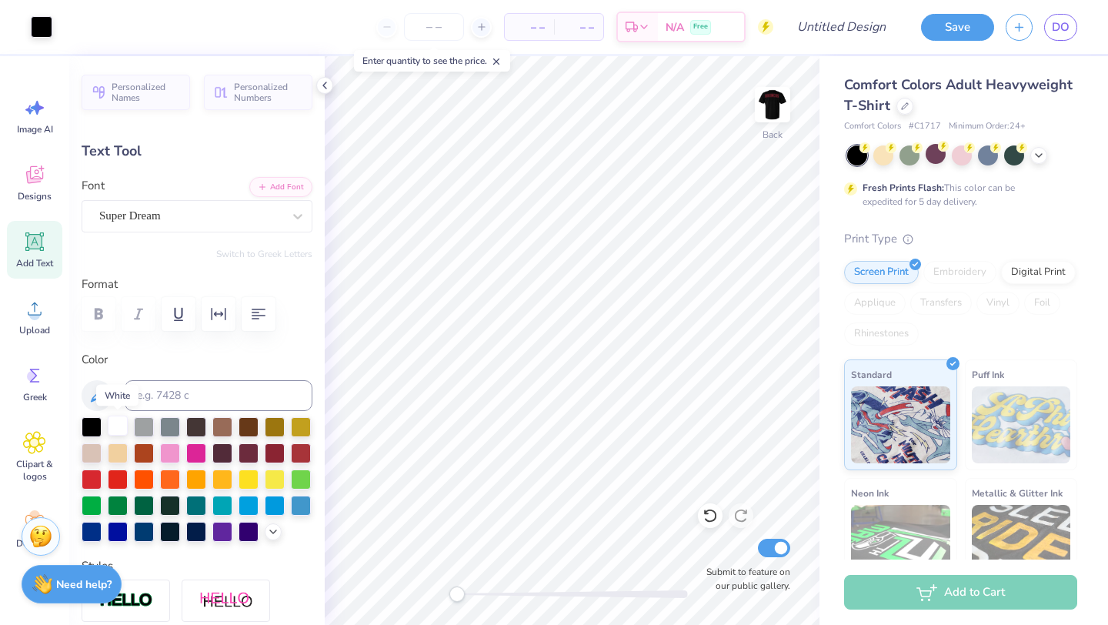
click at [117, 427] on div at bounding box center [118, 426] width 20 height 20
click at [117, 426] on div at bounding box center [118, 426] width 20 height 20
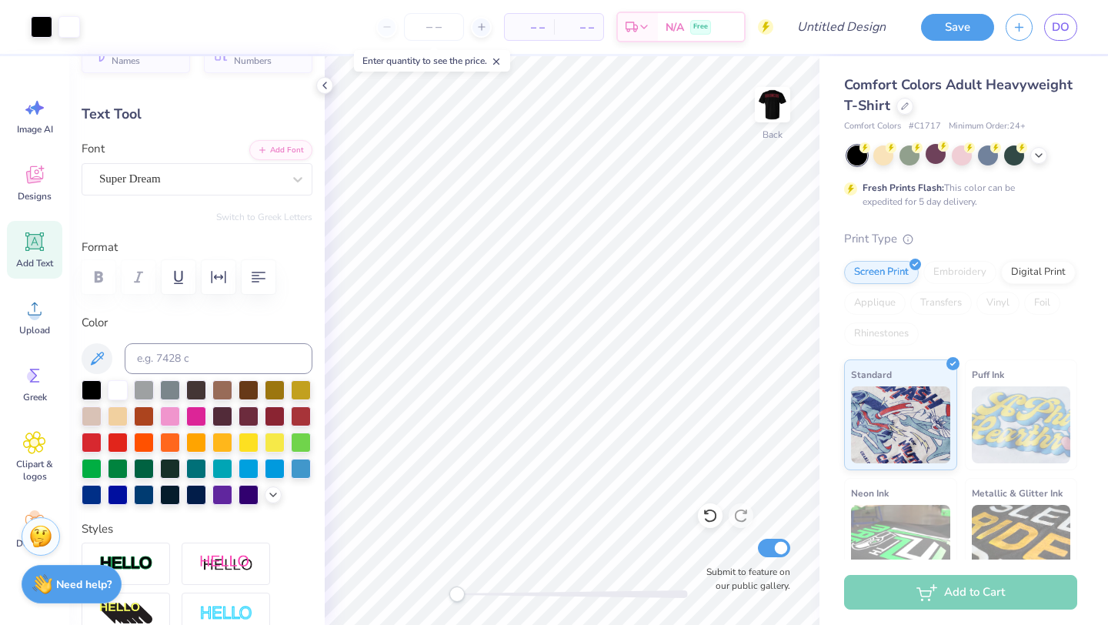
scroll to position [0, 0]
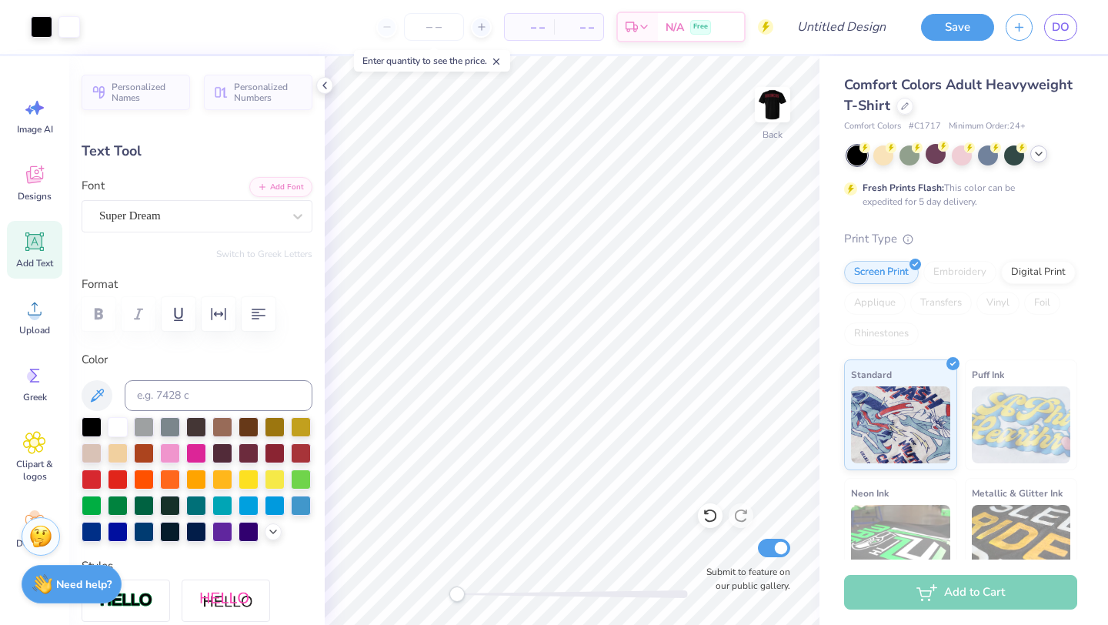
click at [1036, 156] on icon at bounding box center [1039, 154] width 12 height 12
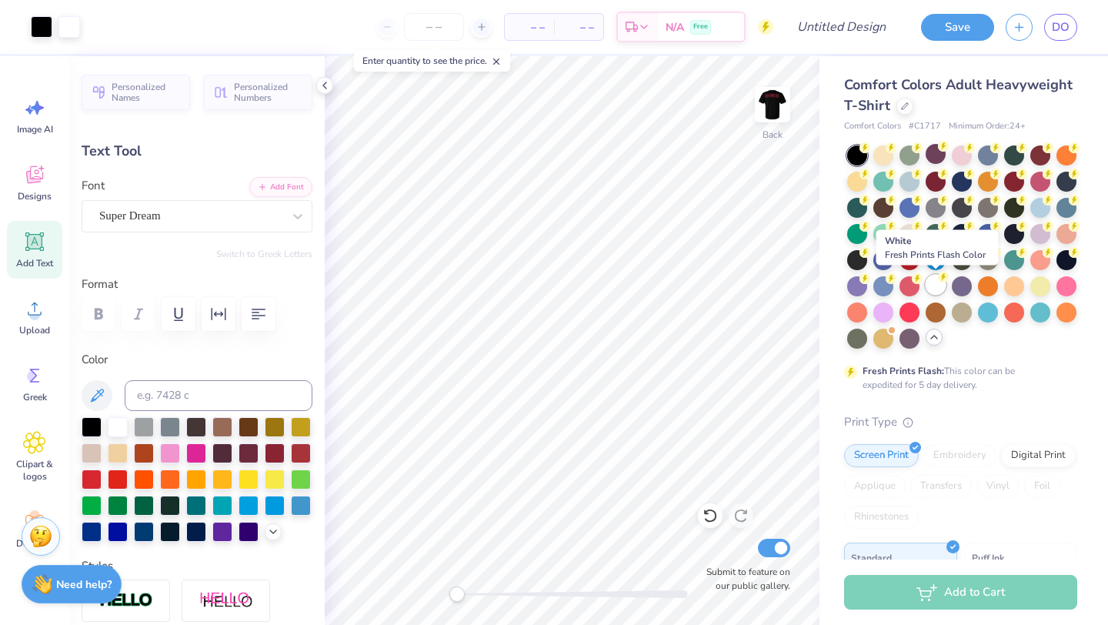
click at [935, 286] on div at bounding box center [936, 285] width 20 height 20
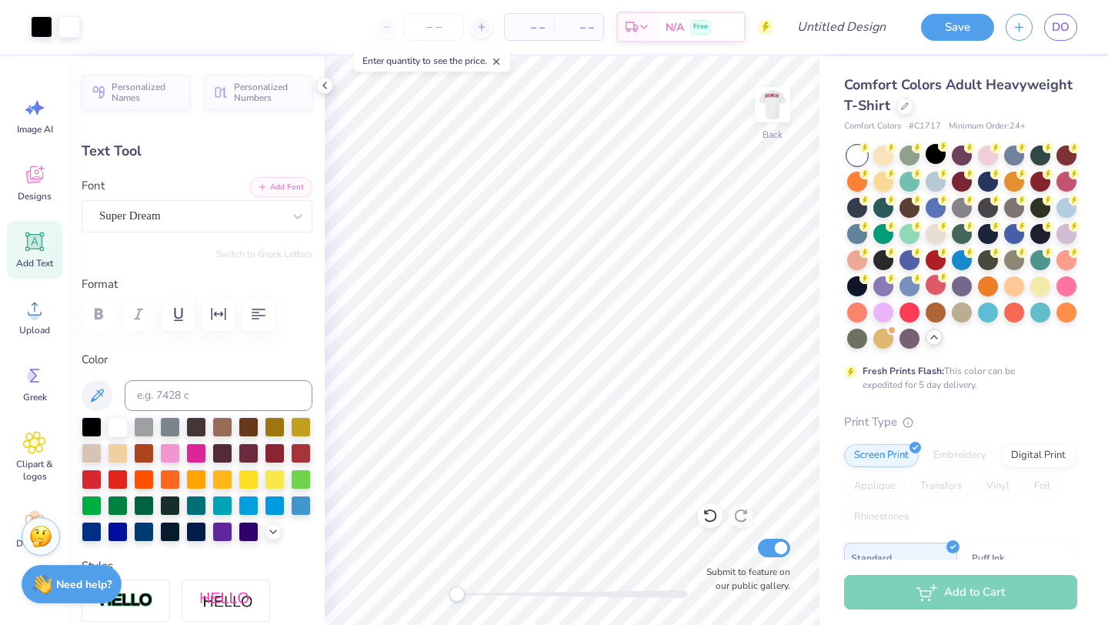
click at [860, 156] on div at bounding box center [857, 155] width 20 height 20
click at [1040, 282] on div at bounding box center [1041, 285] width 20 height 20
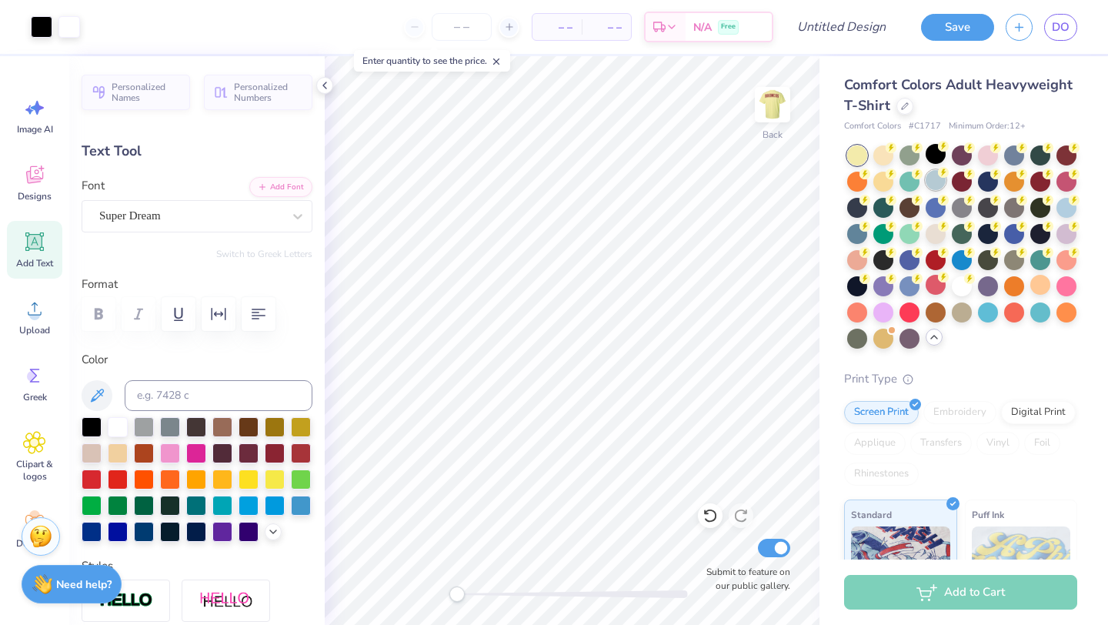
click at [928, 176] on div at bounding box center [936, 180] width 20 height 20
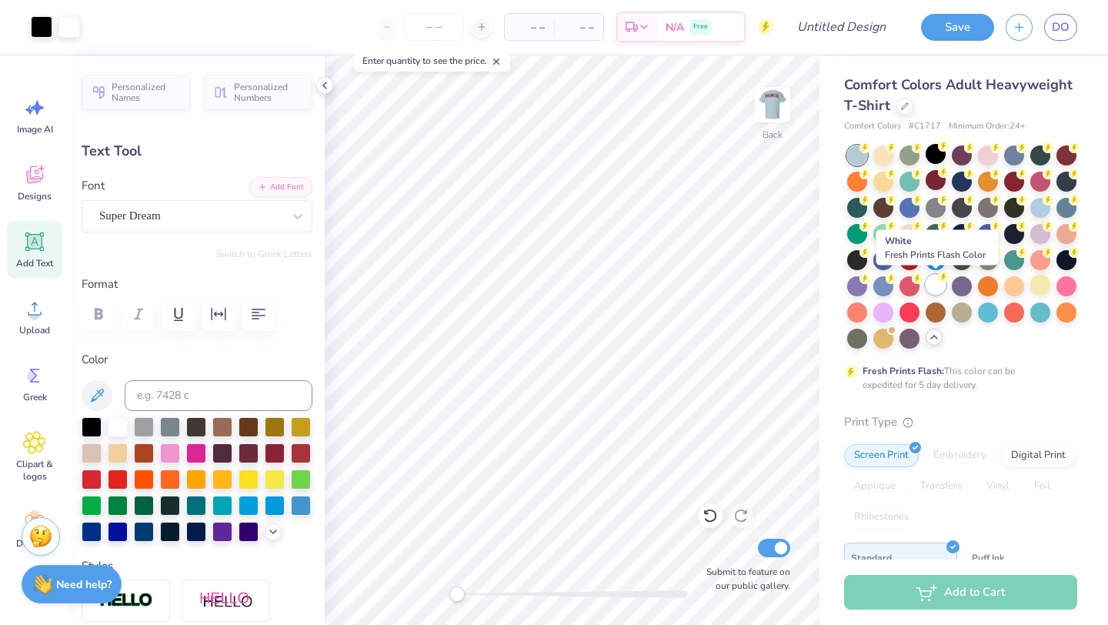
click at [933, 285] on div at bounding box center [936, 285] width 20 height 20
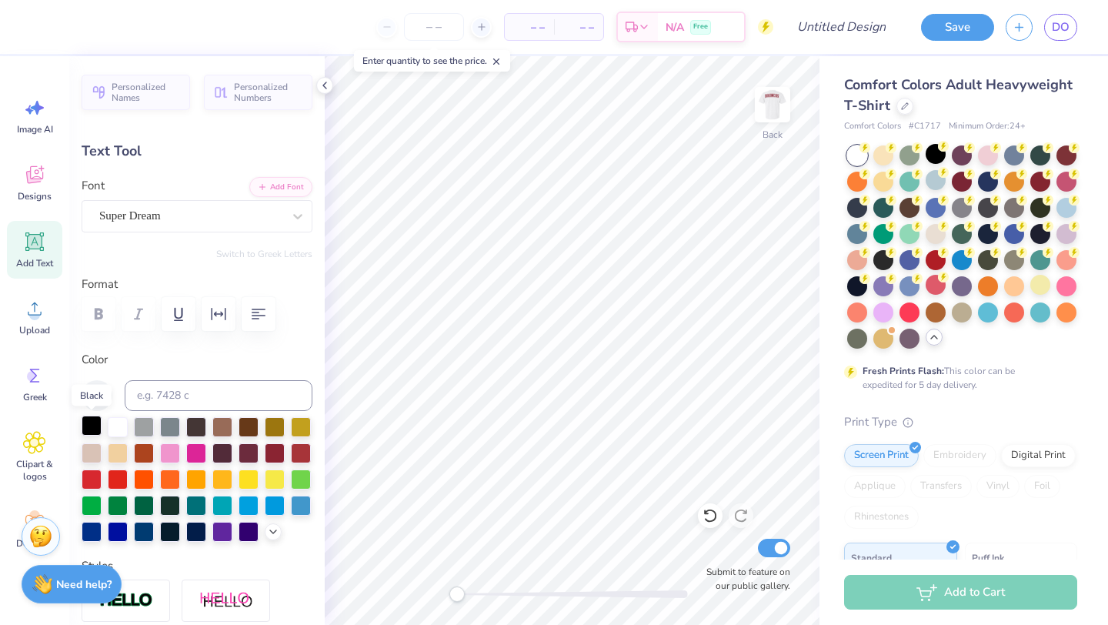
click at [84, 428] on div at bounding box center [92, 426] width 20 height 20
click at [37, 172] on icon at bounding box center [34, 174] width 23 height 23
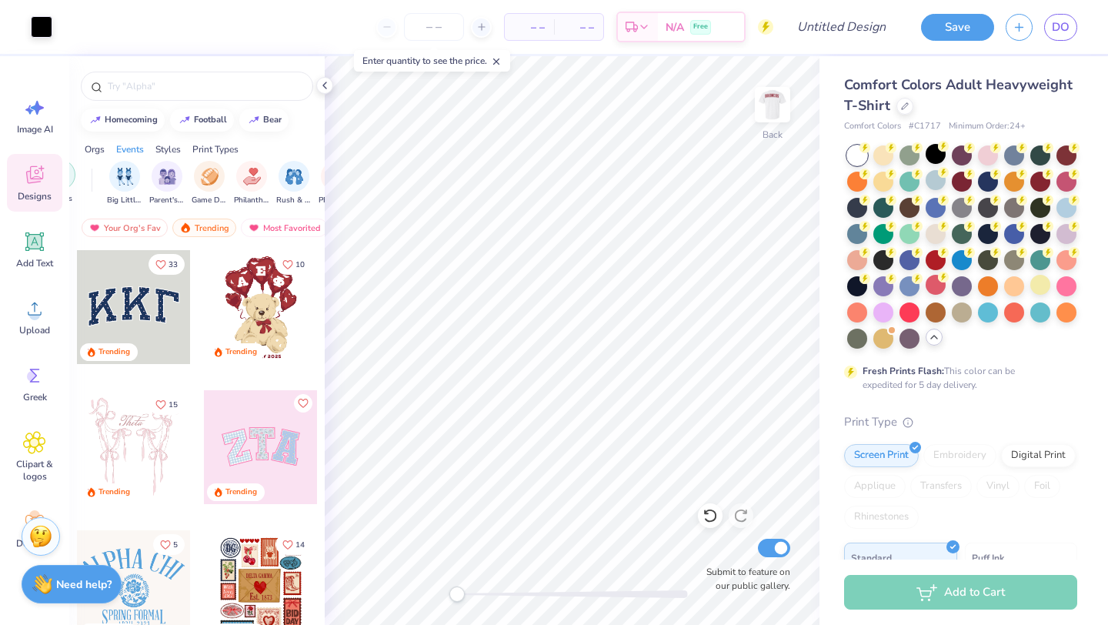
scroll to position [0, 165]
click at [168, 184] on div "filter for Parent's Weekend" at bounding box center [164, 174] width 31 height 31
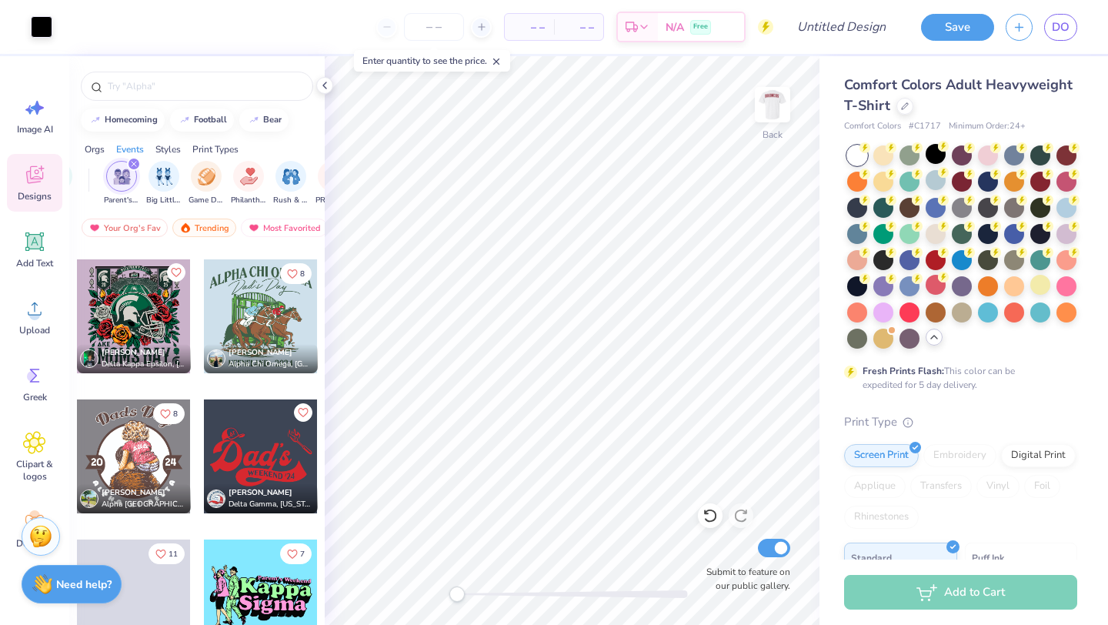
scroll to position [3215, 0]
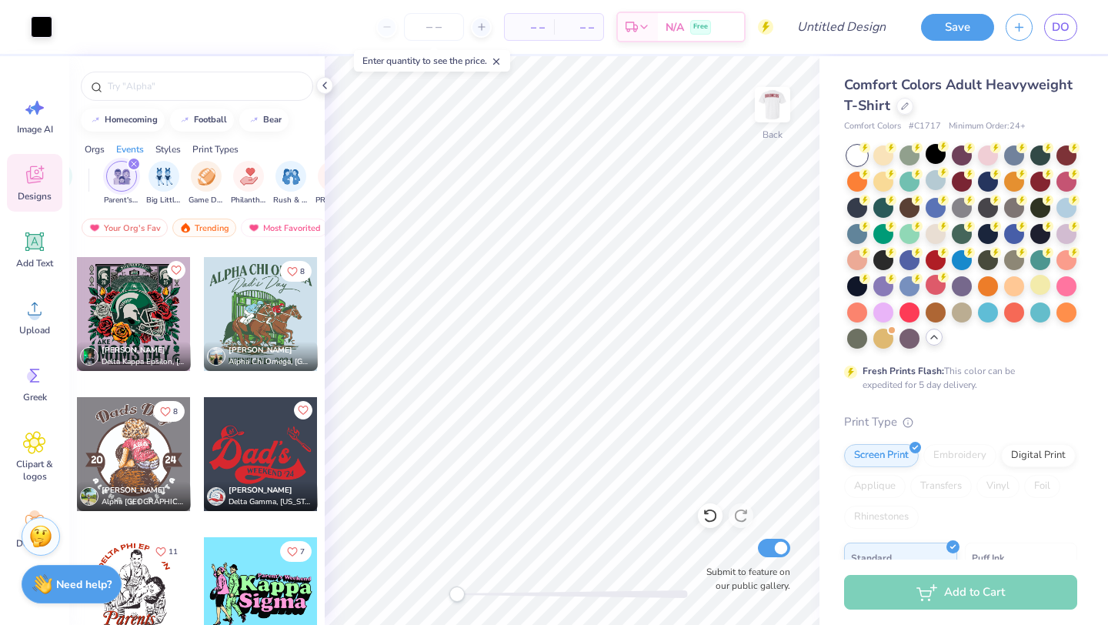
click at [262, 459] on div at bounding box center [146, 454] width 342 height 114
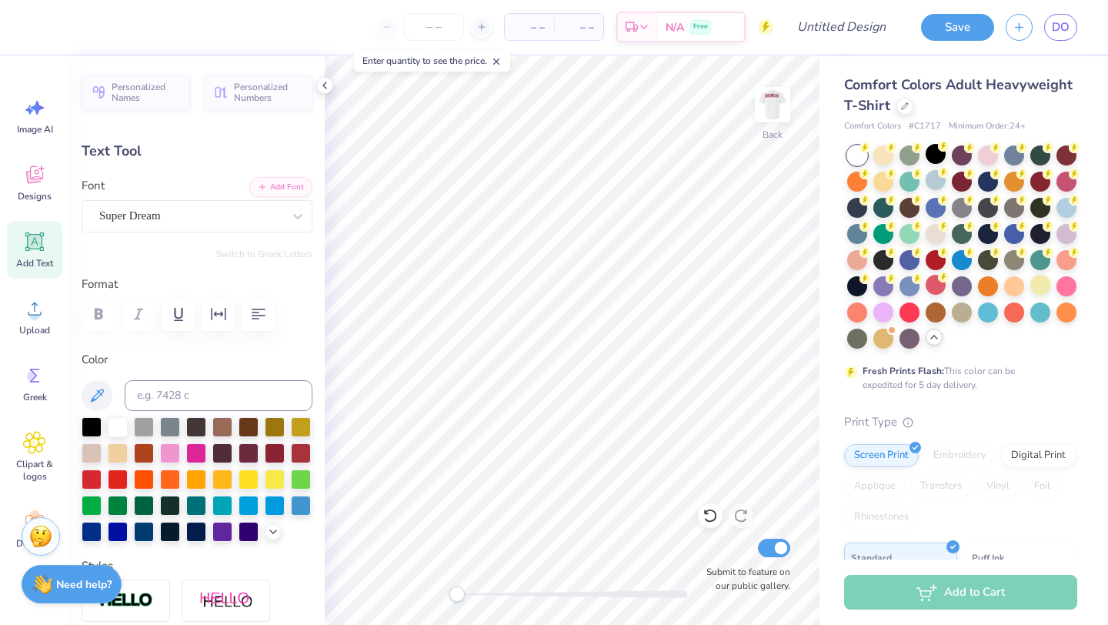
type input "3.33"
type textarea "G"
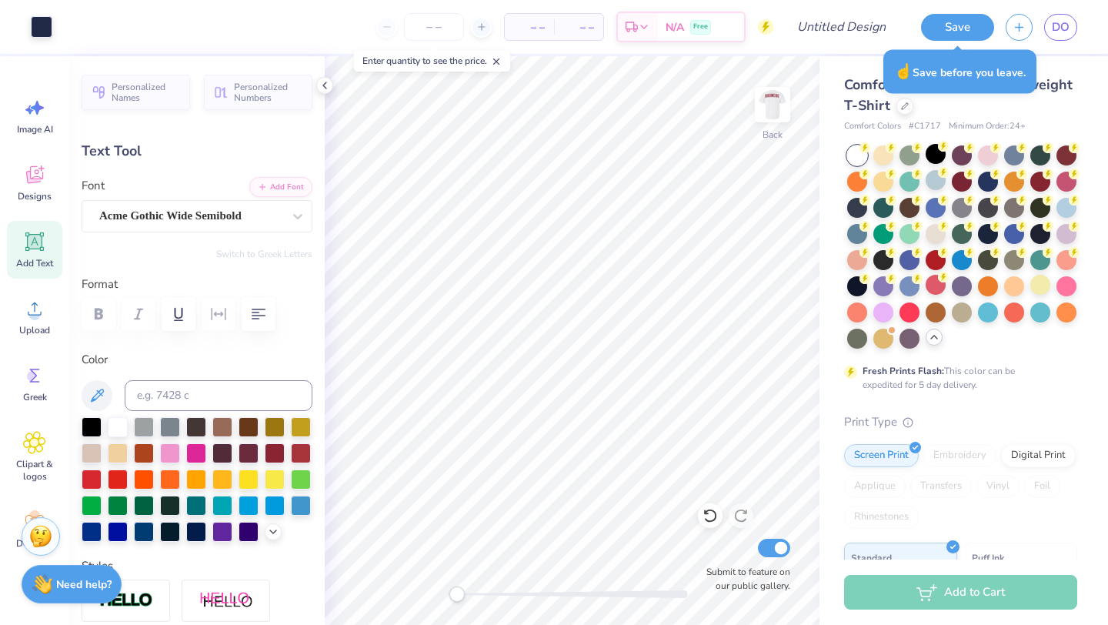
type input "5.04"
type input "0.97"
type input "7.70"
type input "0.0"
type input "11.57"
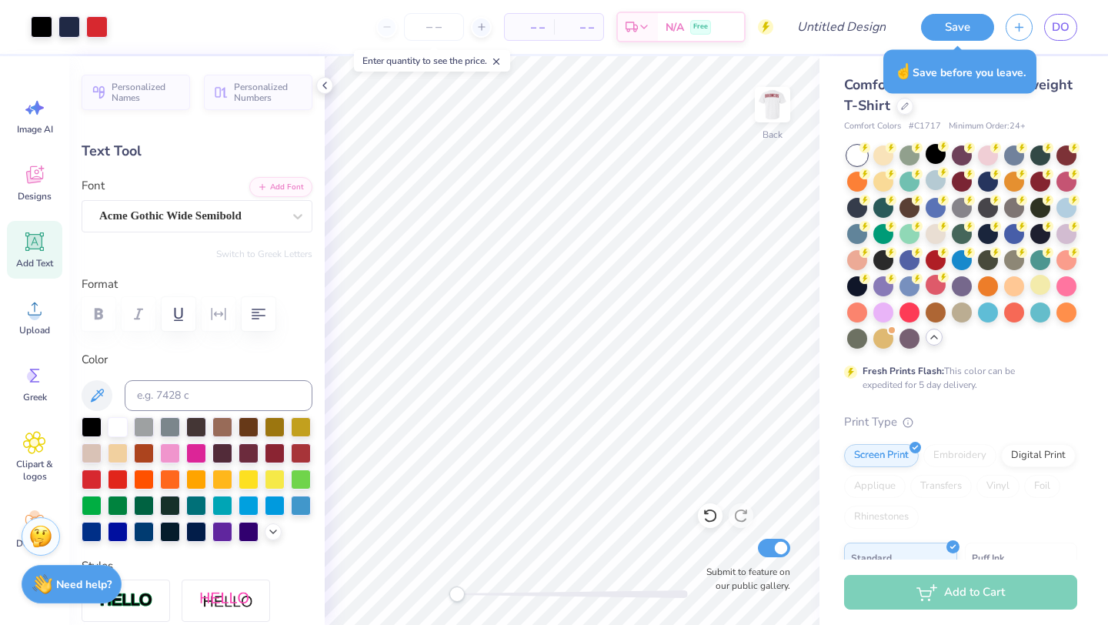
type input "1.06"
type input "5.27"
type input "0.0"
click at [35, 189] on div "Designs" at bounding box center [34, 183] width 55 height 58
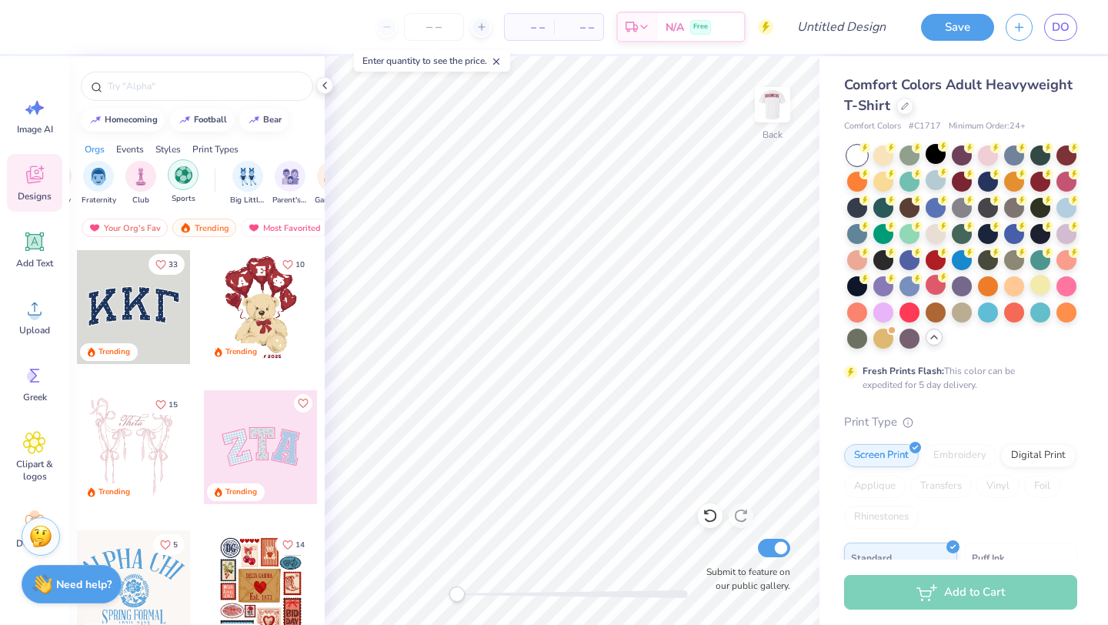
scroll to position [0, 45]
click at [276, 189] on div "Parent's Weekend" at bounding box center [284, 181] width 35 height 45
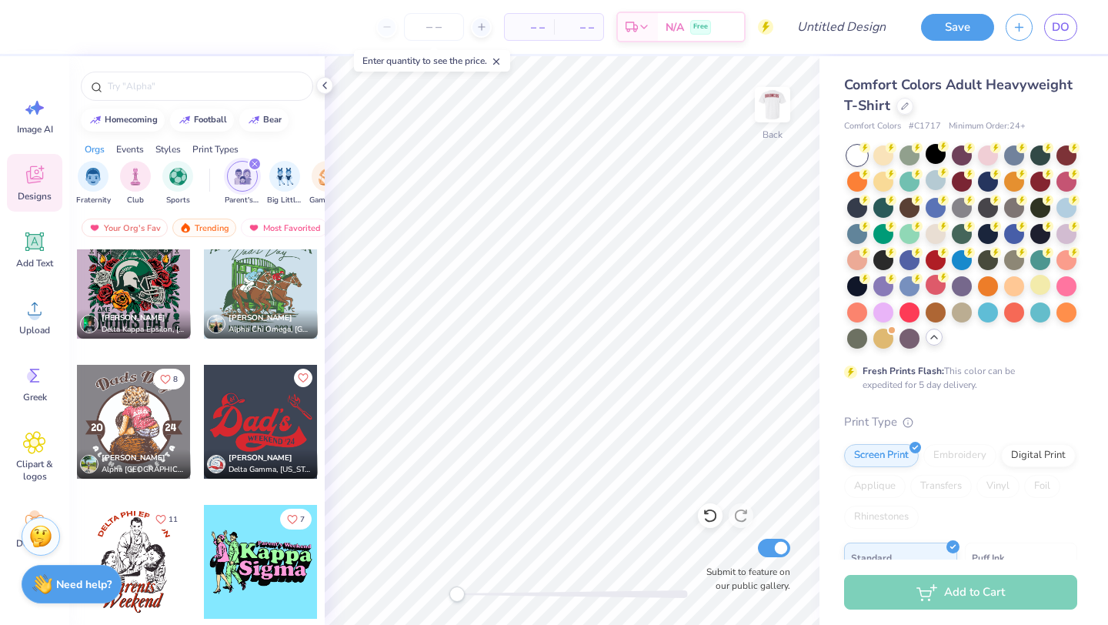
scroll to position [3363, 0]
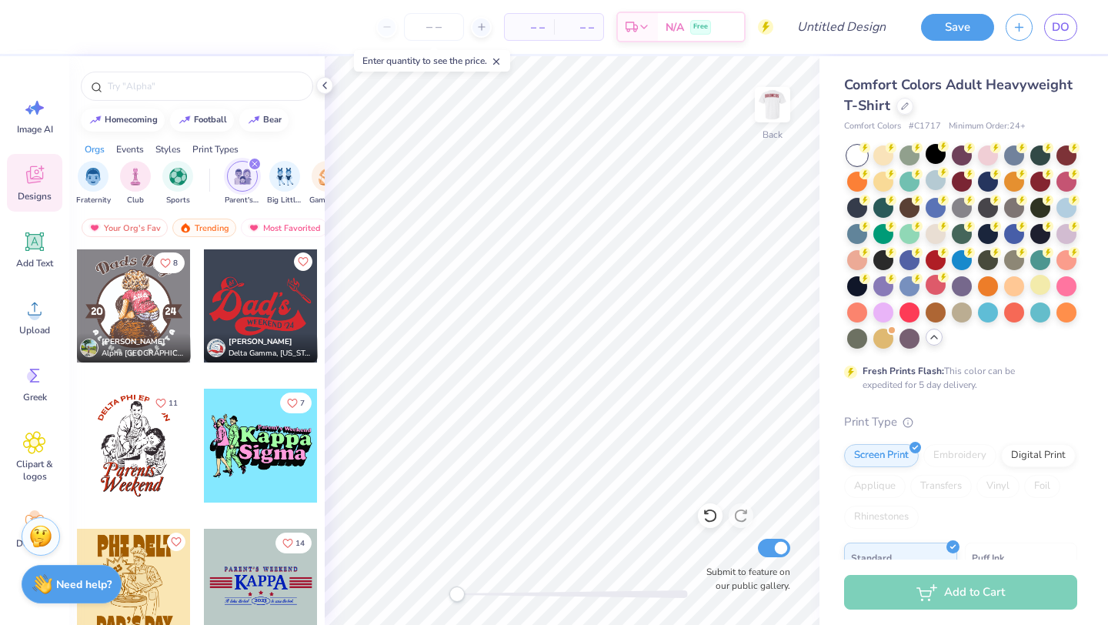
click at [259, 298] on div at bounding box center [146, 306] width 342 height 114
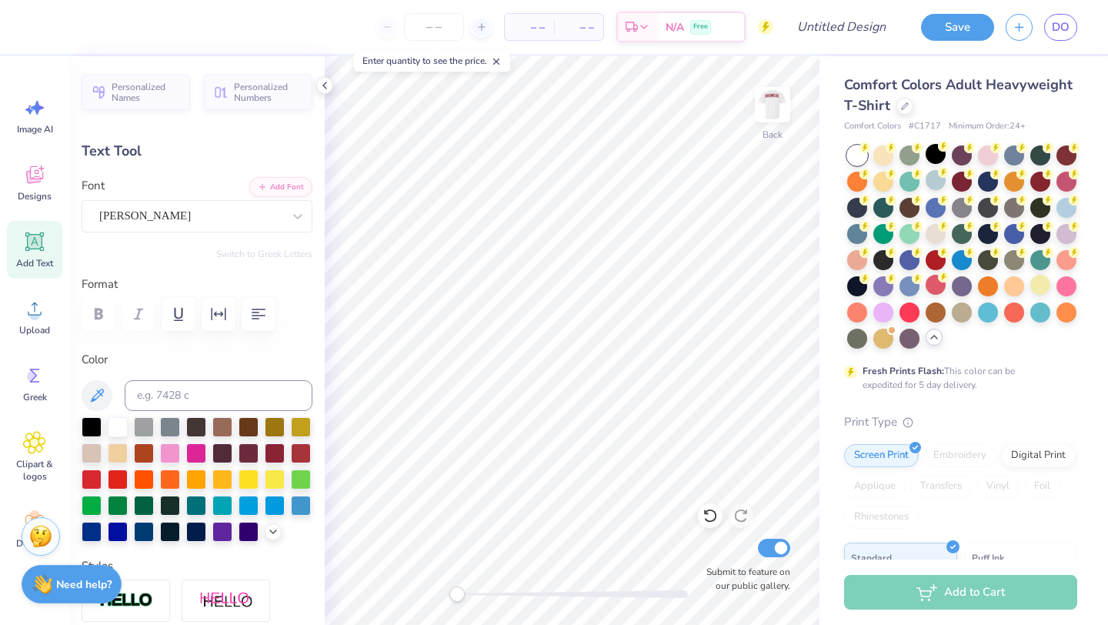
type textarea "Gals's"
type input "9.39"
type input "4.68"
type input "3.82"
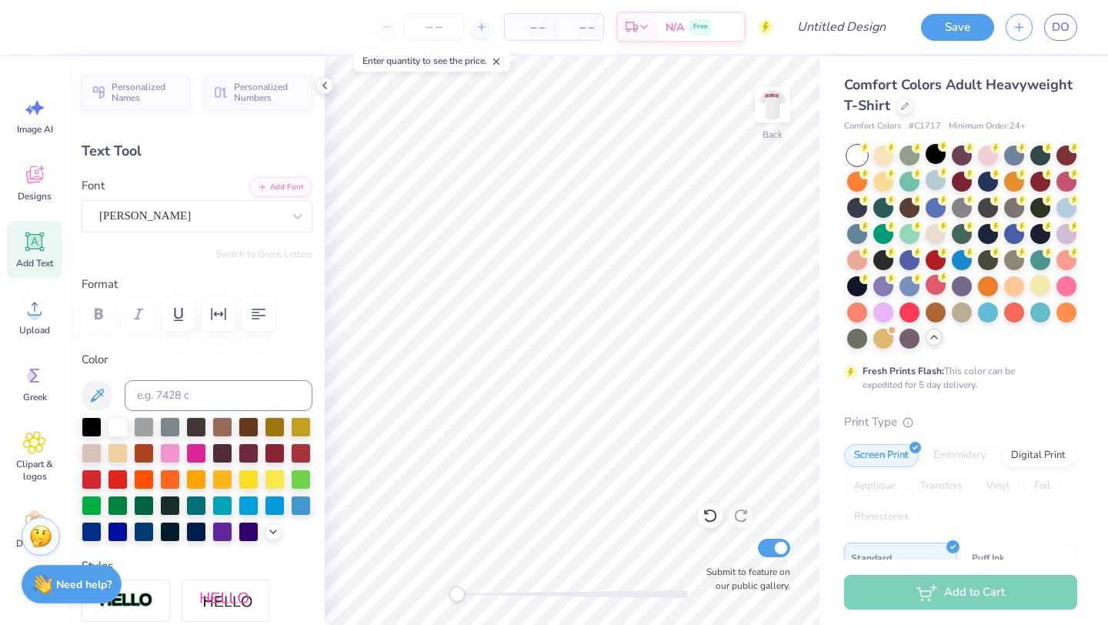
type textarea "Gals'"
type input "5.04"
type input "0.97"
type input "7.70"
type input "4.1"
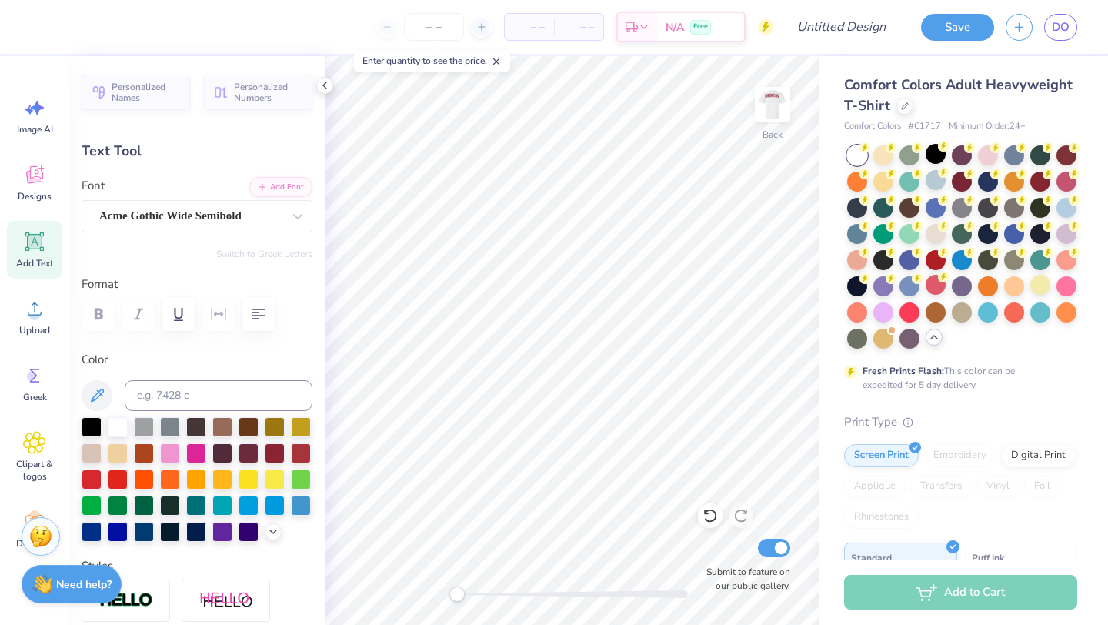
scroll to position [0, 3]
type textarea "WEEKEND '25"
type input "0.0"
click at [90, 420] on div at bounding box center [92, 426] width 20 height 20
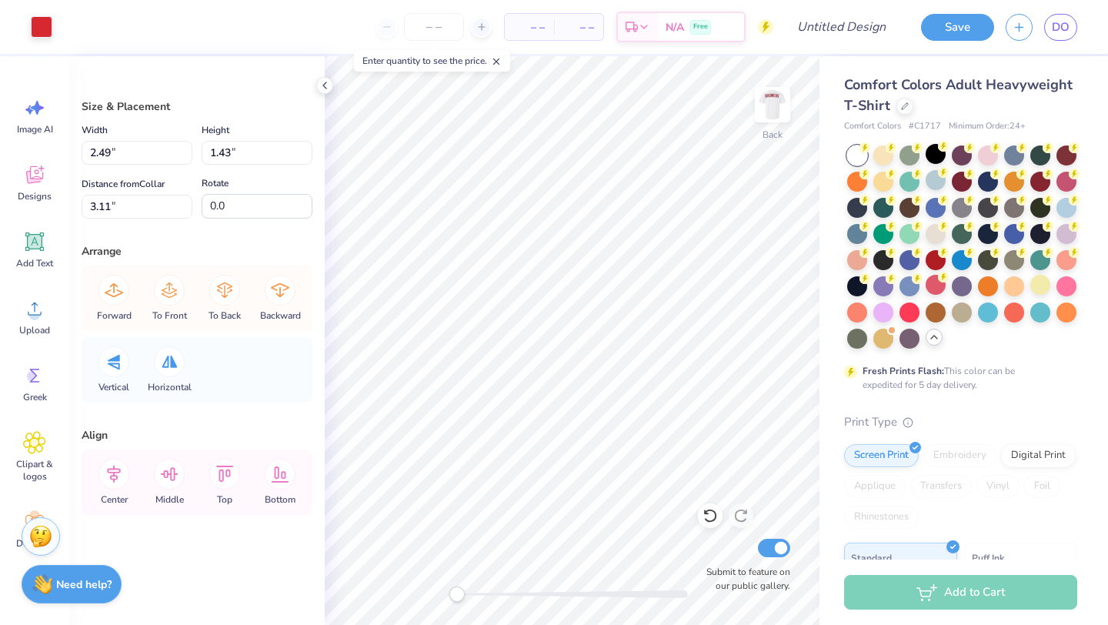
type input "7.66"
type input "2.87"
type input "6.75"
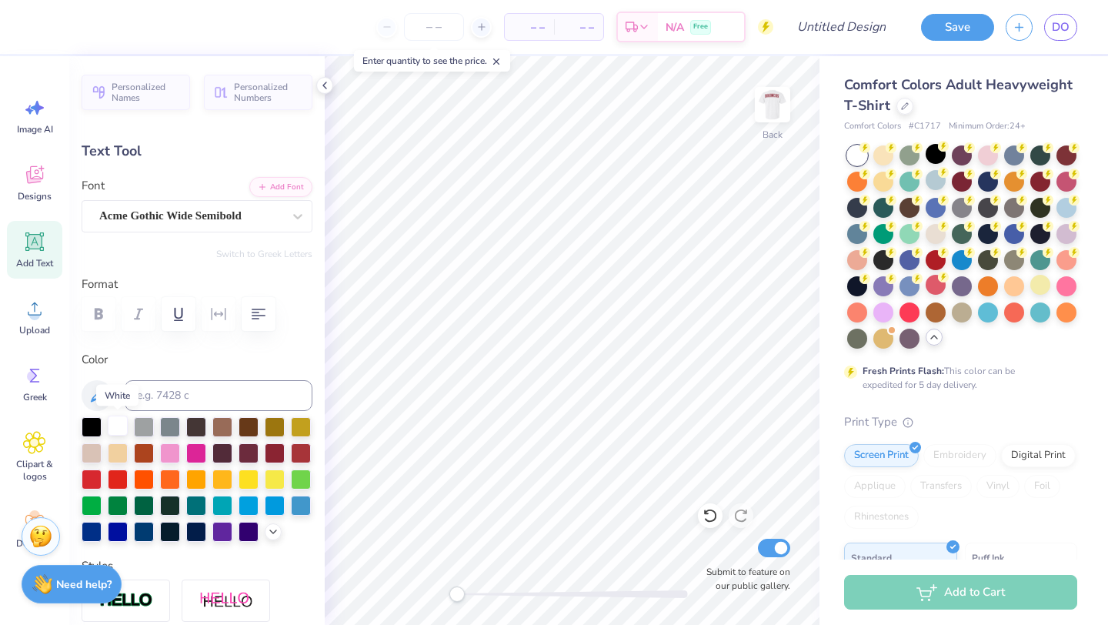
click at [119, 423] on div at bounding box center [118, 426] width 20 height 20
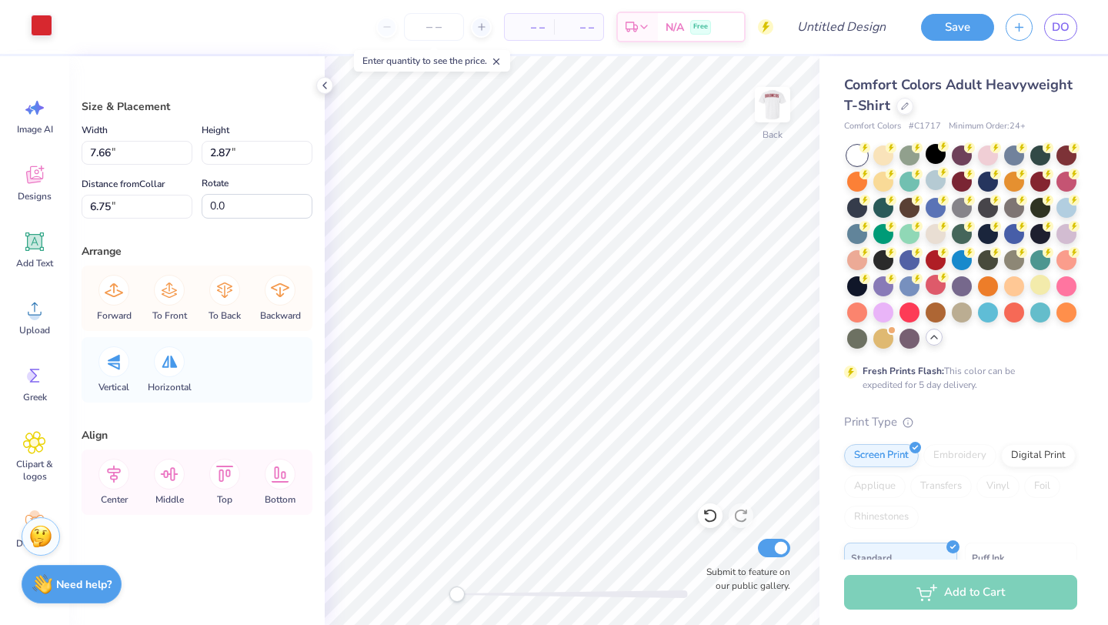
click at [42, 16] on div at bounding box center [42, 26] width 22 height 22
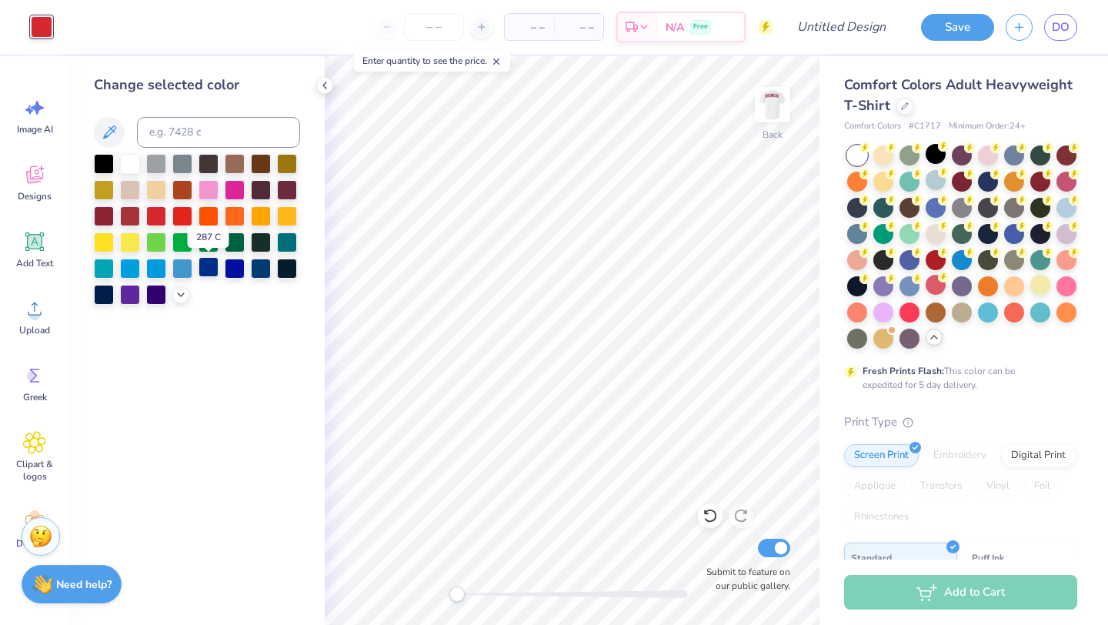
click at [206, 267] on div at bounding box center [209, 267] width 20 height 20
click at [104, 296] on div at bounding box center [104, 293] width 20 height 20
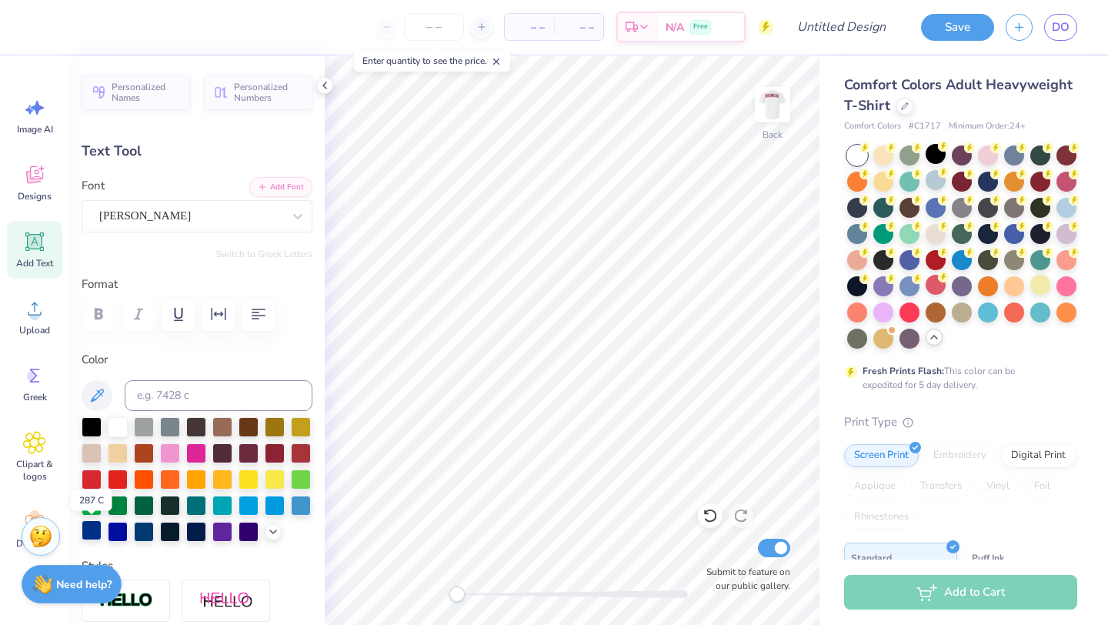
click at [95, 533] on div at bounding box center [92, 530] width 20 height 20
click at [144, 533] on div at bounding box center [144, 530] width 20 height 20
click at [172, 533] on div at bounding box center [170, 530] width 20 height 20
click at [188, 533] on div at bounding box center [196, 530] width 20 height 20
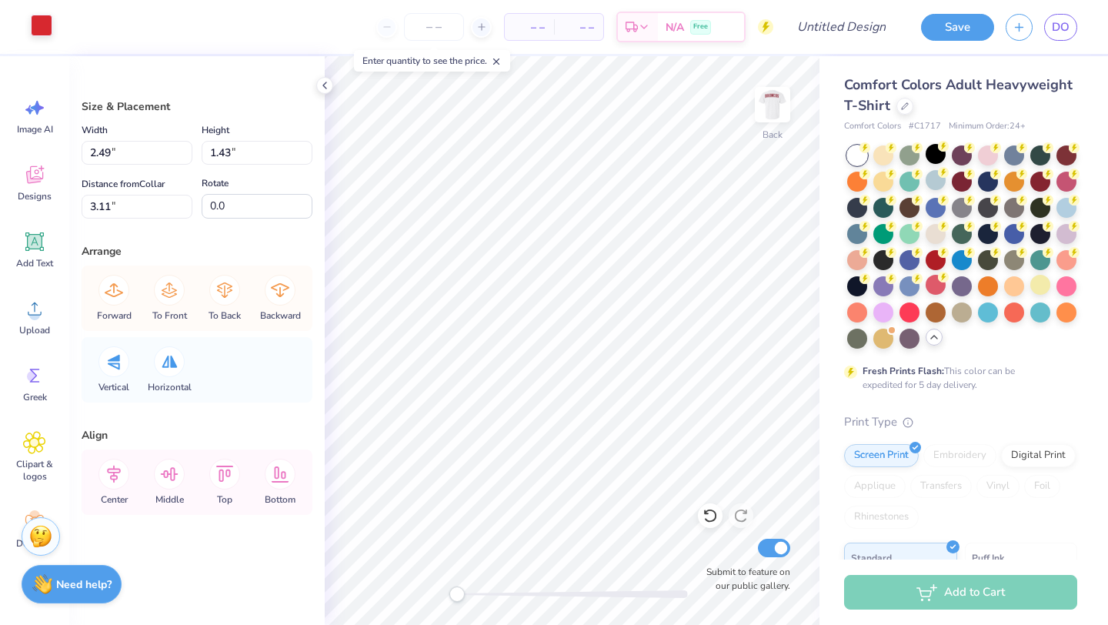
click at [42, 26] on div at bounding box center [42, 26] width 22 height 22
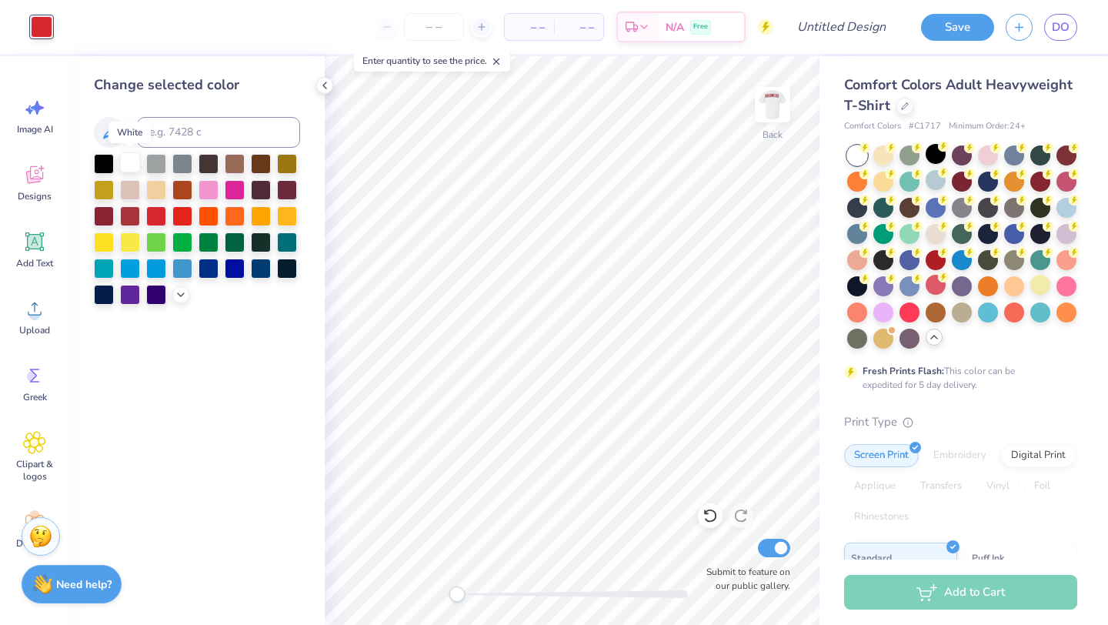
click at [130, 163] on div at bounding box center [130, 162] width 20 height 20
click at [105, 164] on div at bounding box center [104, 162] width 20 height 20
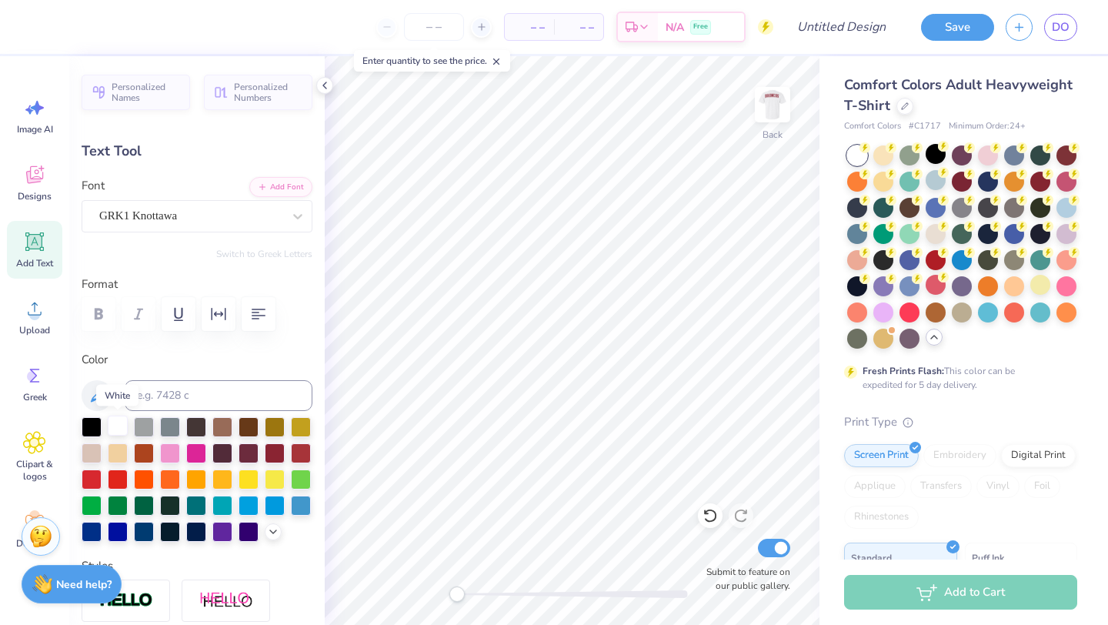
click at [113, 426] on div at bounding box center [118, 426] width 20 height 20
type input "0.0"
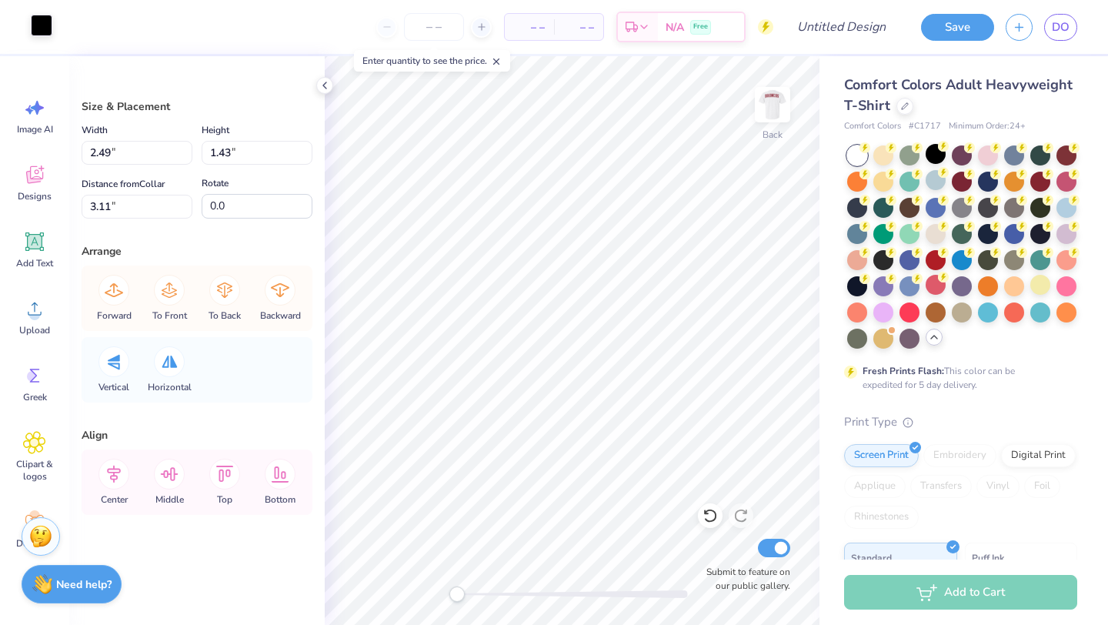
click at [45, 35] on div at bounding box center [42, 26] width 22 height 22
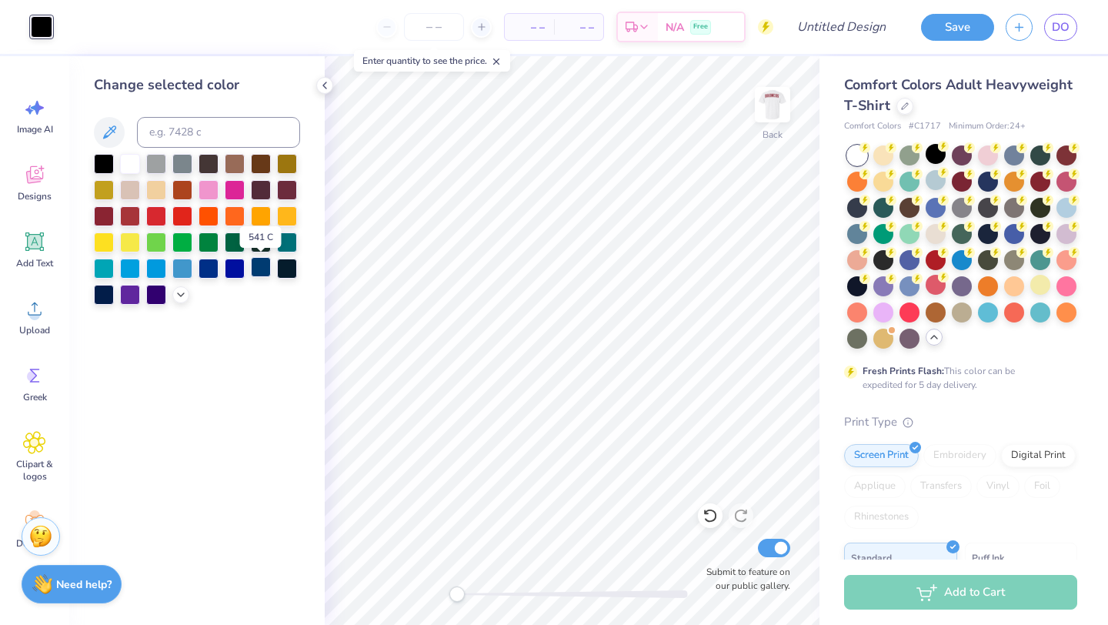
click at [259, 273] on div at bounding box center [261, 267] width 20 height 20
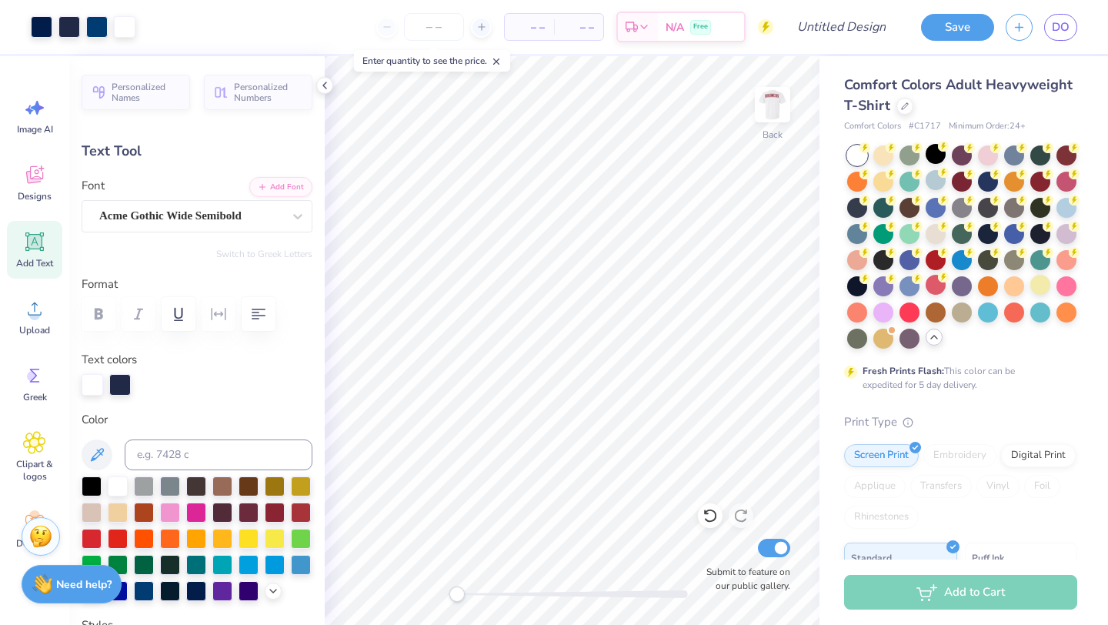
type input "0.0"
click at [18, 169] on div "Designs" at bounding box center [34, 183] width 55 height 58
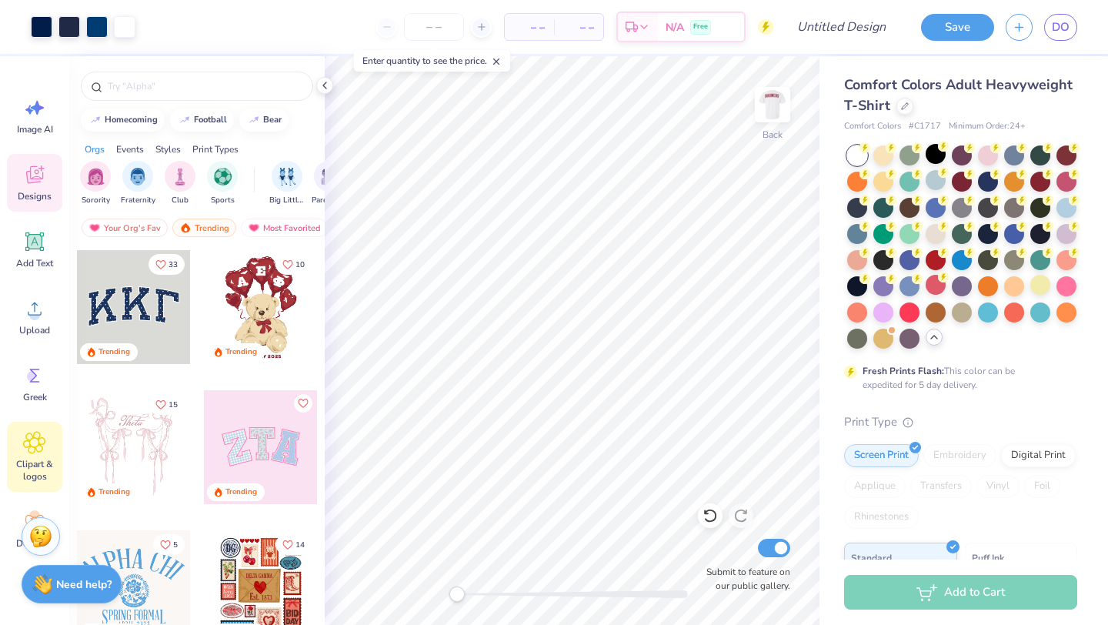
click at [32, 466] on span "Clipart & logos" at bounding box center [34, 470] width 51 height 25
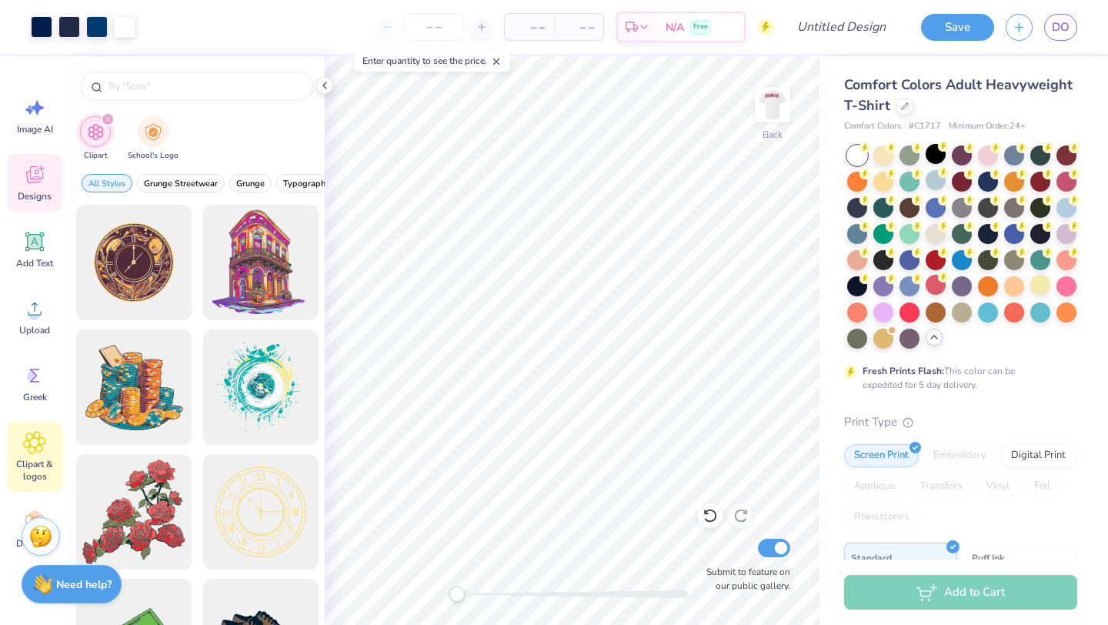
click at [28, 195] on span "Designs" at bounding box center [35, 196] width 34 height 12
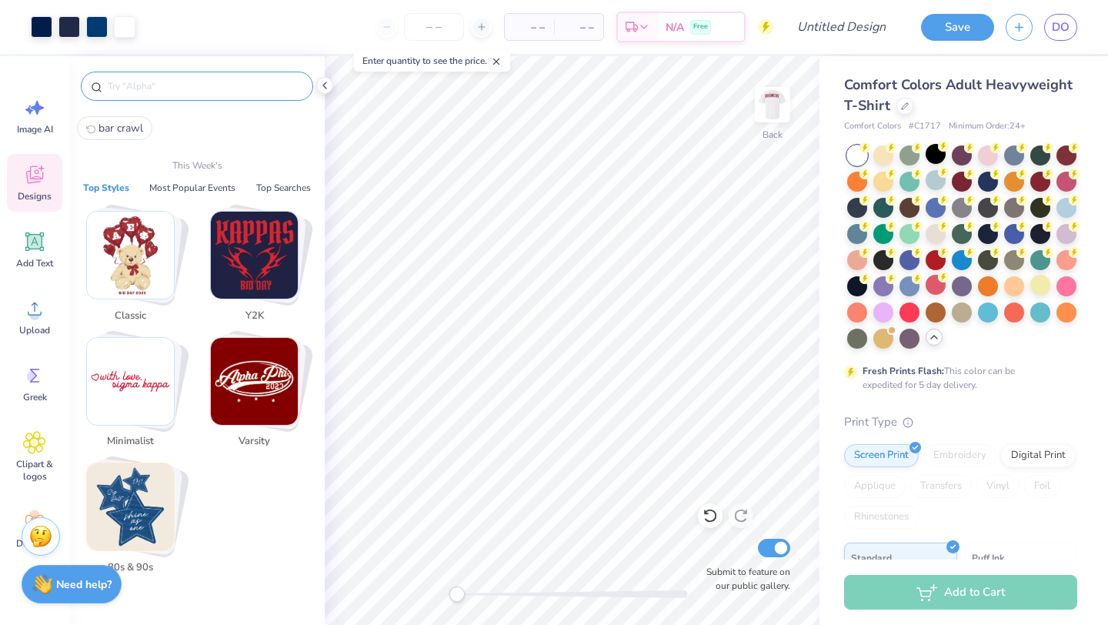
click at [152, 89] on input "text" at bounding box center [204, 85] width 197 height 15
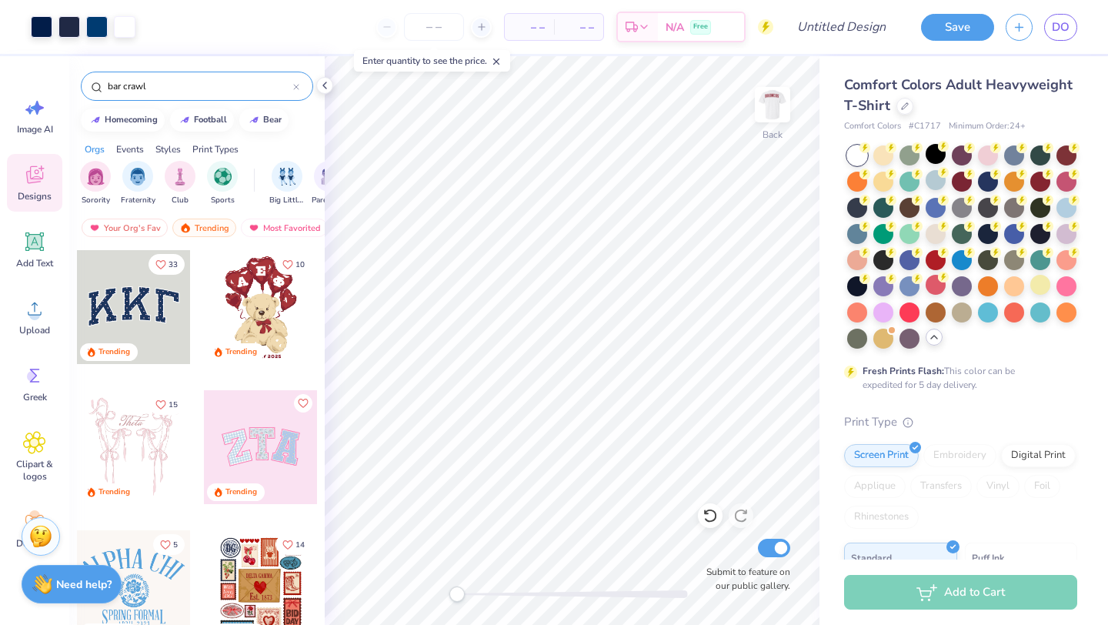
type input "bar crawl"
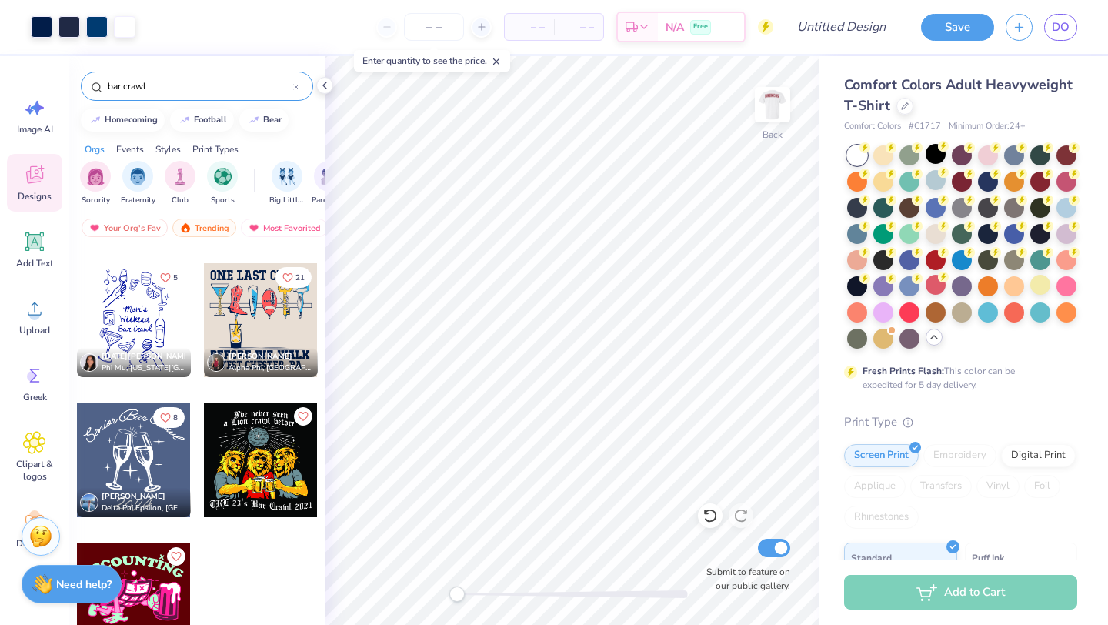
scroll to position [266, 0]
click at [131, 479] on div at bounding box center [134, 461] width 114 height 114
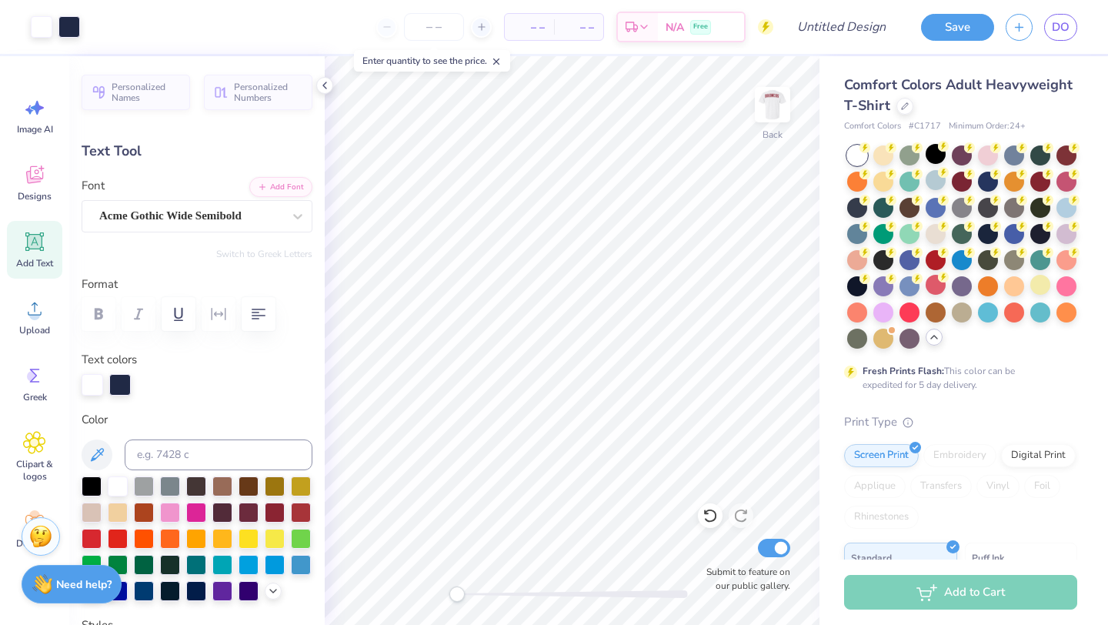
type input "5.04"
type input "0.98"
type input "7.92"
type input "4.1"
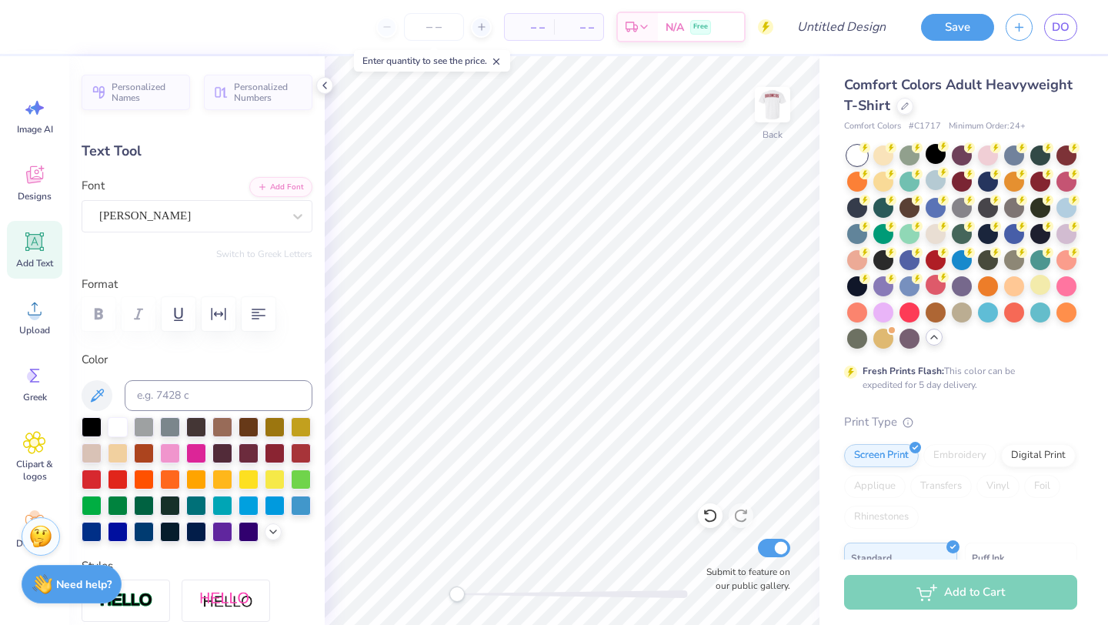
type input "5.04"
type input "0.98"
type input "7.92"
type input "4.1"
type input "0.0"
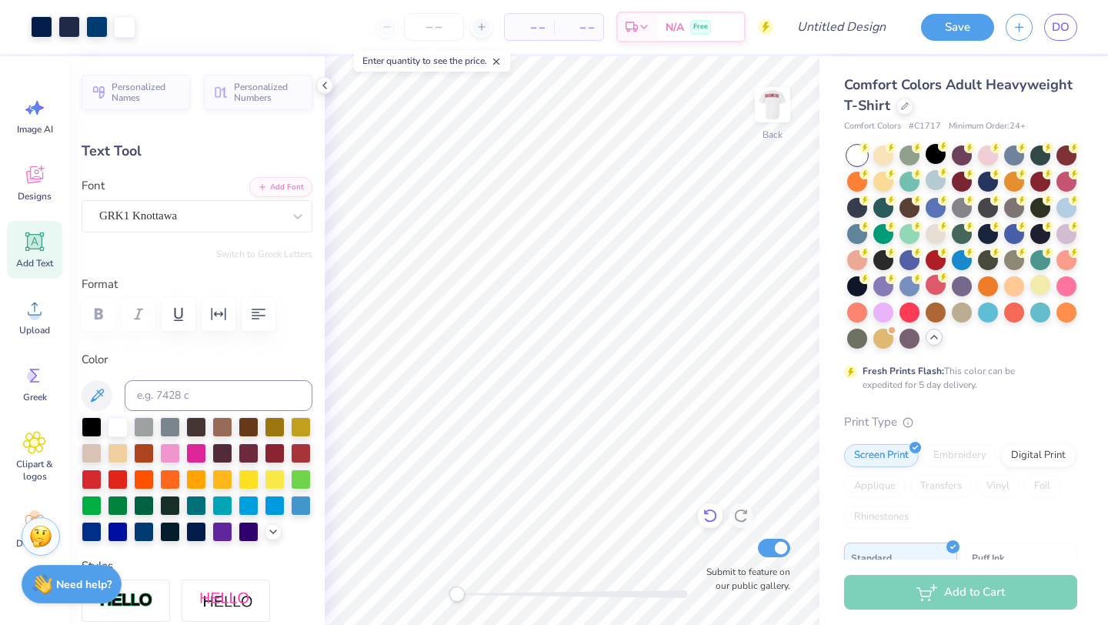
click at [712, 519] on icon at bounding box center [710, 515] width 15 height 15
click at [710, 520] on icon at bounding box center [710, 515] width 15 height 15
type input "8.49"
type input "4.68"
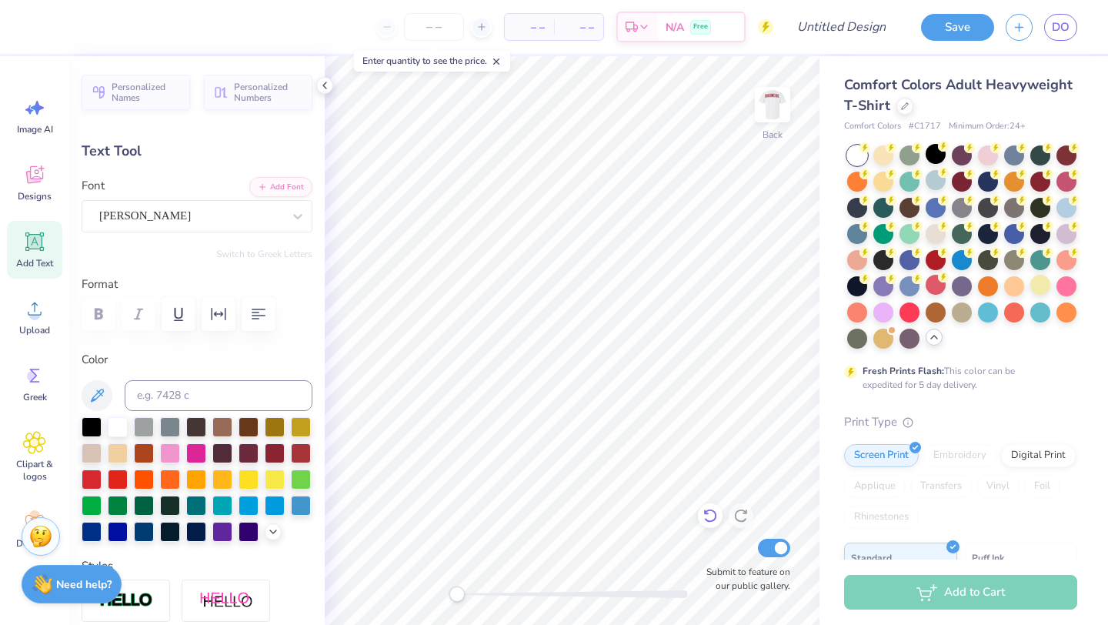
type input "3.99"
type input "0.0"
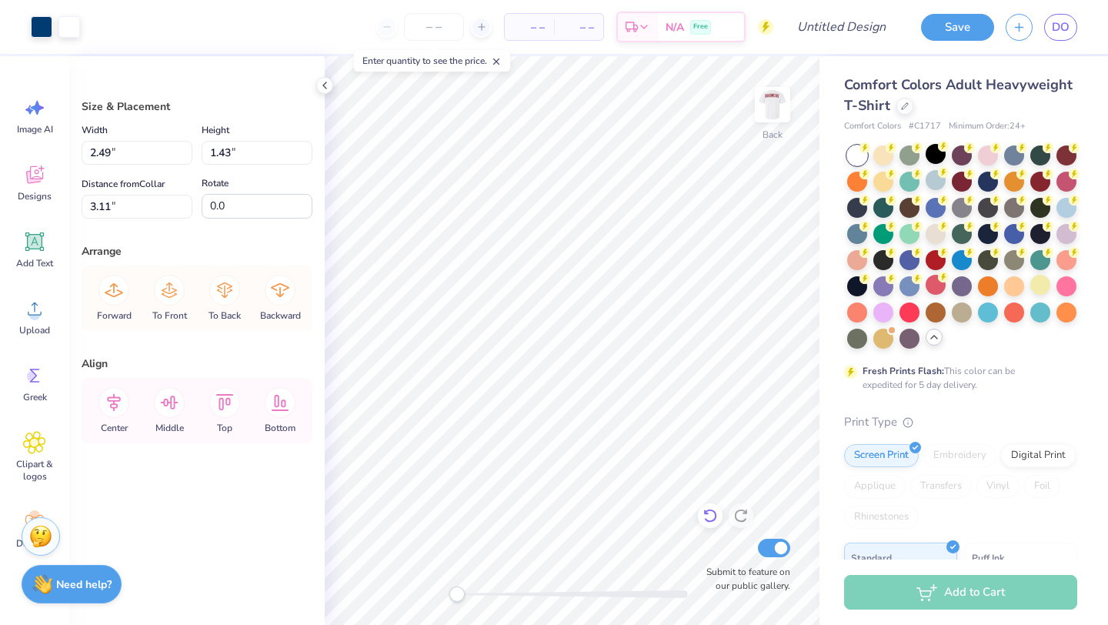
type input "5.00"
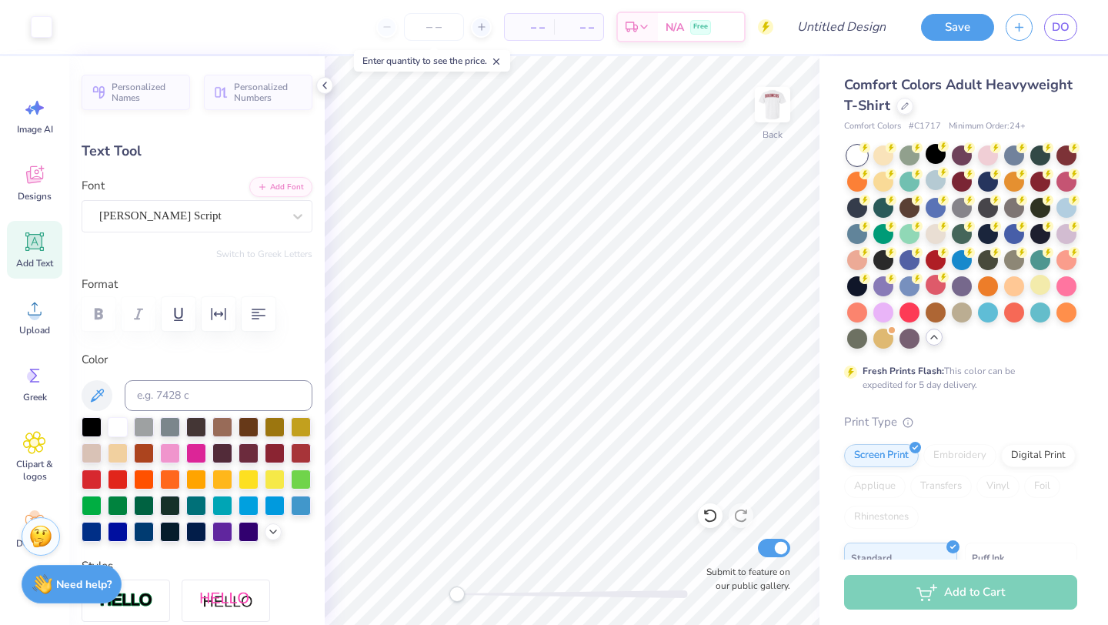
type input "3.00"
click at [707, 508] on icon at bounding box center [710, 515] width 15 height 15
type input "10.84"
type input "3.53"
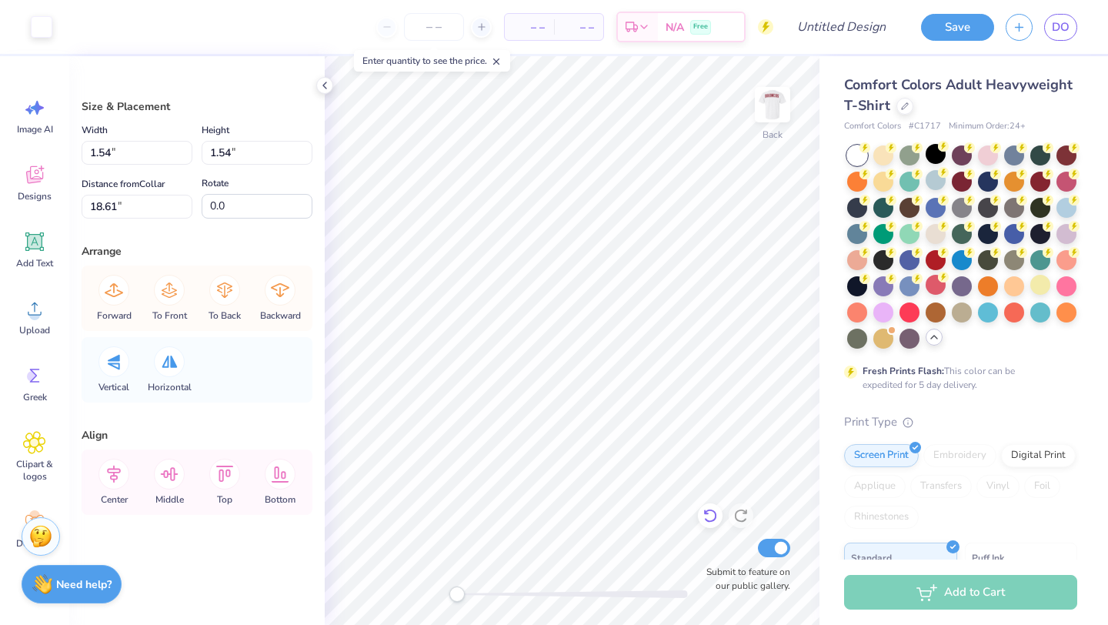
type input "2.53"
type input "5.43"
type input "15.90"
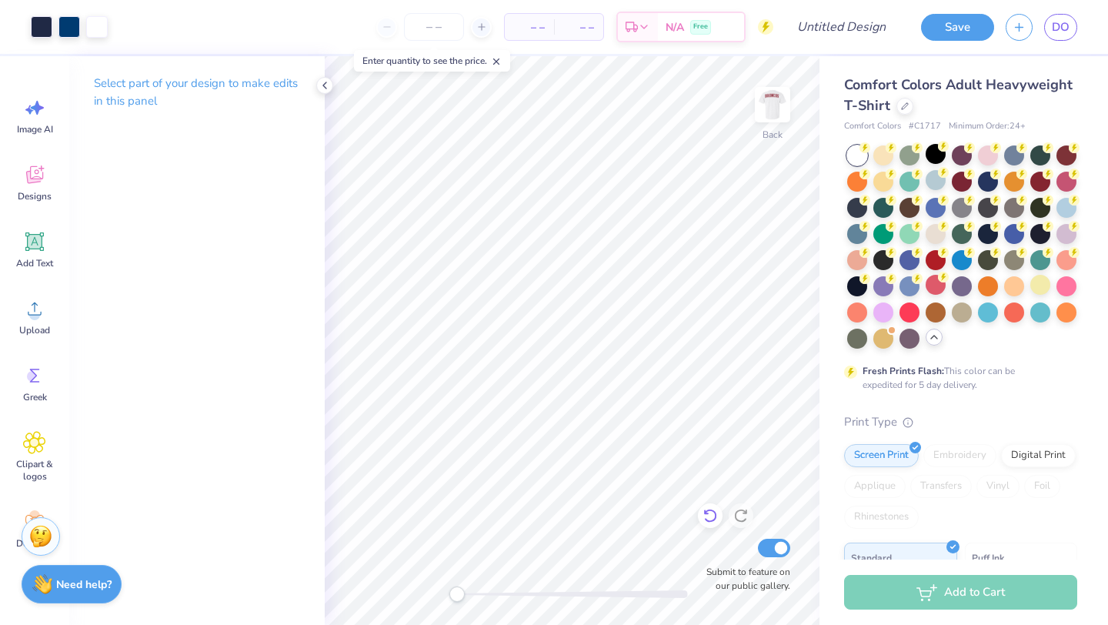
click at [710, 518] on icon at bounding box center [710, 515] width 15 height 15
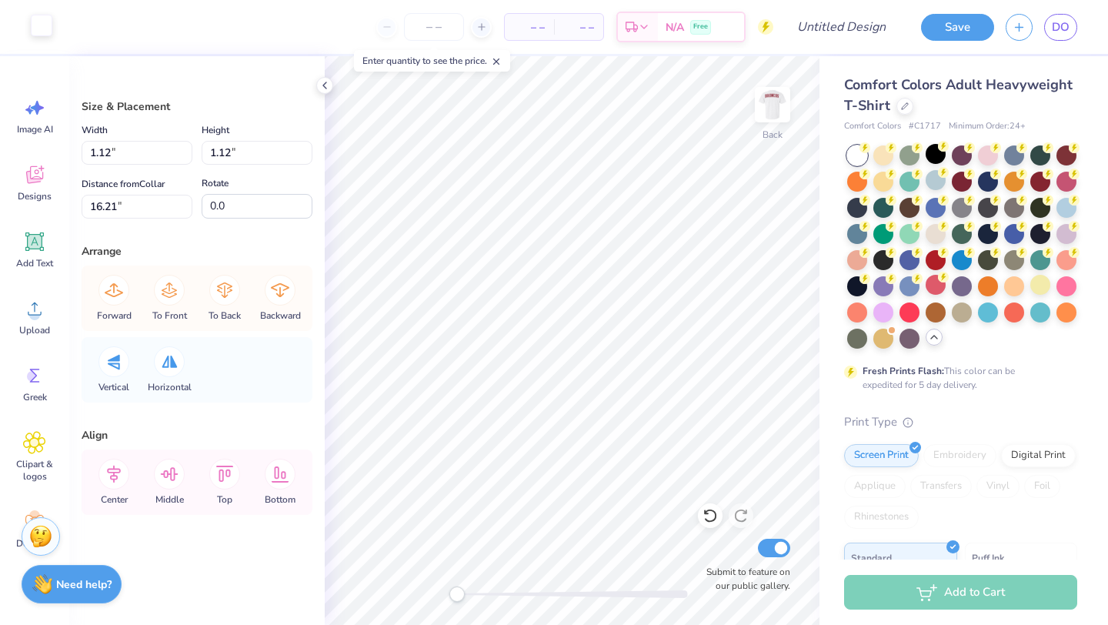
click at [42, 36] on div at bounding box center [42, 26] width 22 height 22
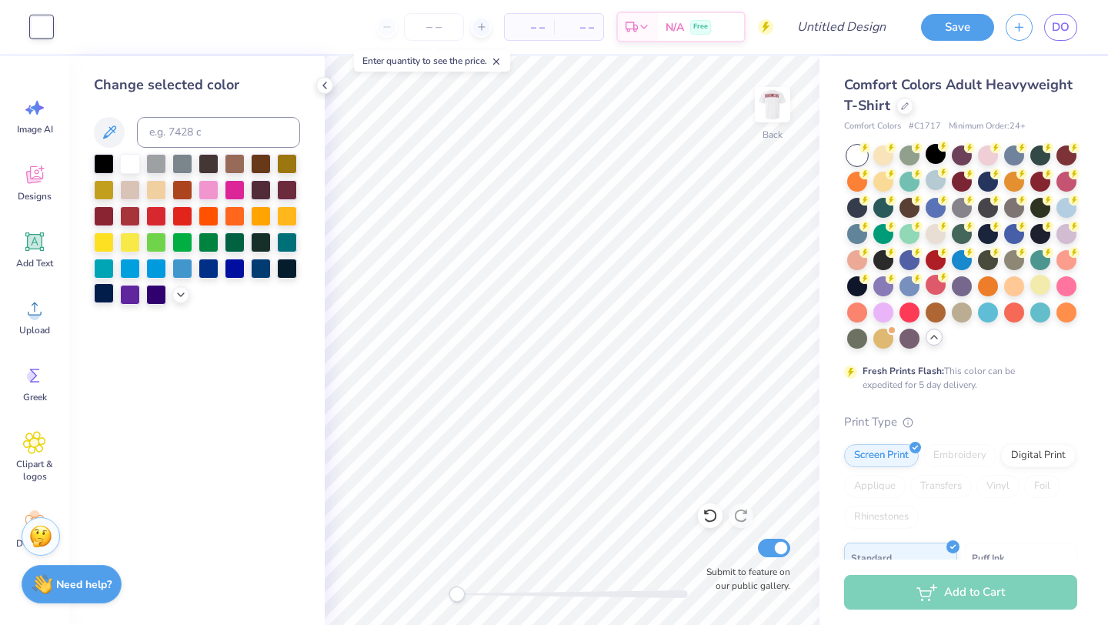
click at [105, 296] on div at bounding box center [104, 293] width 20 height 20
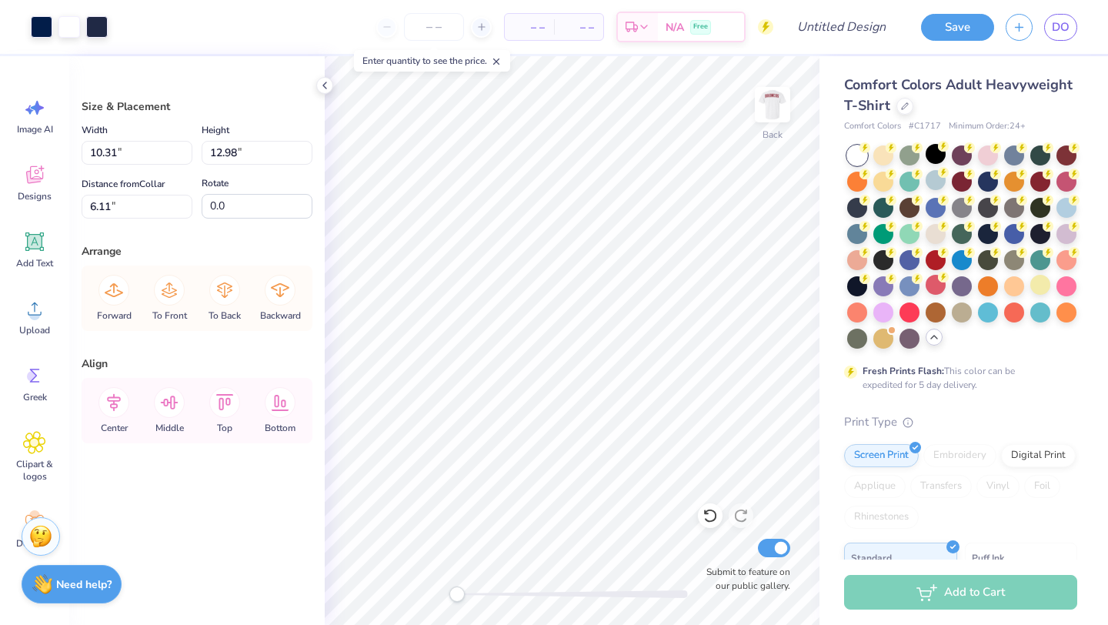
type input "5.68"
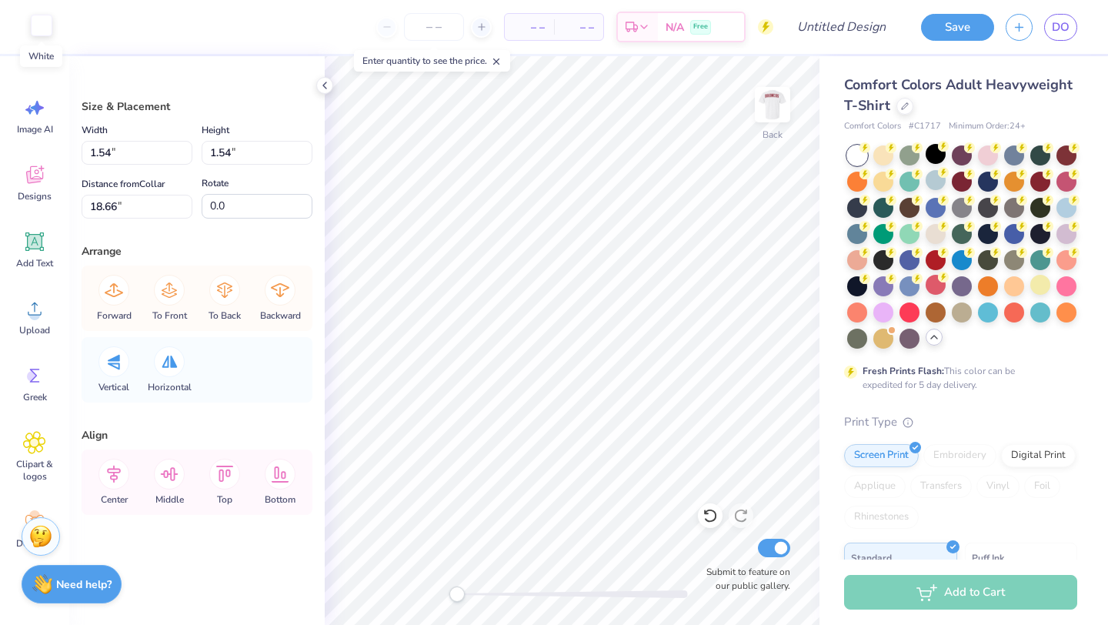
click at [32, 21] on div at bounding box center [42, 26] width 22 height 22
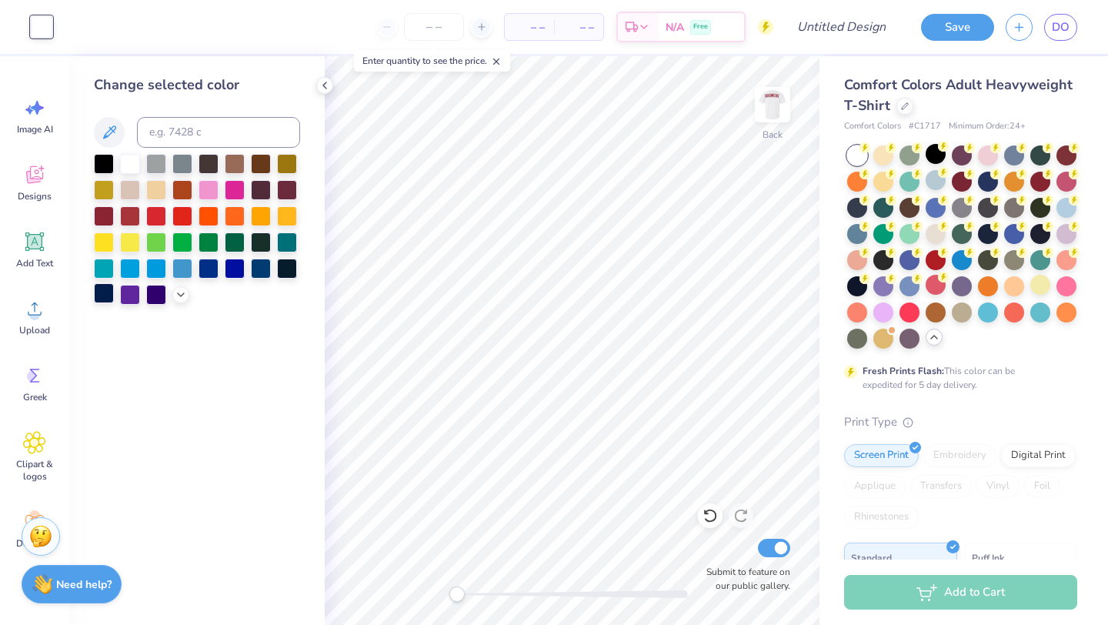
click at [104, 293] on div at bounding box center [104, 293] width 20 height 20
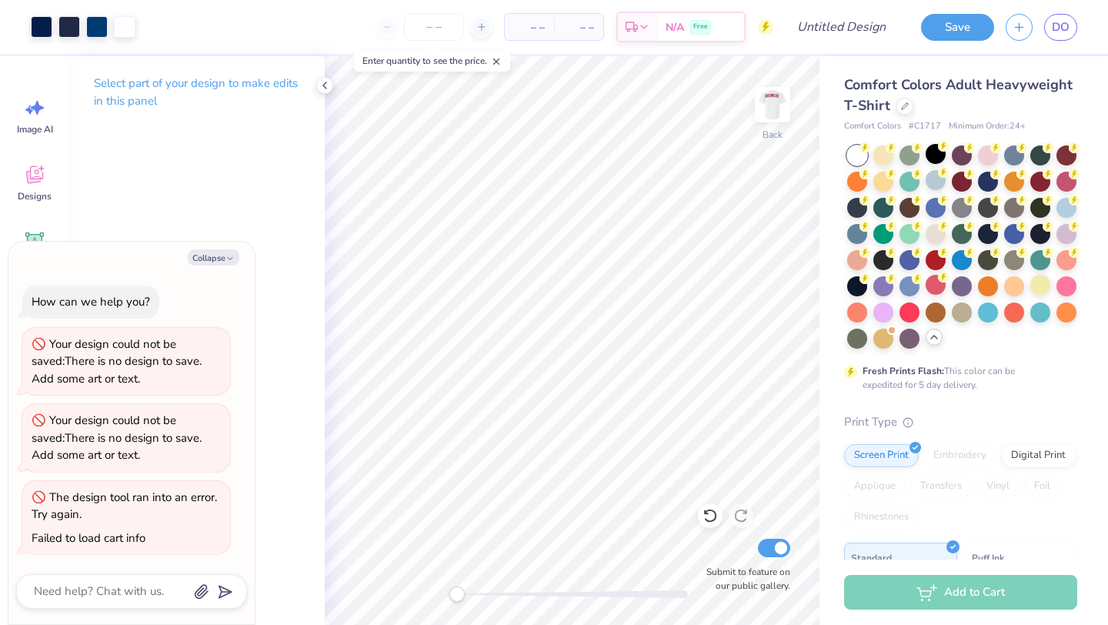
type textarea "x"
